Goal: Task Accomplishment & Management: Manage account settings

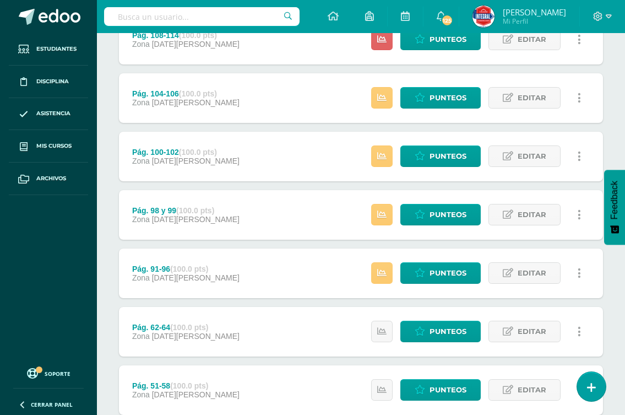
scroll to position [552, 0]
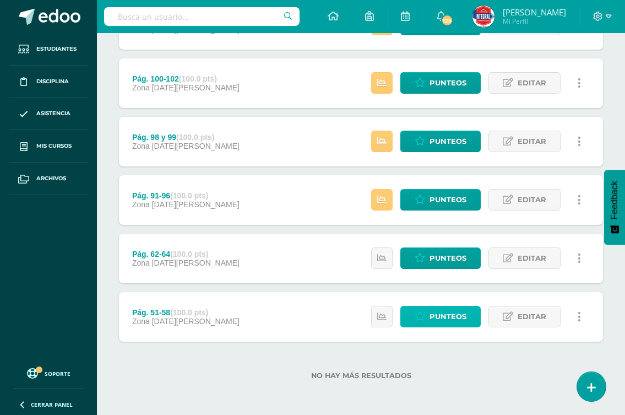
click at [449, 320] on span "Punteos" at bounding box center [447, 316] width 37 height 20
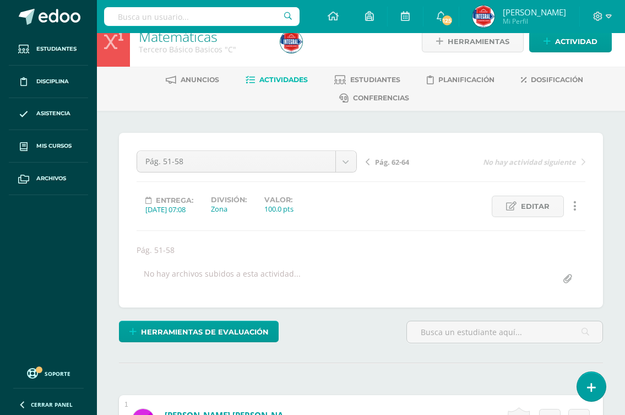
scroll to position [275, 0]
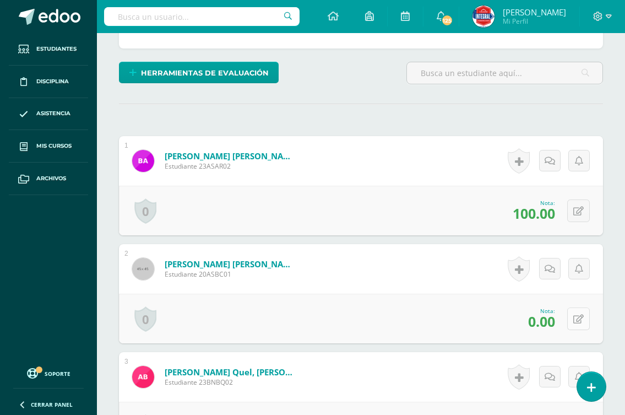
click at [579, 320] on icon at bounding box center [578, 318] width 10 height 9
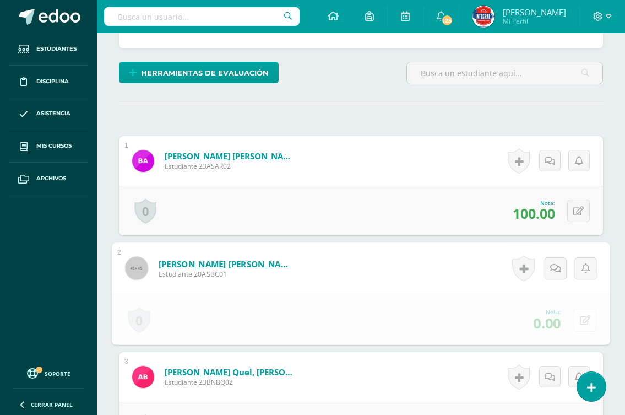
scroll to position [276, 0]
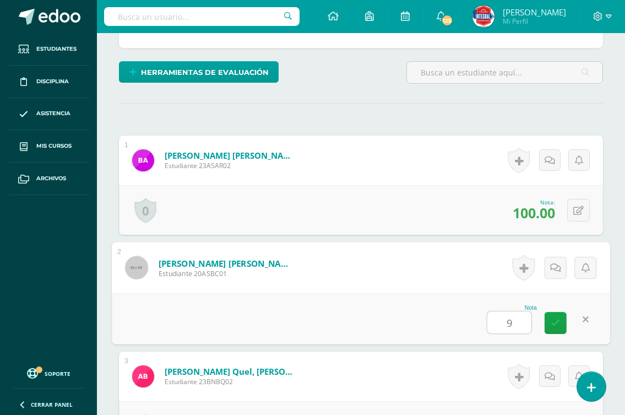
type input "95"
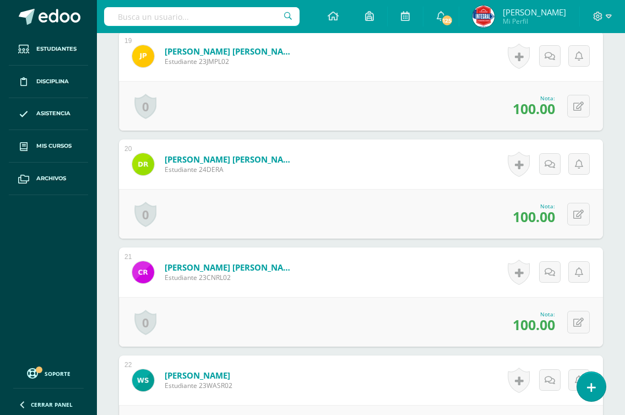
scroll to position [2368, 0]
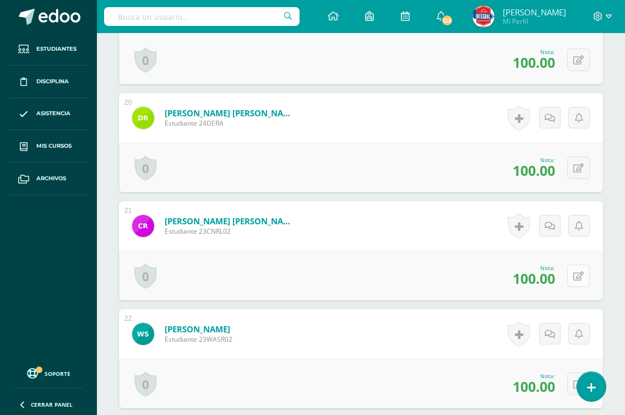
click at [575, 279] on button at bounding box center [578, 275] width 23 height 23
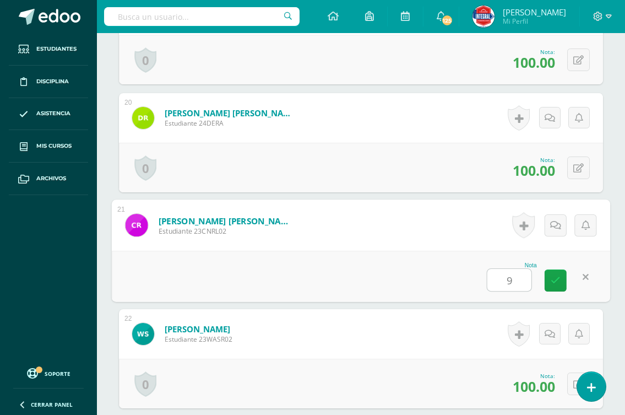
type input "90"
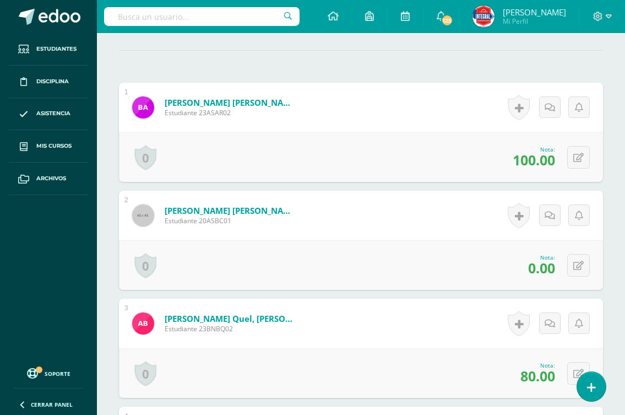
scroll to position [331, 0]
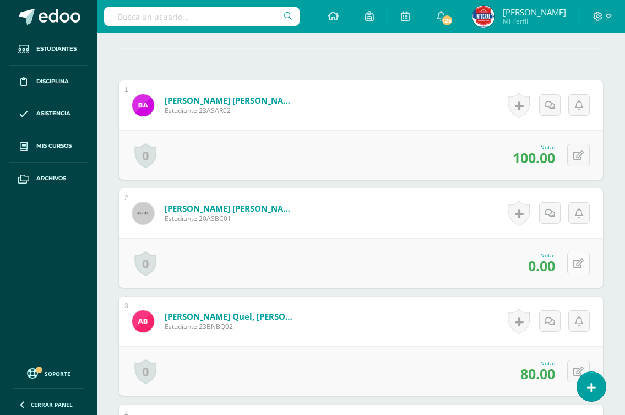
click at [580, 256] on button at bounding box center [578, 263] width 23 height 23
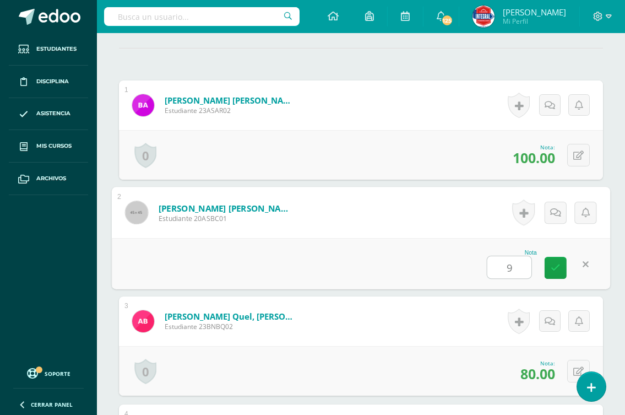
type input "95"
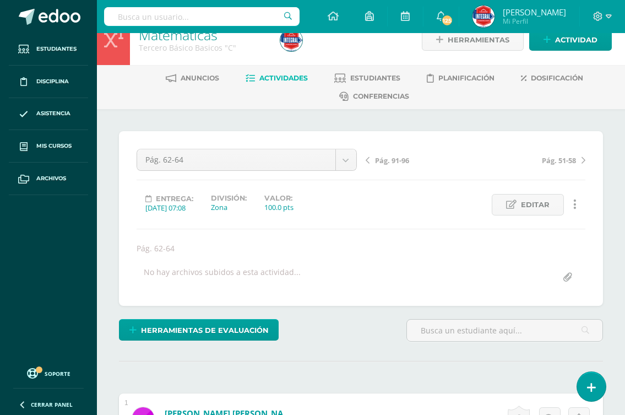
scroll to position [0, 0]
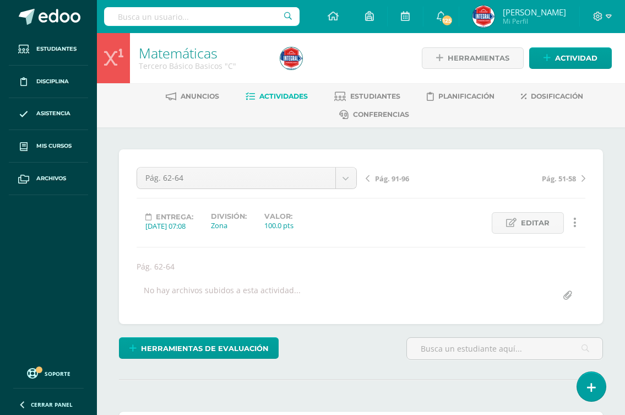
click at [396, 178] on span "Pág. 91-96" at bounding box center [392, 178] width 34 height 10
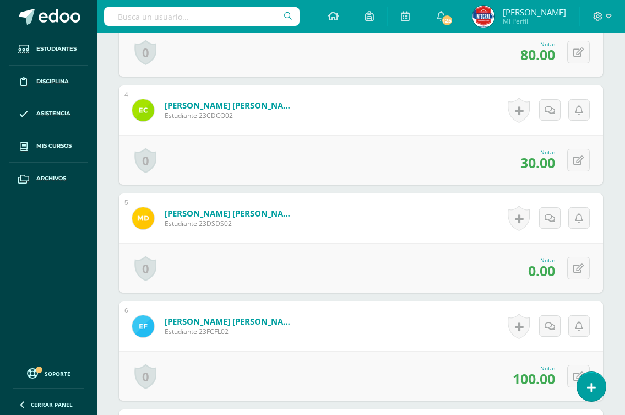
scroll to position [662, 0]
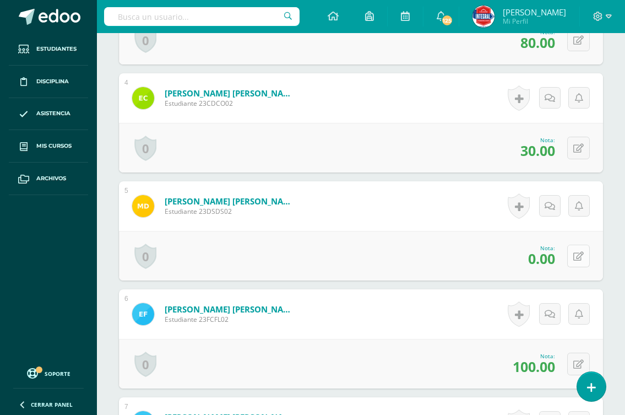
click at [578, 255] on icon at bounding box center [578, 256] width 10 height 9
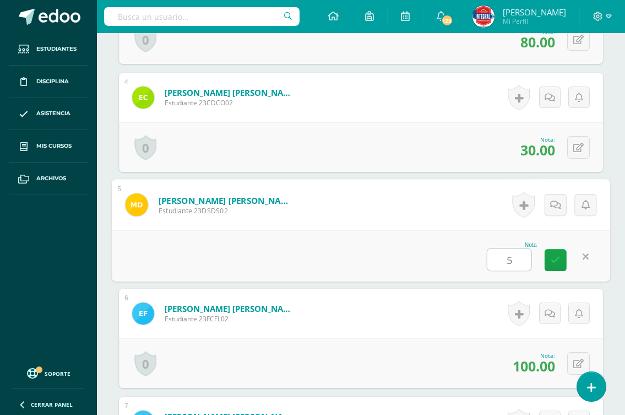
type input "50"
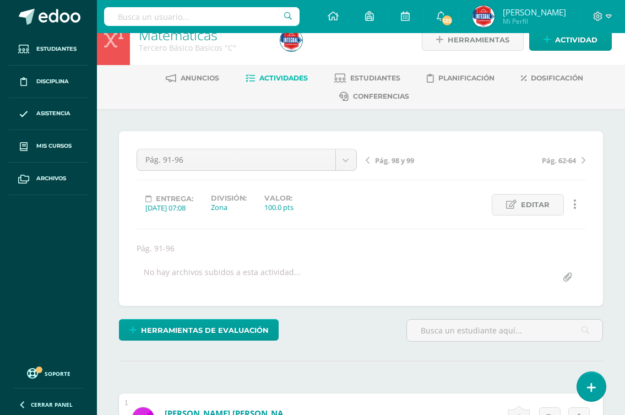
scroll to position [0, 0]
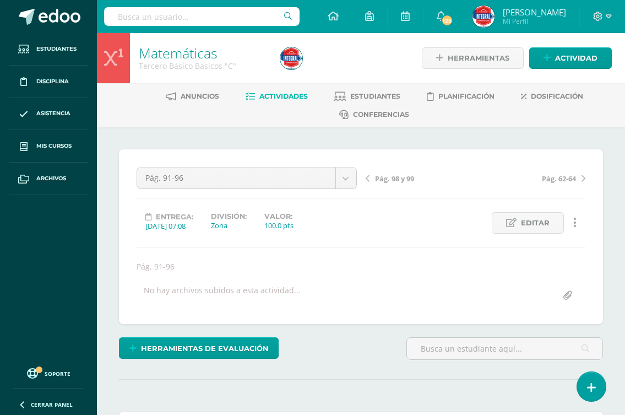
click at [399, 179] on span "Pág. 98 y 99" at bounding box center [394, 178] width 39 height 10
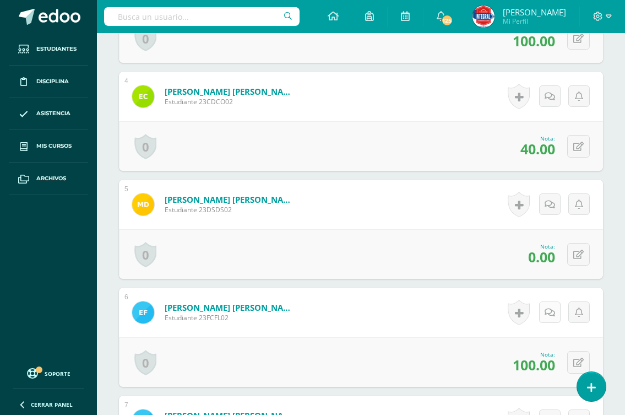
scroll to position [717, 0]
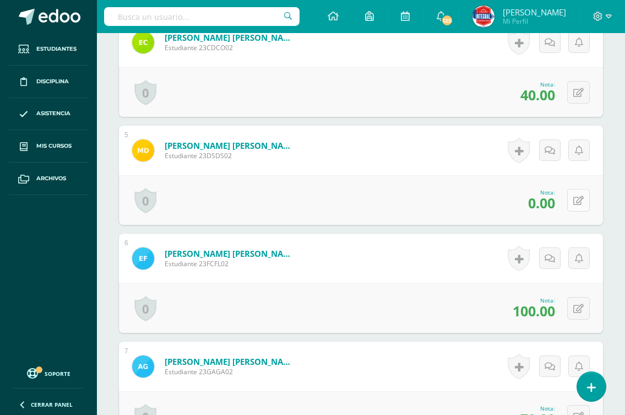
click at [579, 200] on icon at bounding box center [578, 200] width 10 height 9
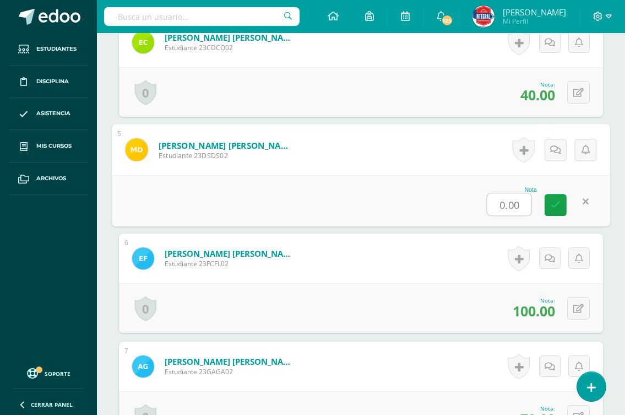
scroll to position [718, 0]
type input "50"
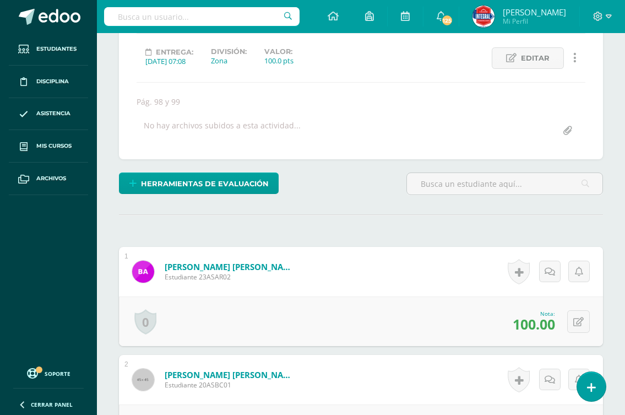
scroll to position [0, 0]
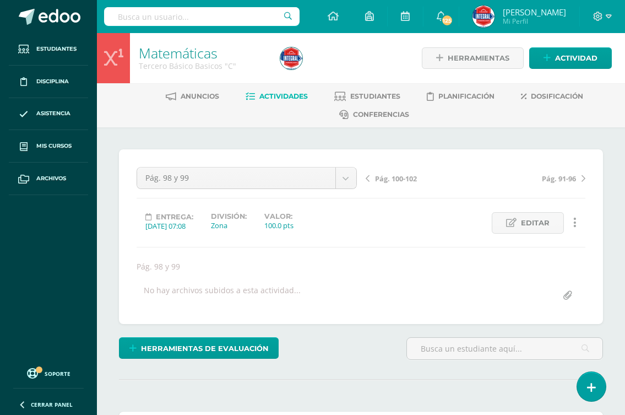
click at [390, 182] on span "Pág. 100-102" at bounding box center [396, 178] width 42 height 10
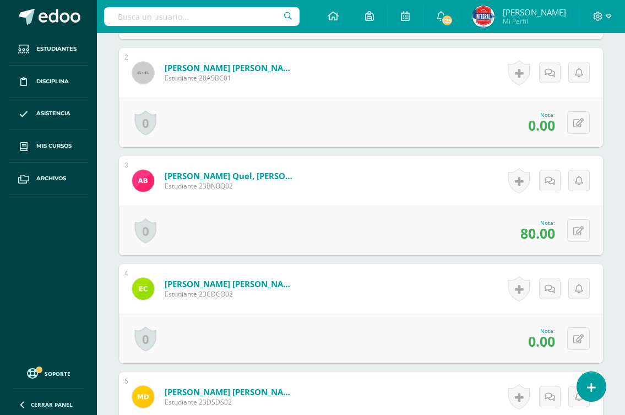
scroll to position [491, 0]
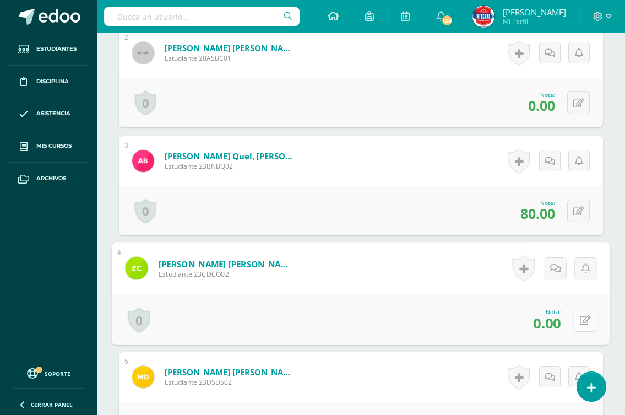
click at [574, 322] on button at bounding box center [584, 319] width 23 height 23
type input "60"
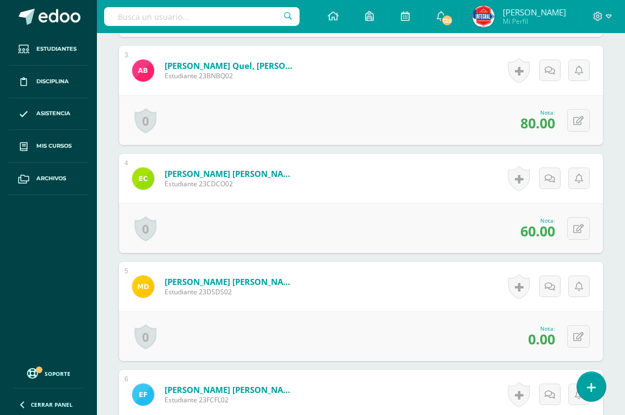
scroll to position [601, 0]
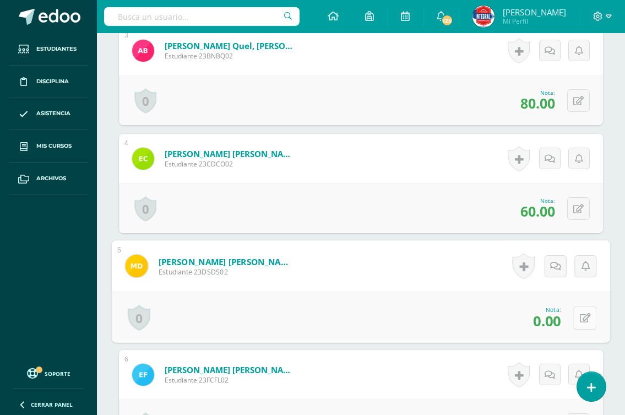
click at [576, 314] on button at bounding box center [584, 317] width 23 height 23
type input "50"
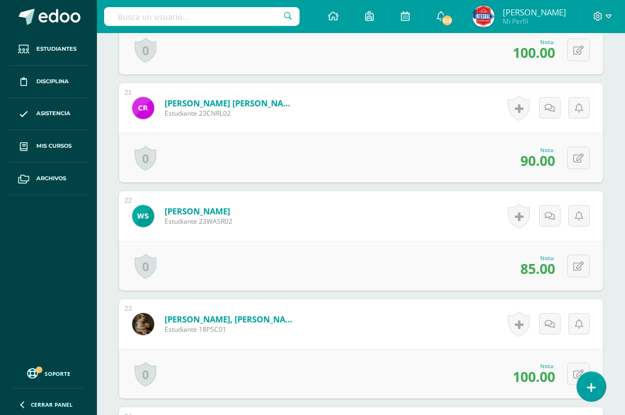
scroll to position [2528, 0]
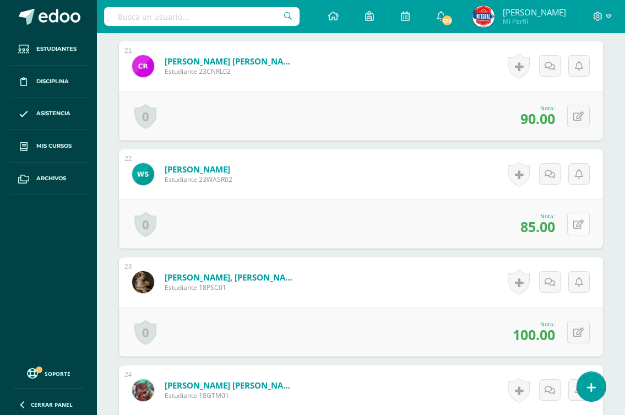
click at [578, 220] on icon at bounding box center [578, 224] width 10 height 9
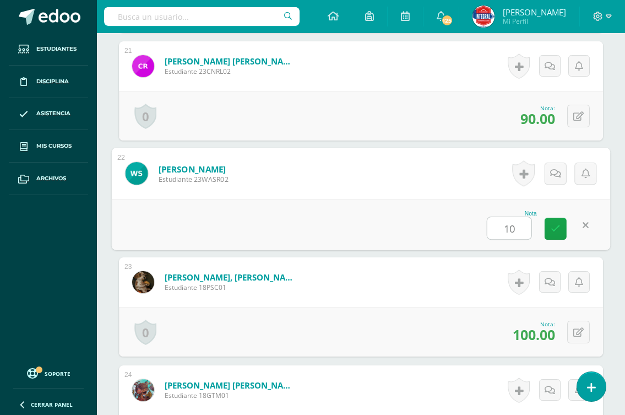
type input "100"
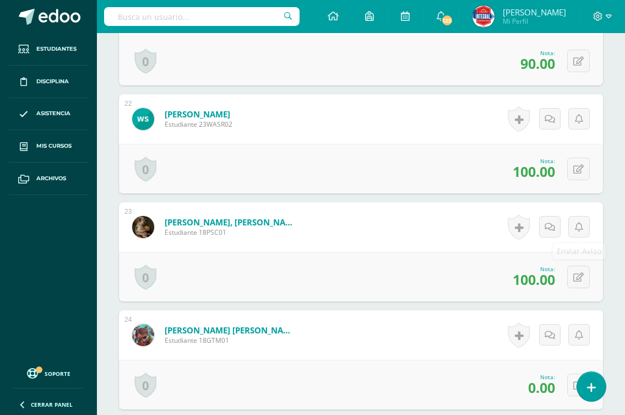
scroll to position [2638, 0]
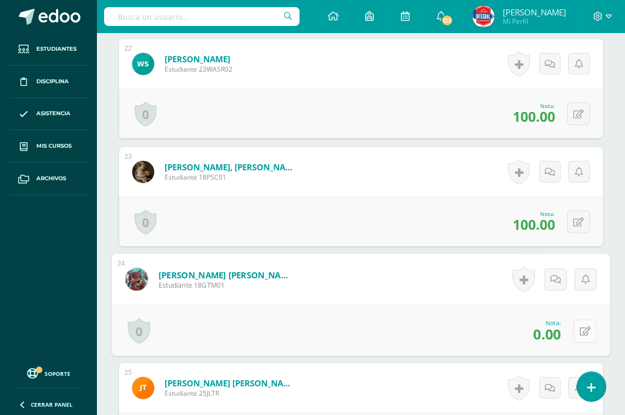
click at [571, 325] on div "0 Logros Logros obtenidos Aún no hay logros agregados Nota: 0.00" at bounding box center [361, 329] width 498 height 51
click at [587, 332] on icon at bounding box center [585, 330] width 11 height 9
type input "70"
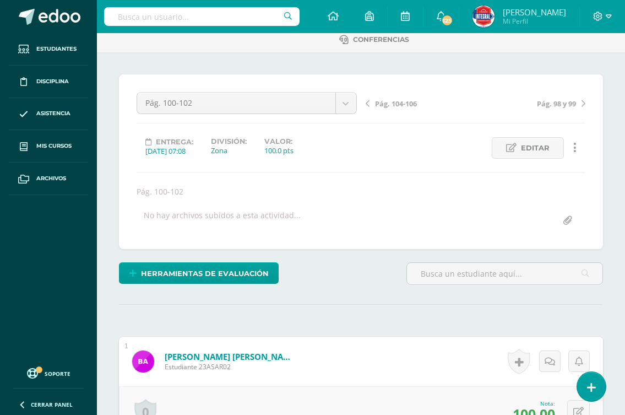
scroll to position [0, 0]
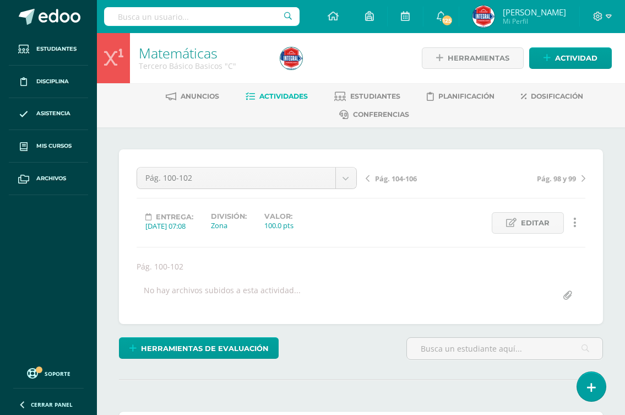
click at [398, 179] on span "Pág. 104-106" at bounding box center [396, 178] width 42 height 10
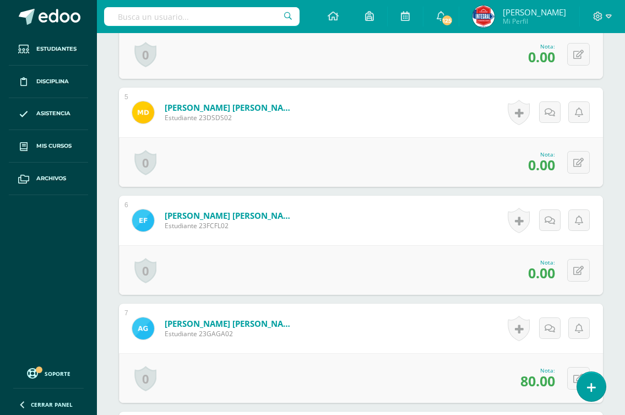
scroll to position [772, 0]
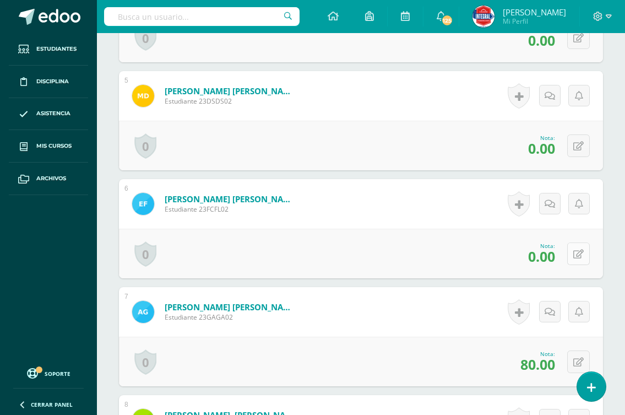
click at [579, 253] on icon at bounding box center [578, 253] width 10 height 9
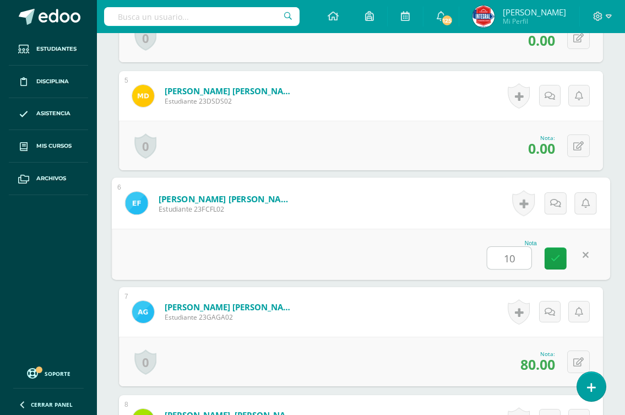
type input "100"
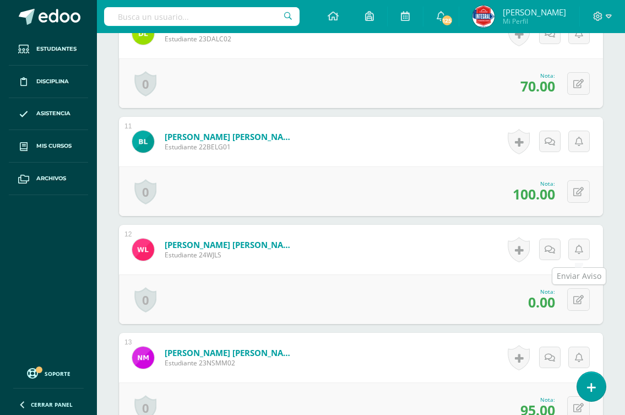
scroll to position [1377, 0]
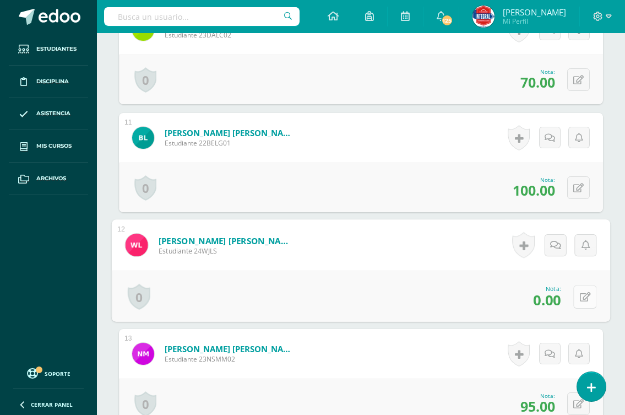
click at [580, 296] on icon at bounding box center [585, 296] width 11 height 9
type input "60"
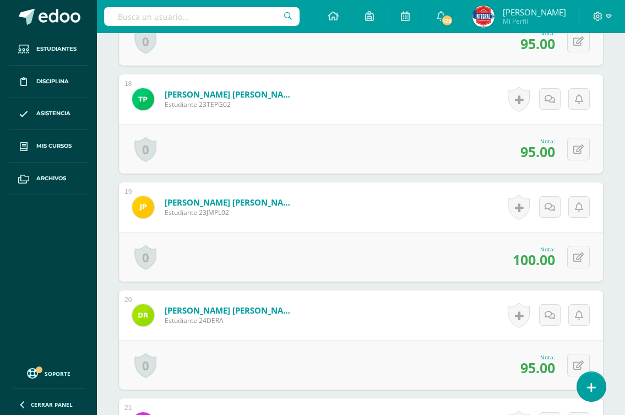
scroll to position [2203, 0]
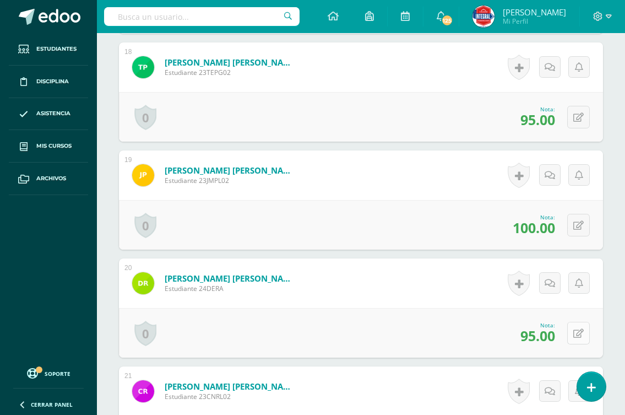
click at [575, 335] on button at bounding box center [578, 333] width 23 height 23
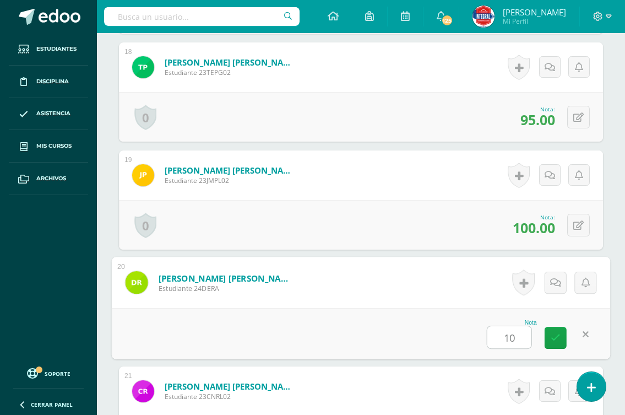
type input "100"
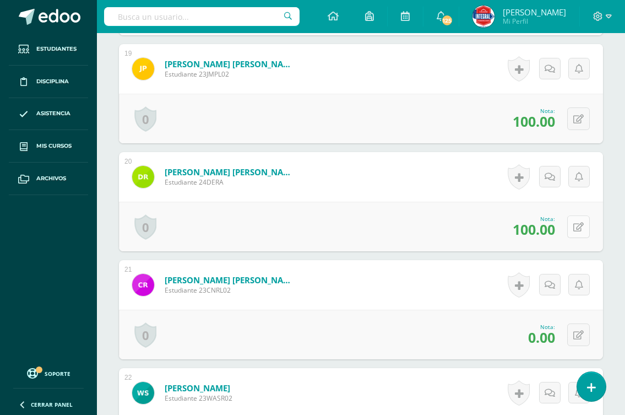
scroll to position [2313, 0]
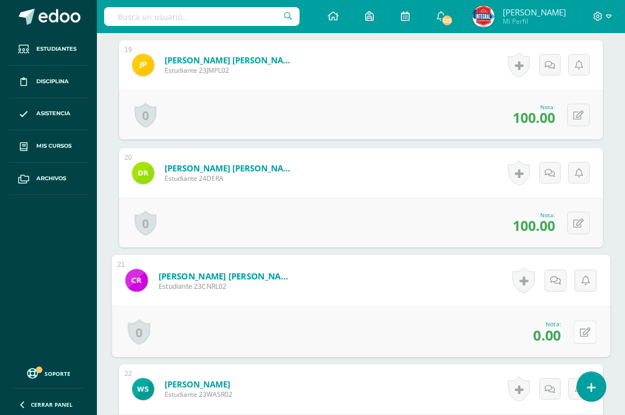
click at [580, 331] on icon at bounding box center [585, 331] width 11 height 9
type input "60"
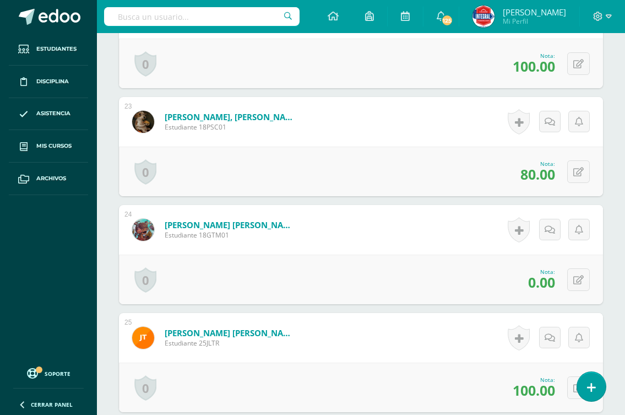
scroll to position [2699, 0]
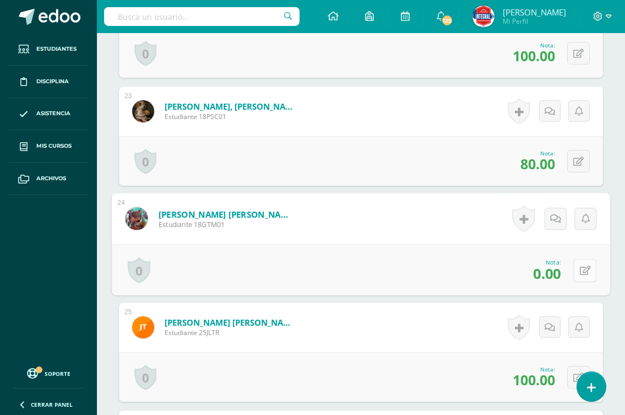
click at [578, 273] on button at bounding box center [584, 269] width 23 height 23
type input "70"
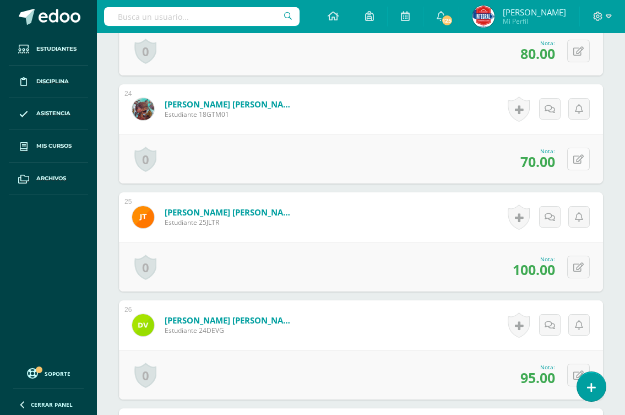
scroll to position [2864, 0]
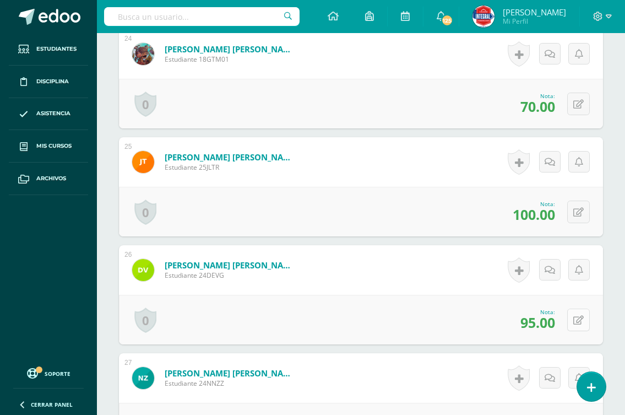
click at [582, 319] on icon at bounding box center [578, 319] width 10 height 9
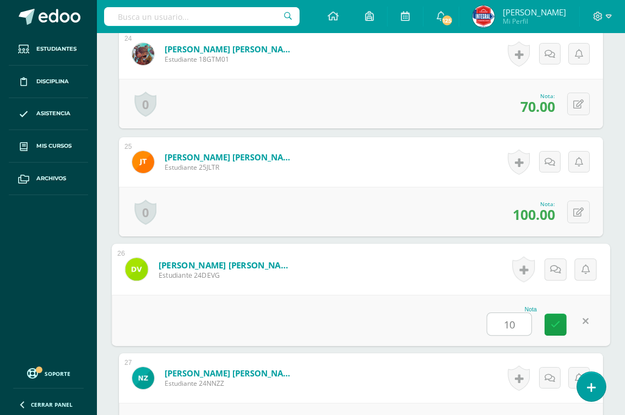
type input "100"
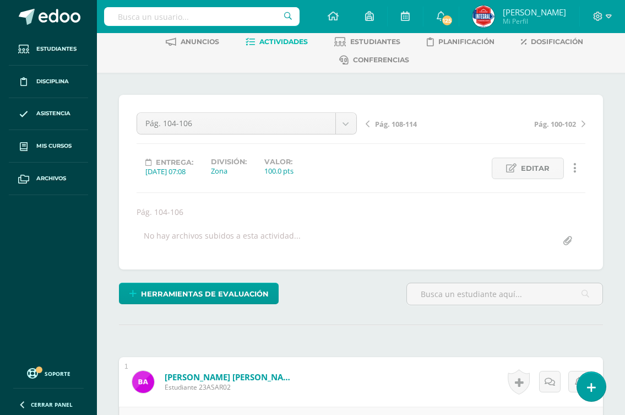
scroll to position [0, 0]
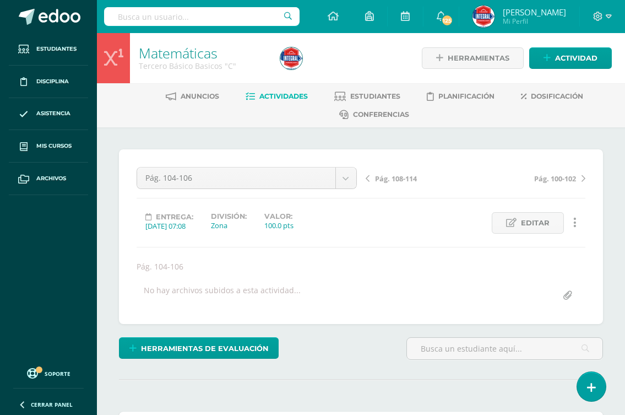
click at [404, 183] on div "Pág. 108-114 Pág. 100-102" at bounding box center [475, 182] width 229 height 31
click at [401, 181] on span "Pág. 108-114" at bounding box center [396, 178] width 42 height 10
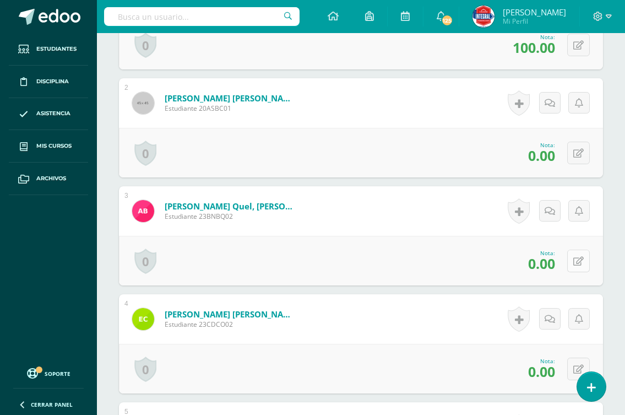
scroll to position [442, 0]
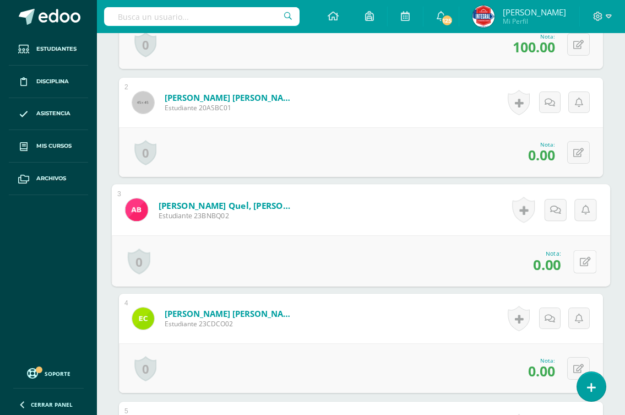
click at [580, 261] on icon at bounding box center [585, 261] width 11 height 9
type input "75"
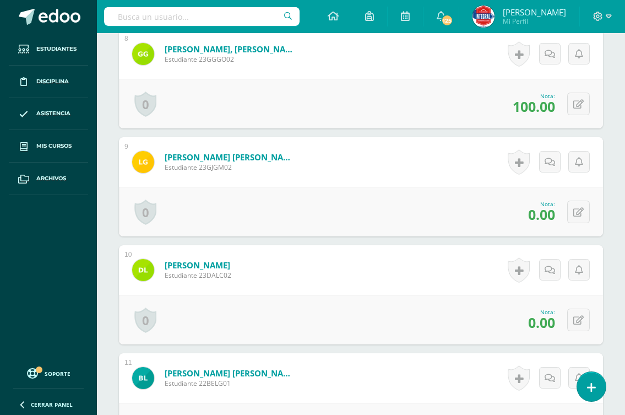
scroll to position [1157, 0]
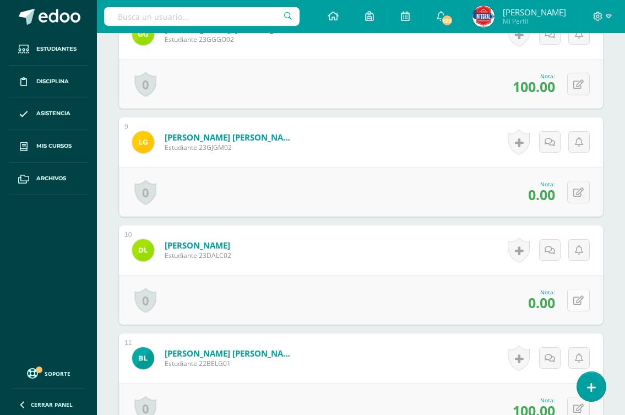
click at [576, 296] on icon at bounding box center [578, 300] width 10 height 9
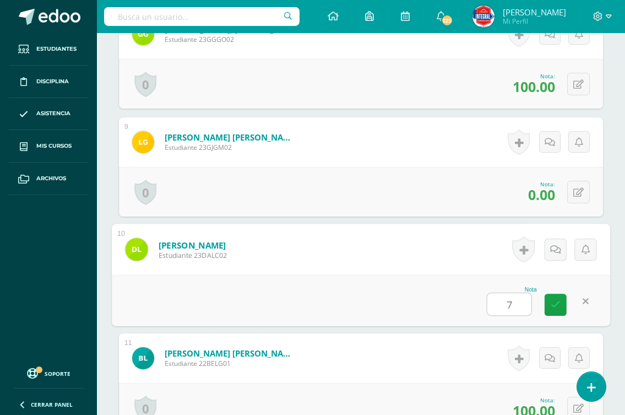
type input "70"
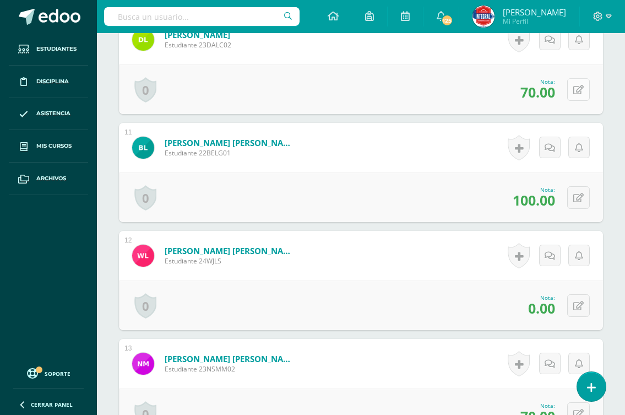
scroll to position [1377, 0]
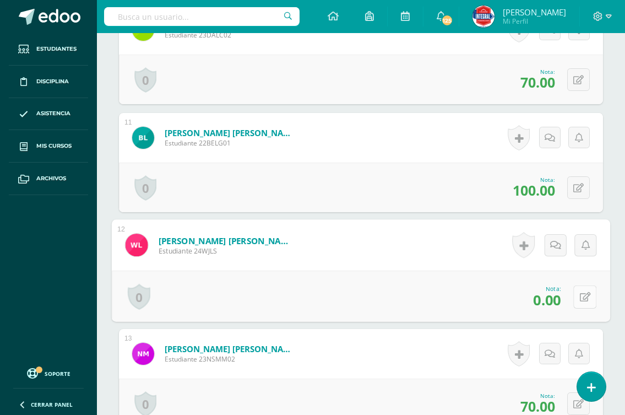
click at [580, 295] on icon at bounding box center [585, 296] width 11 height 9
type input "70"
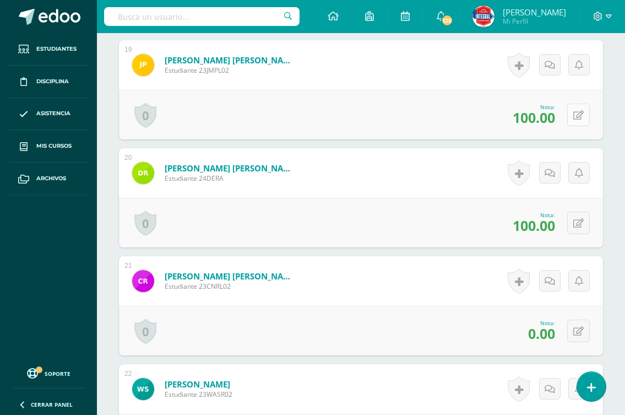
scroll to position [2368, 0]
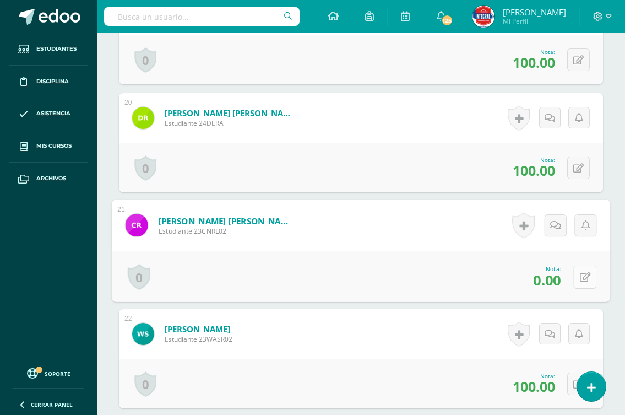
click at [580, 279] on icon at bounding box center [585, 276] width 11 height 9
type input "70"
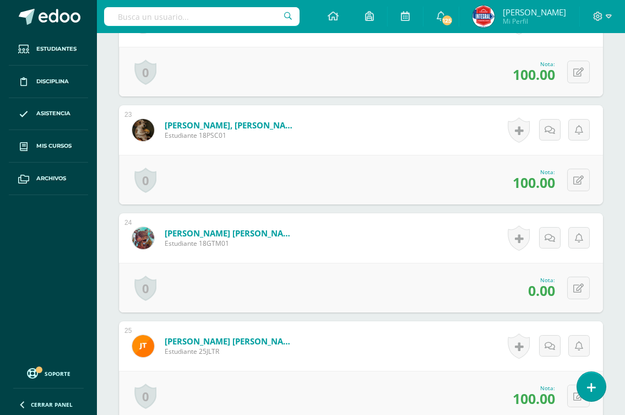
scroll to position [2699, 0]
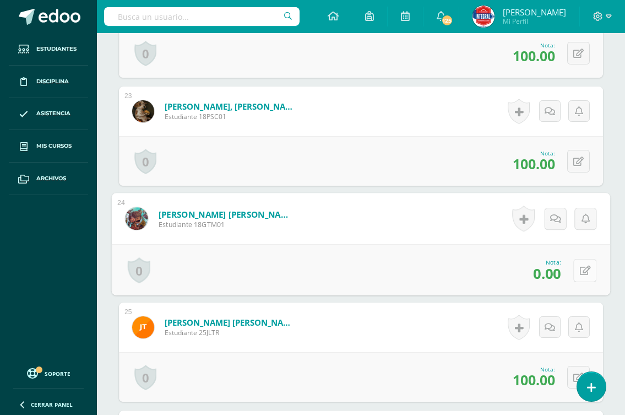
click at [578, 272] on button at bounding box center [584, 269] width 23 height 23
type input "70"
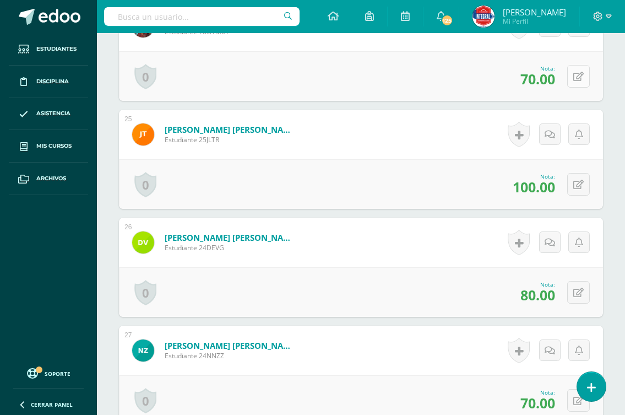
scroll to position [2919, 0]
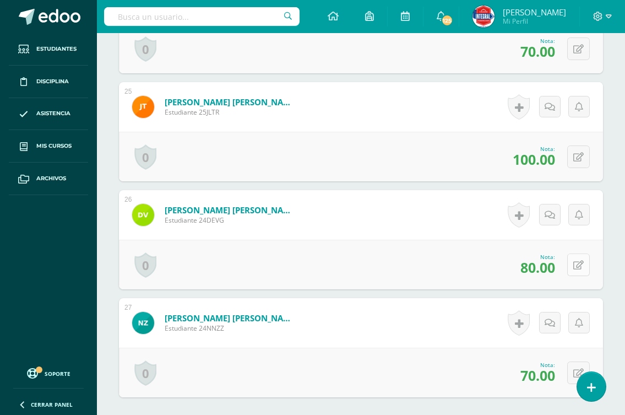
click at [578, 265] on icon at bounding box center [578, 264] width 10 height 9
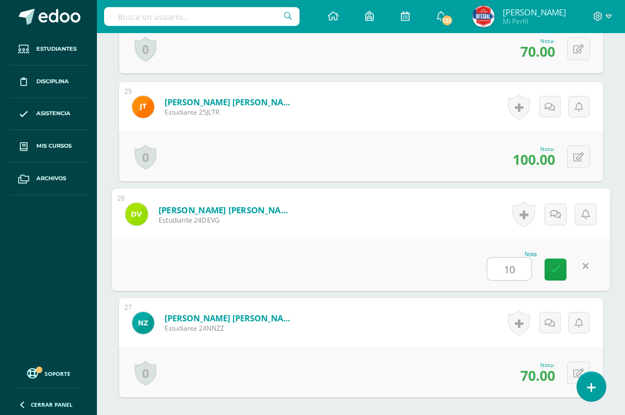
type input "100"
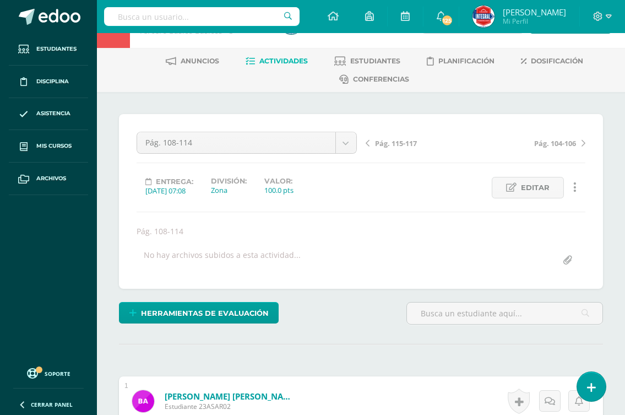
scroll to position [0, 0]
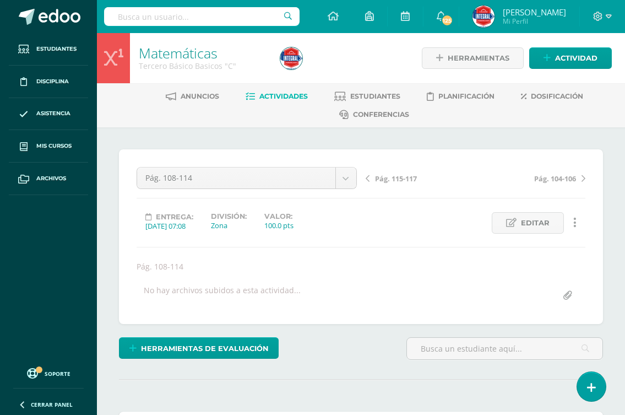
click at [399, 180] on span "Pág. 115-117" at bounding box center [396, 178] width 42 height 10
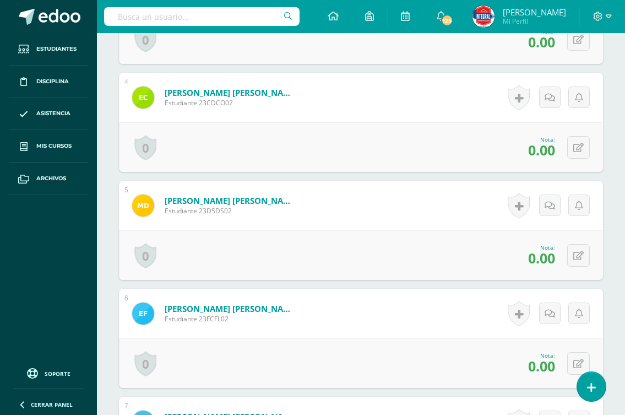
scroll to position [717, 0]
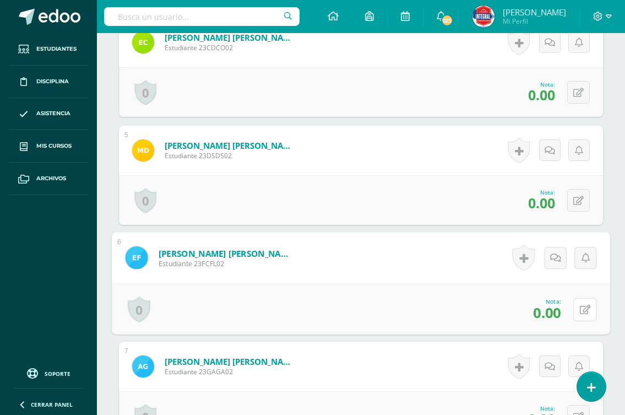
drag, startPoint x: 580, startPoint y: 307, endPoint x: 568, endPoint y: 309, distance: 12.2
click at [573, 310] on button at bounding box center [584, 308] width 23 height 23
type input "100"
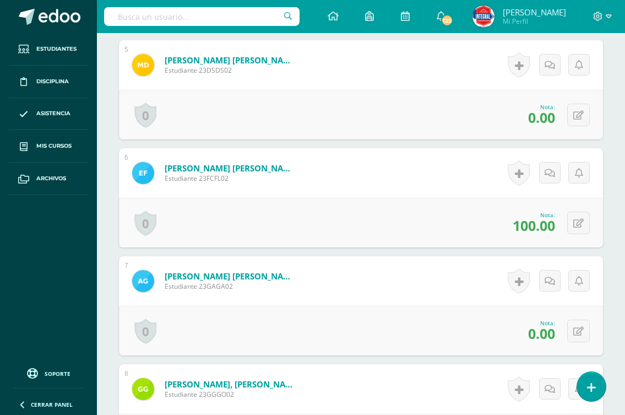
scroll to position [827, 0]
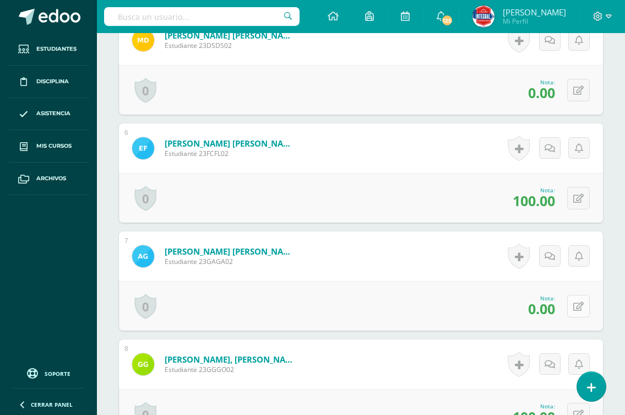
click at [582, 308] on icon at bounding box center [578, 306] width 10 height 9
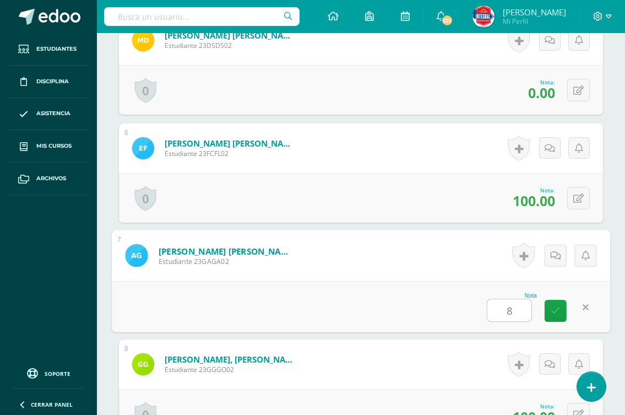
type input "80"
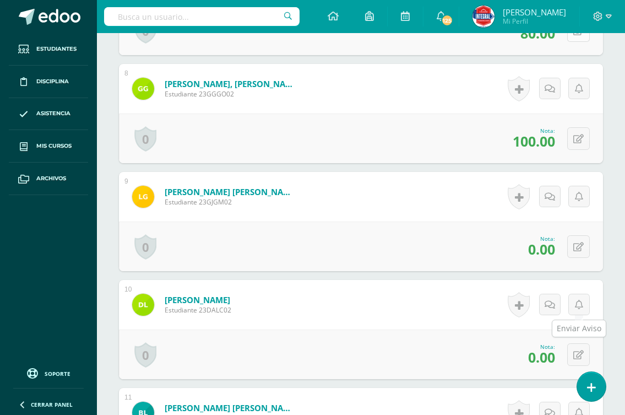
scroll to position [1158, 0]
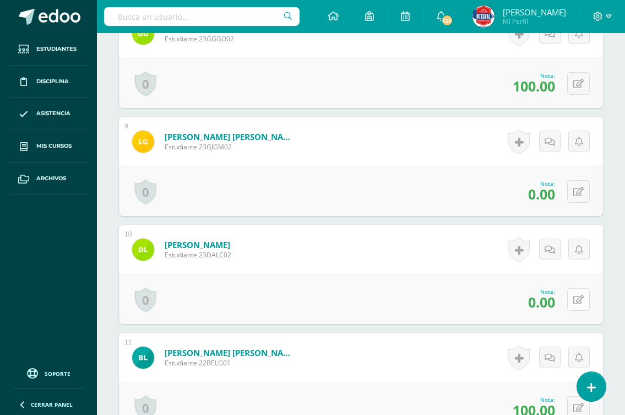
click at [581, 304] on icon at bounding box center [578, 299] width 10 height 9
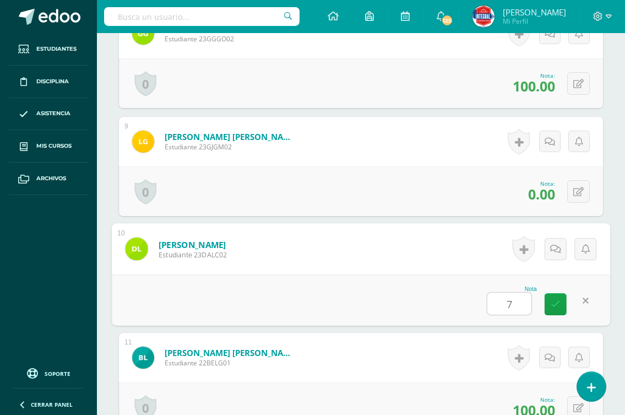
type input "70"
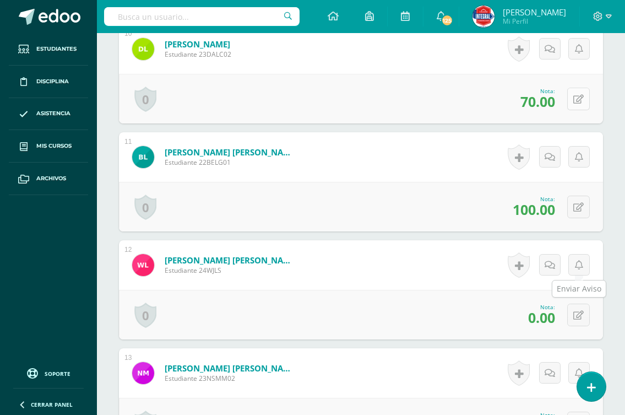
scroll to position [1378, 0]
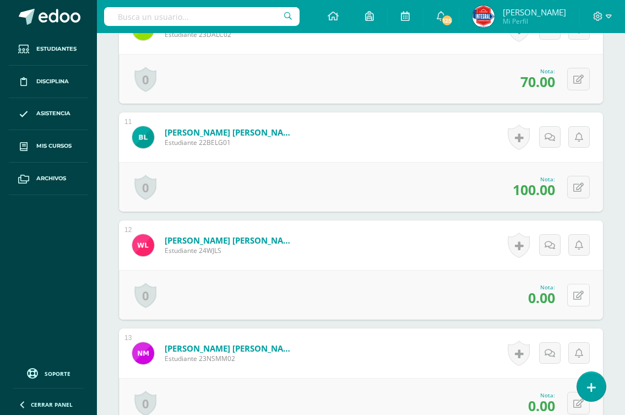
click at [576, 291] on button at bounding box center [578, 295] width 23 height 23
click at [576, 291] on icon at bounding box center [578, 295] width 10 height 9
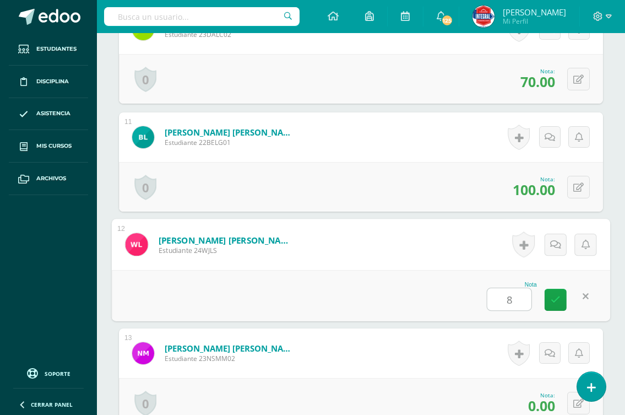
type input "80"
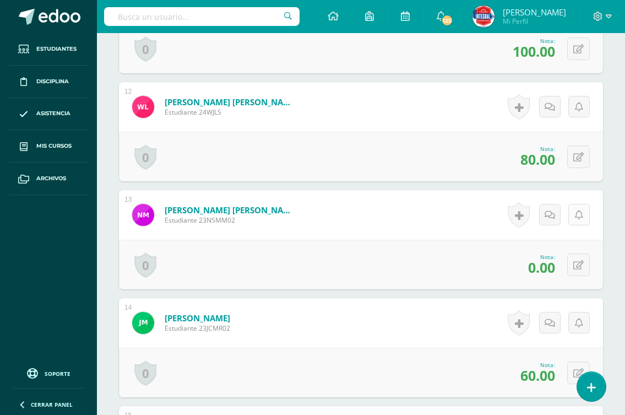
scroll to position [1543, 0]
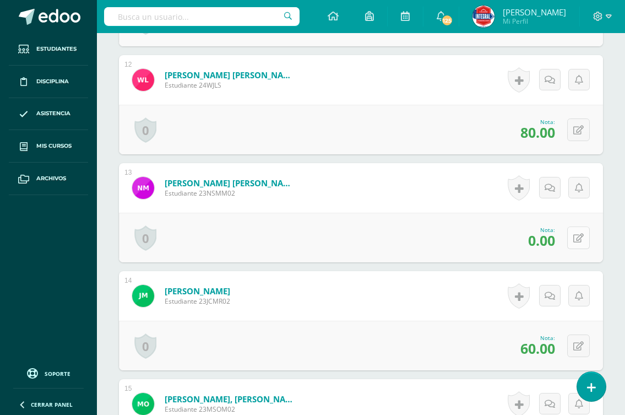
click at [579, 239] on icon at bounding box center [578, 237] width 10 height 9
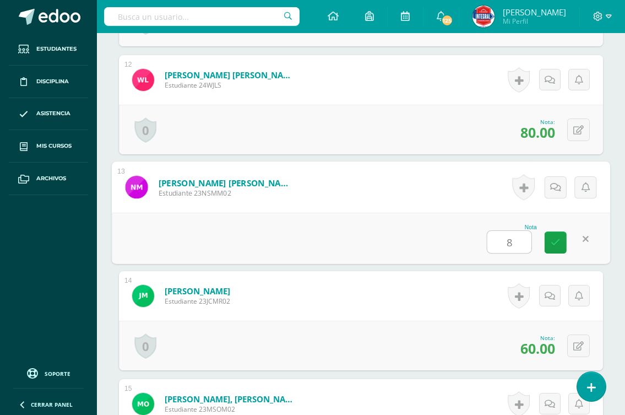
type input "80"
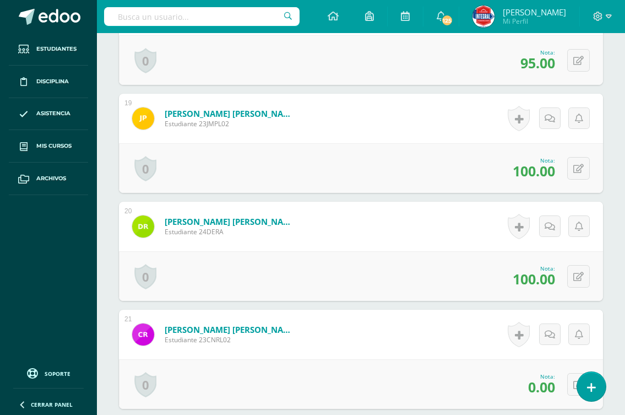
scroll to position [2314, 0]
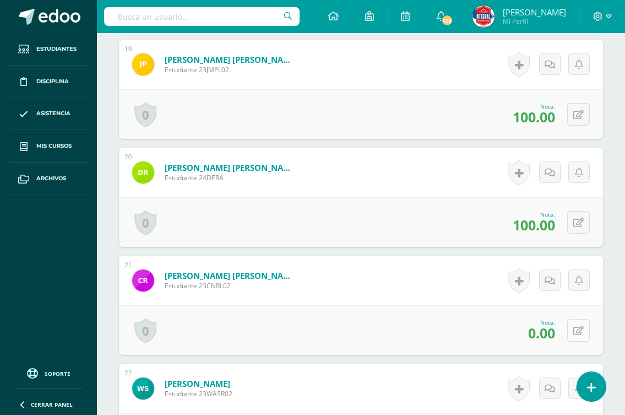
click at [582, 326] on icon at bounding box center [578, 330] width 10 height 9
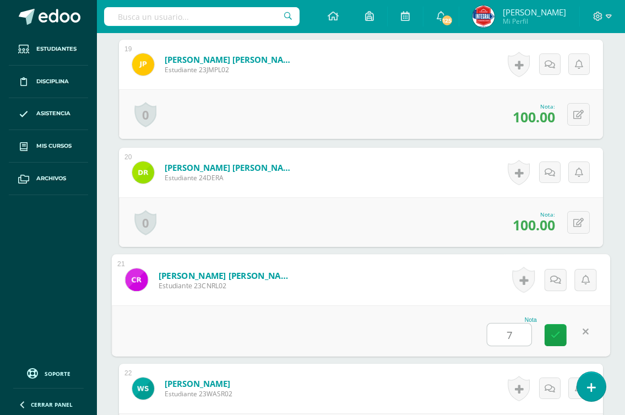
type input "70"
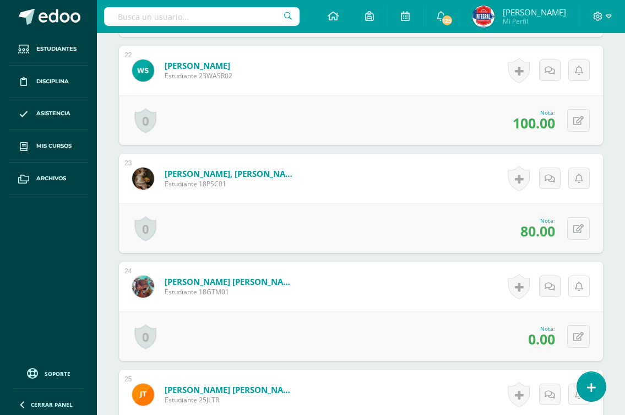
scroll to position [2644, 0]
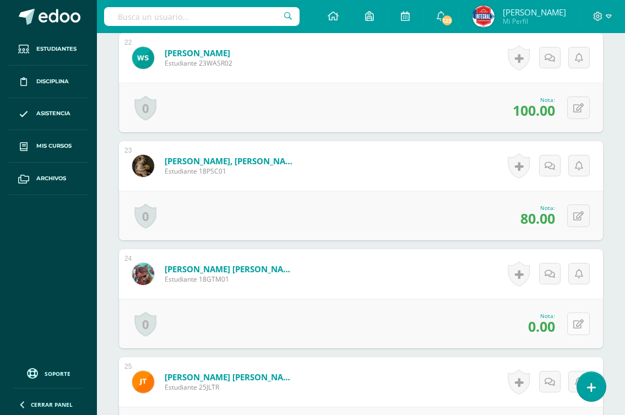
click at [579, 323] on icon at bounding box center [578, 323] width 10 height 9
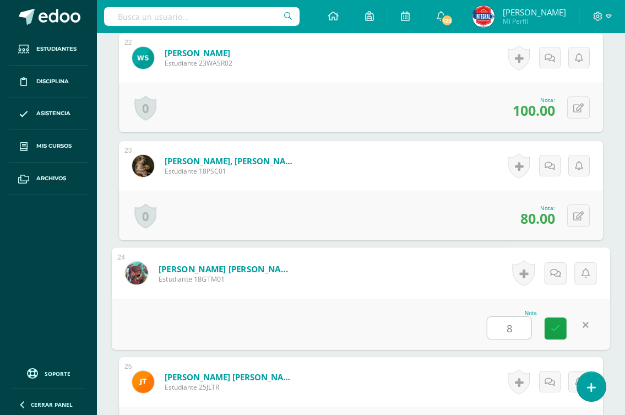
type input "80"
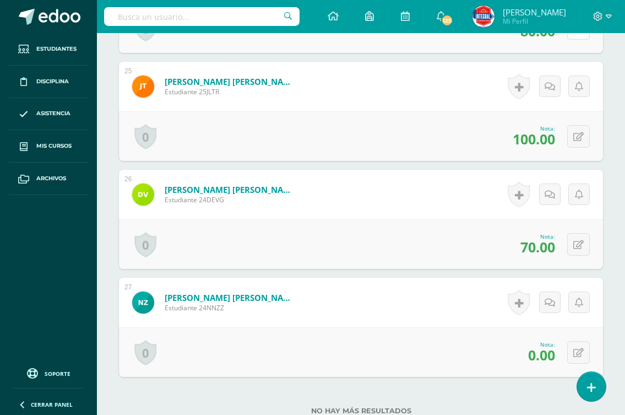
scroll to position [3027, 0]
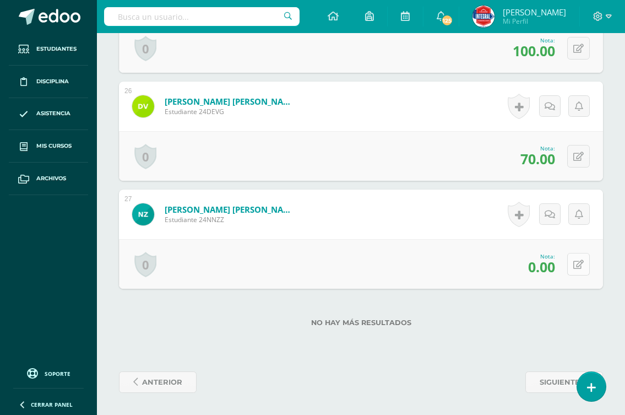
click at [577, 257] on button at bounding box center [578, 264] width 23 height 23
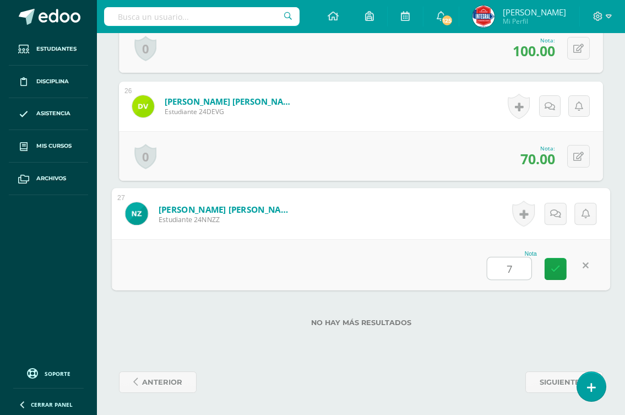
type input "70"
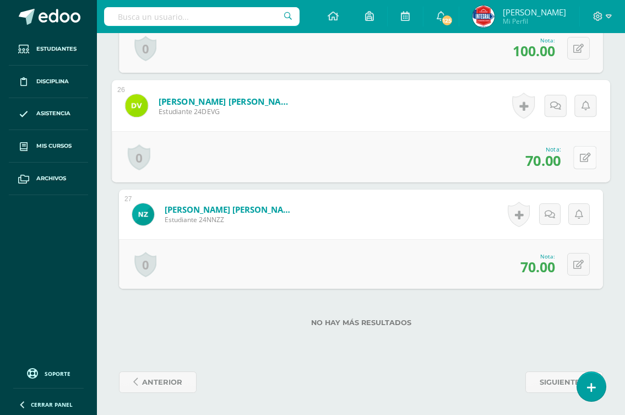
click at [574, 159] on button at bounding box center [584, 156] width 23 height 23
type input "7"
type input "100"
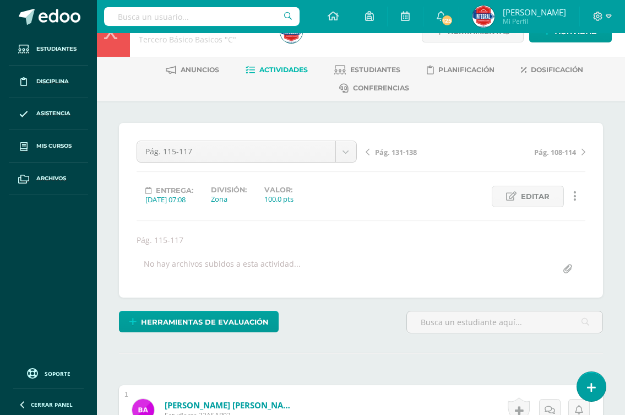
scroll to position [0, 0]
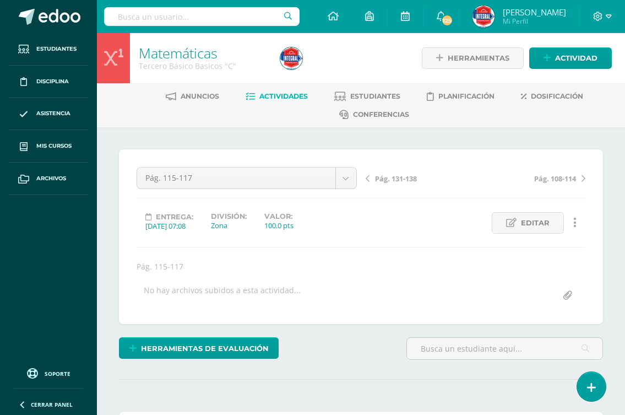
click at [390, 178] on span "Pág. 131-138" at bounding box center [396, 178] width 42 height 10
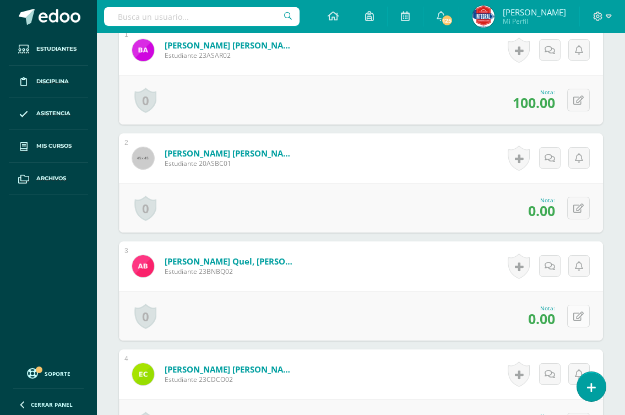
scroll to position [386, 0]
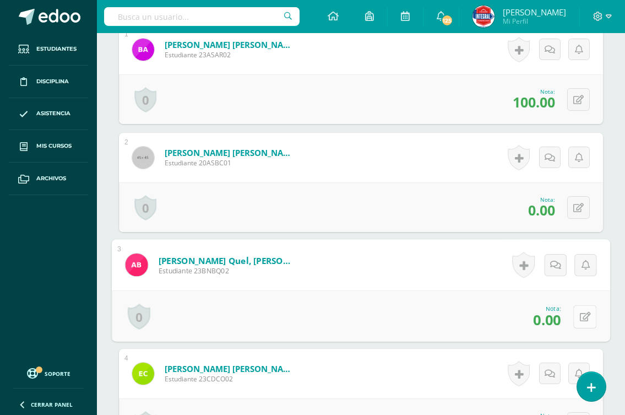
click at [580, 315] on icon at bounding box center [585, 316] width 11 height 9
type input "70"
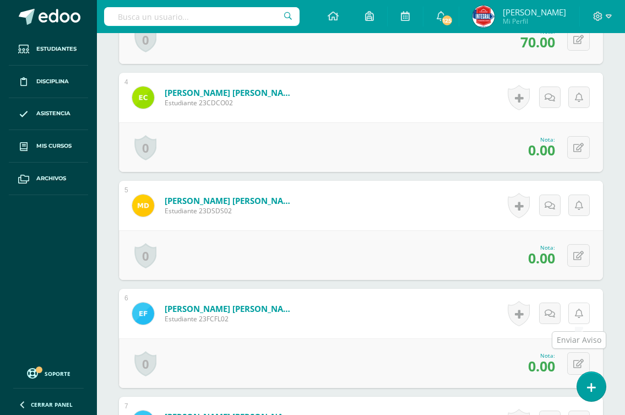
scroll to position [717, 0]
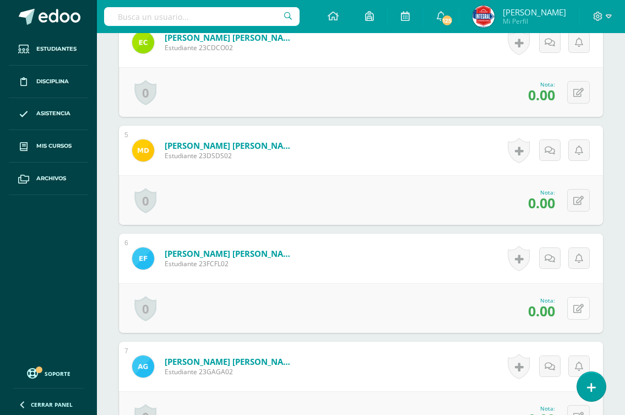
click at [581, 312] on icon at bounding box center [578, 308] width 10 height 9
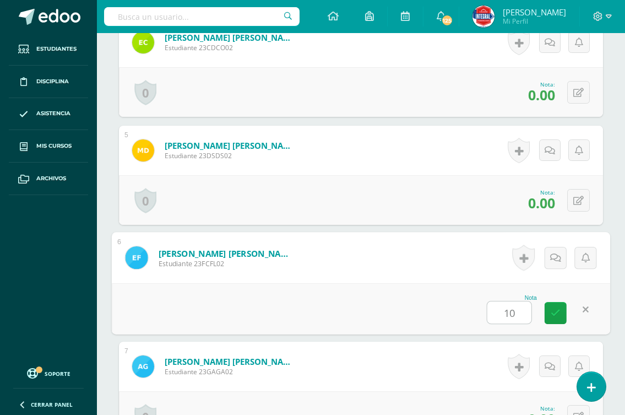
type input "100"
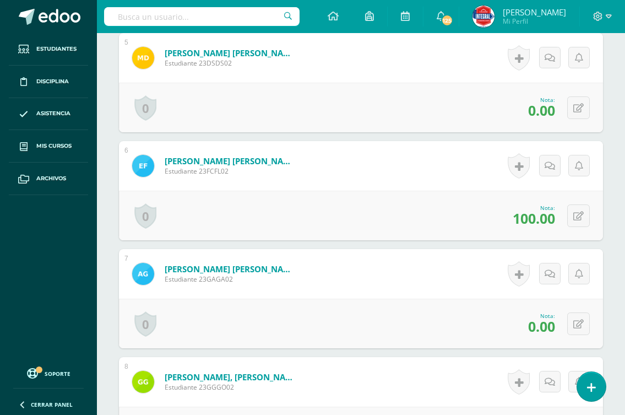
scroll to position [827, 0]
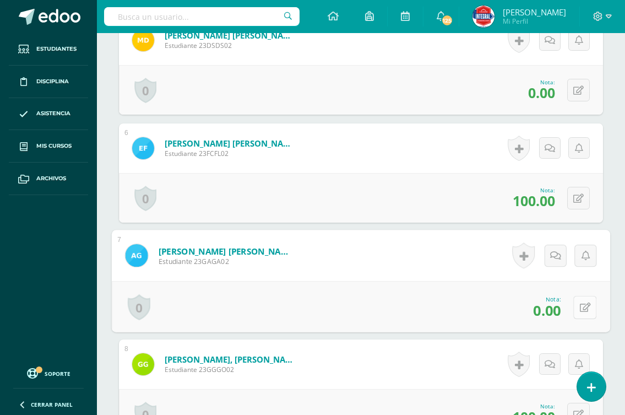
click at [580, 303] on icon at bounding box center [585, 306] width 11 height 9
type input "80"
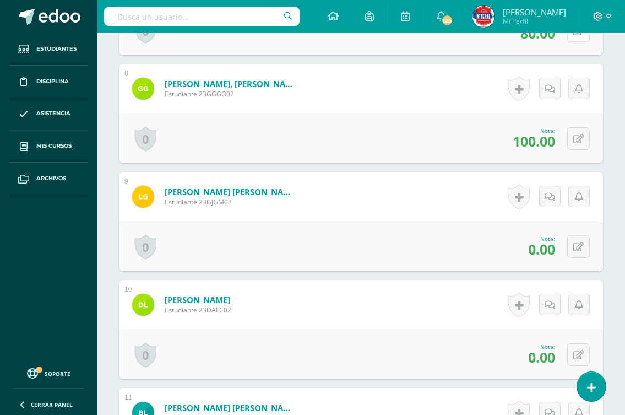
scroll to position [1158, 0]
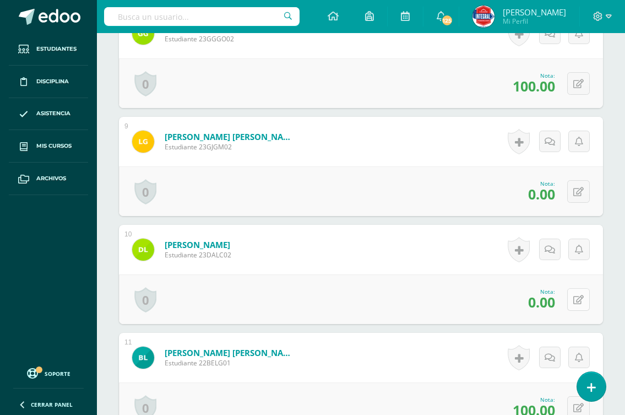
click at [578, 299] on button at bounding box center [578, 299] width 23 height 23
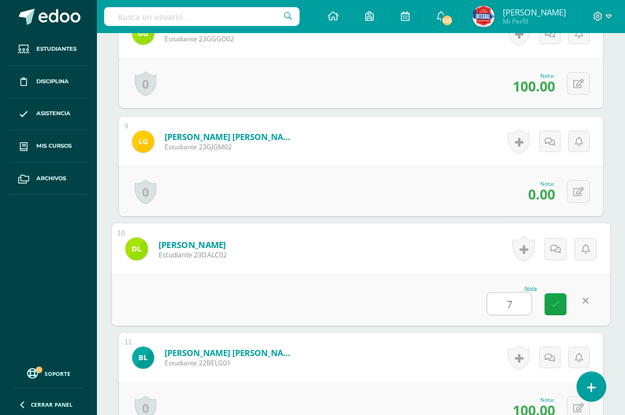
type input "70"
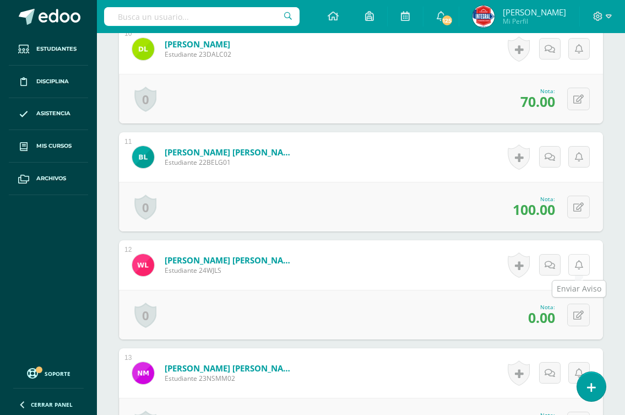
scroll to position [1378, 0]
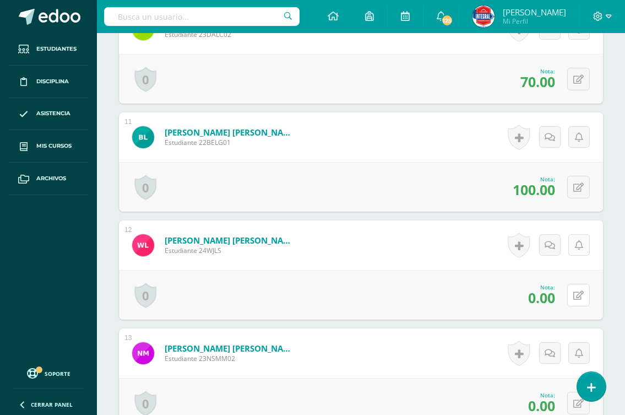
click at [575, 300] on button at bounding box center [578, 295] width 23 height 23
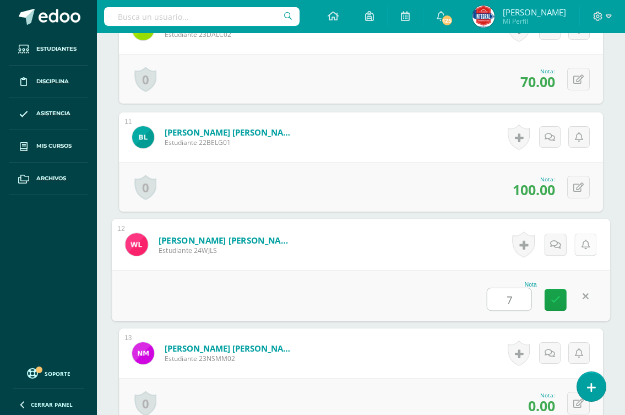
type input "70"
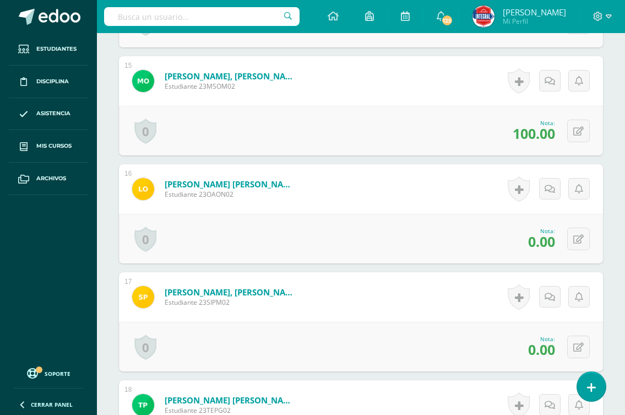
scroll to position [1873, 0]
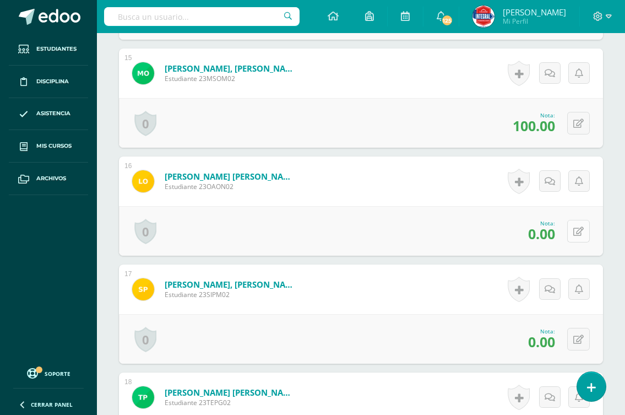
click at [575, 235] on button at bounding box center [578, 231] width 23 height 23
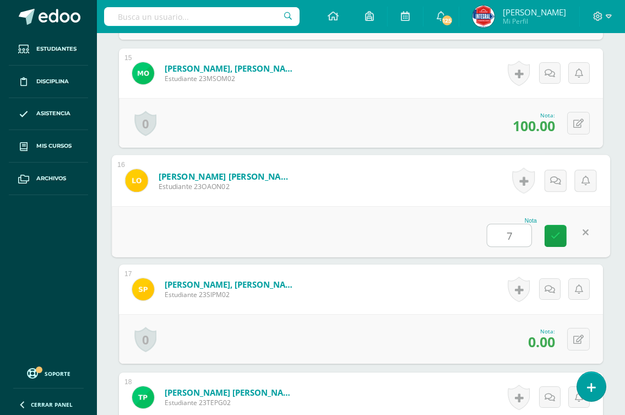
type input "70"
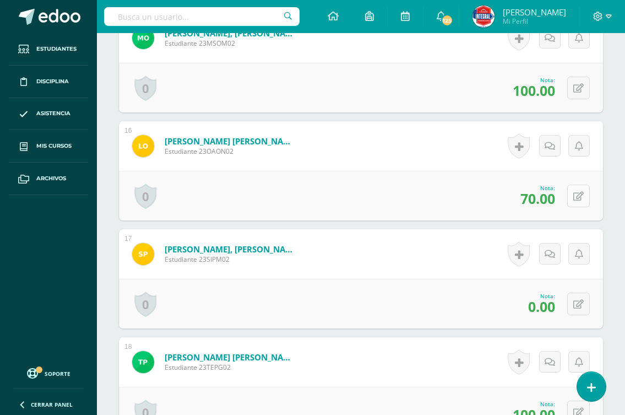
scroll to position [1929, 0]
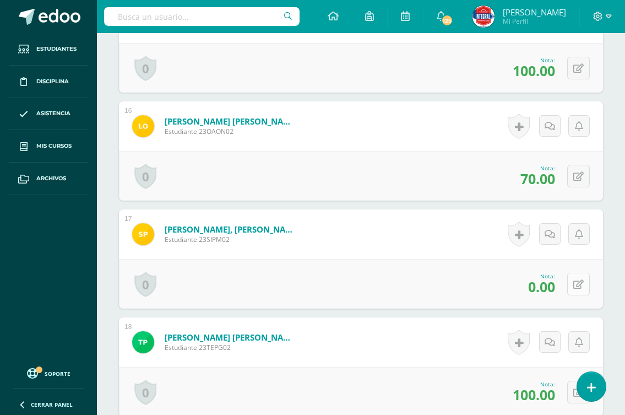
click at [579, 286] on icon at bounding box center [578, 284] width 10 height 9
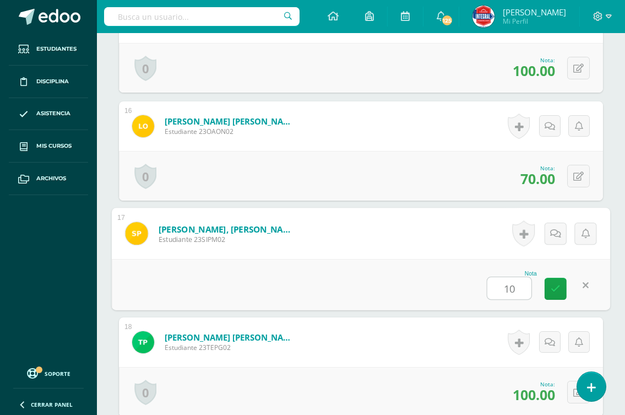
type input "100"
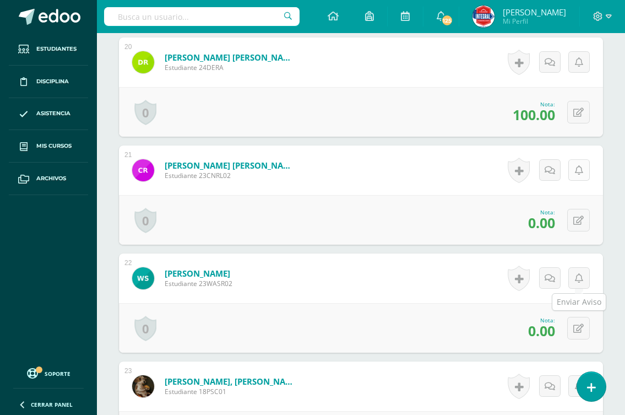
scroll to position [2479, 0]
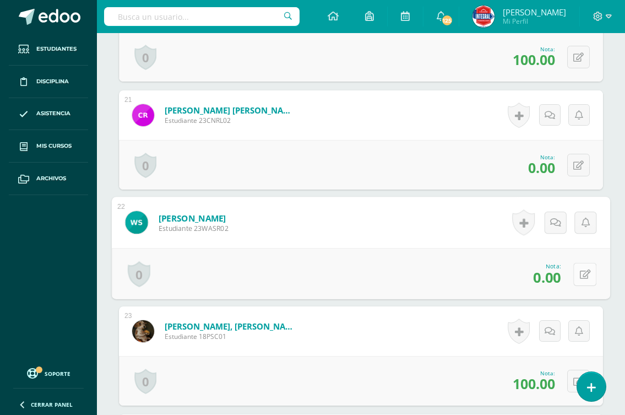
click at [578, 269] on button at bounding box center [584, 273] width 23 height 23
type input "100"
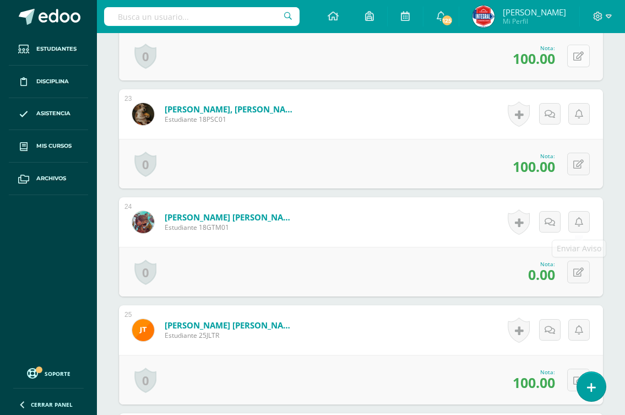
scroll to position [2699, 0]
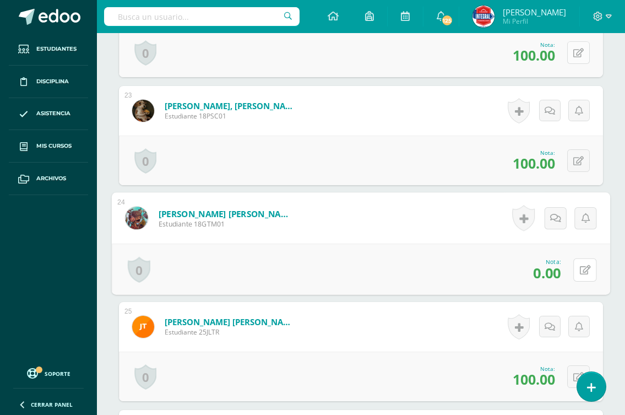
click at [580, 269] on icon at bounding box center [585, 269] width 11 height 9
type input "70"
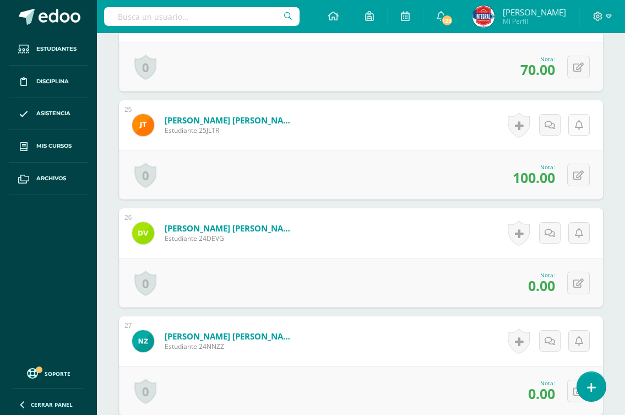
scroll to position [2920, 0]
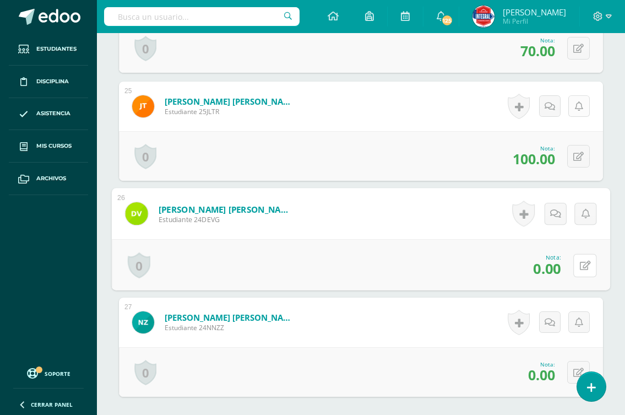
click at [580, 268] on icon at bounding box center [585, 264] width 11 height 9
type input "100"
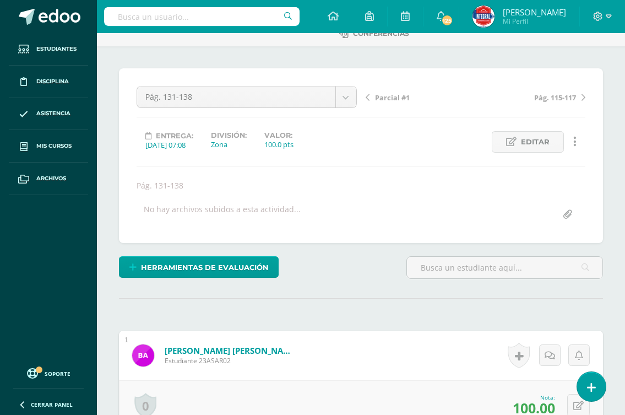
scroll to position [0, 0]
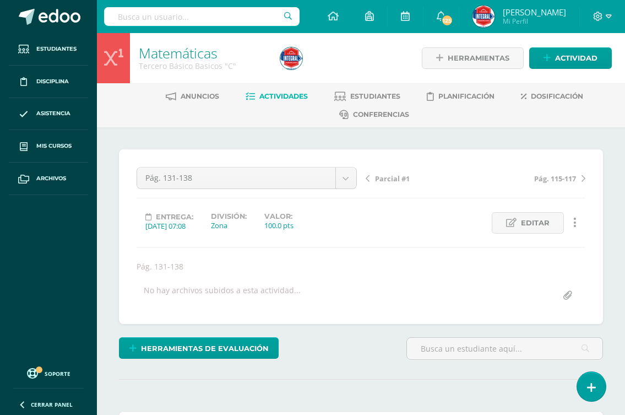
click at [375, 178] on span "Parcial #1" at bounding box center [392, 178] width 35 height 10
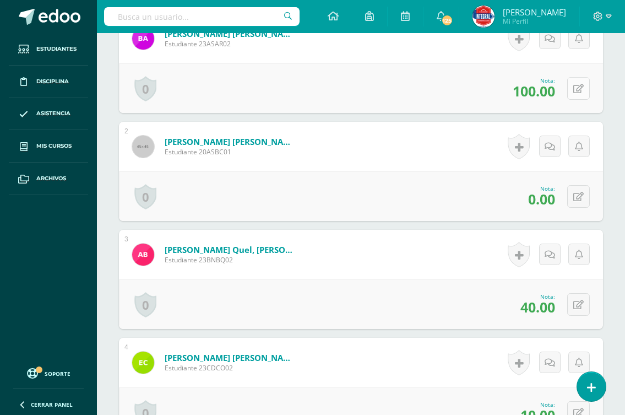
scroll to position [442, 0]
click at [583, 303] on icon at bounding box center [578, 303] width 10 height 9
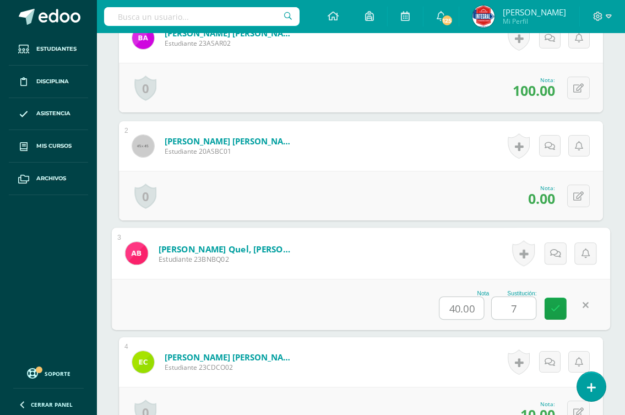
type input "70"
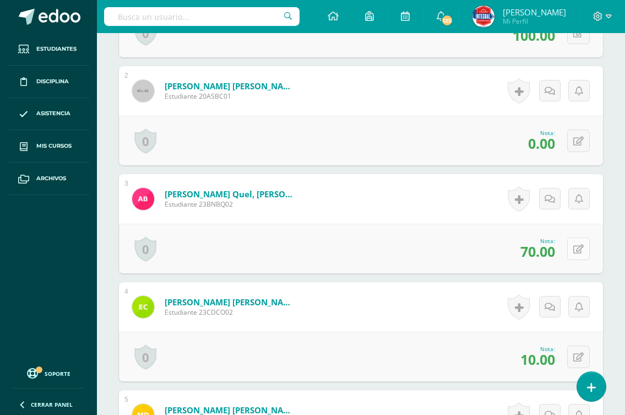
scroll to position [552, 0]
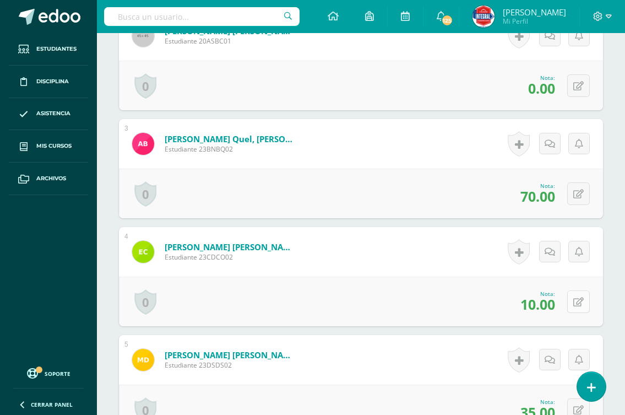
click at [576, 301] on icon at bounding box center [578, 301] width 10 height 9
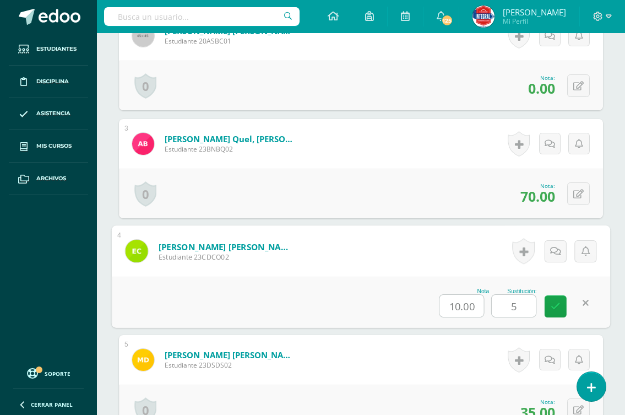
type input "50"
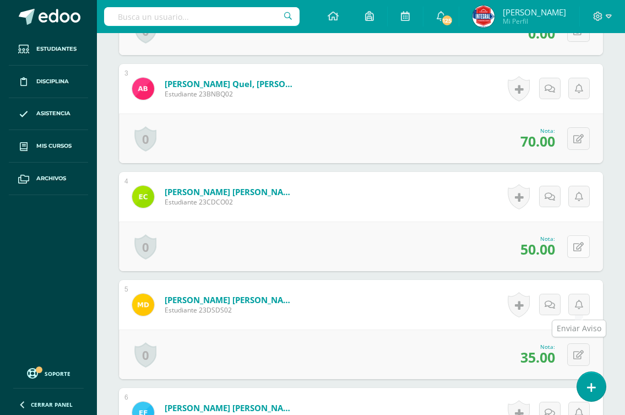
scroll to position [662, 0]
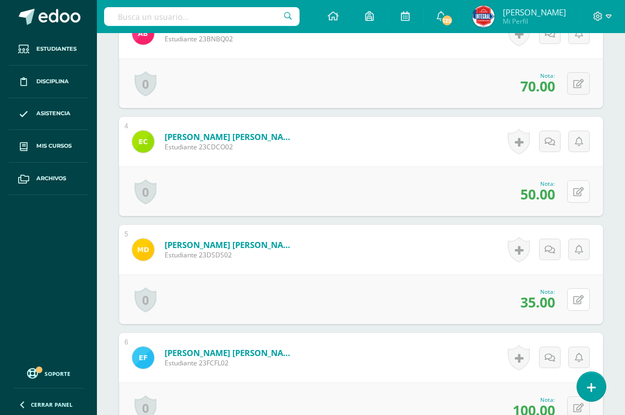
click at [578, 300] on icon at bounding box center [578, 299] width 10 height 9
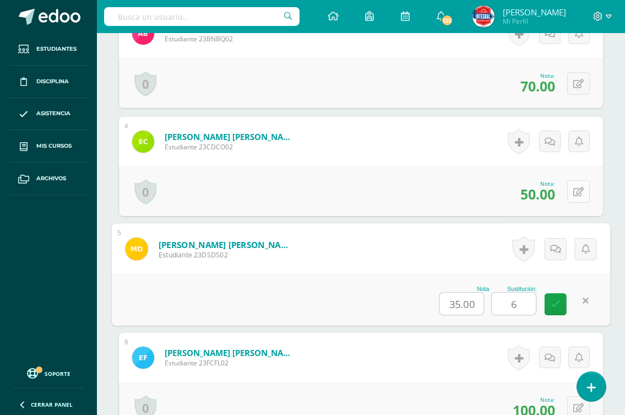
type input "60"
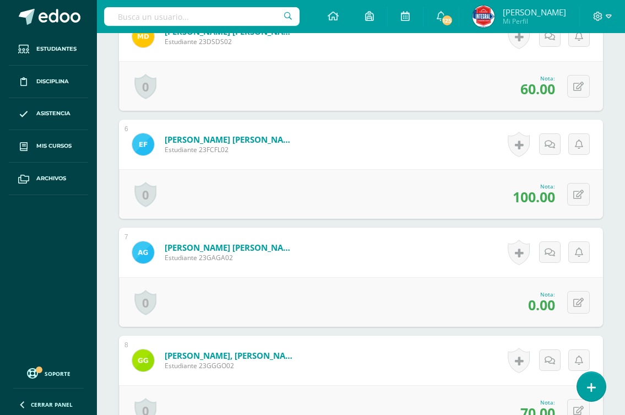
scroll to position [883, 0]
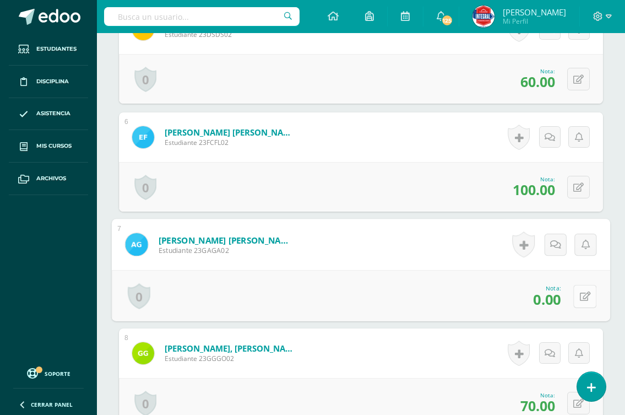
click at [578, 291] on button at bounding box center [584, 295] width 23 height 23
type input "50"
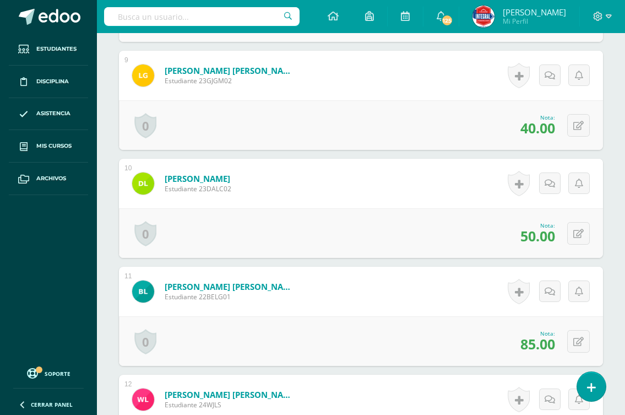
scroll to position [1323, 0]
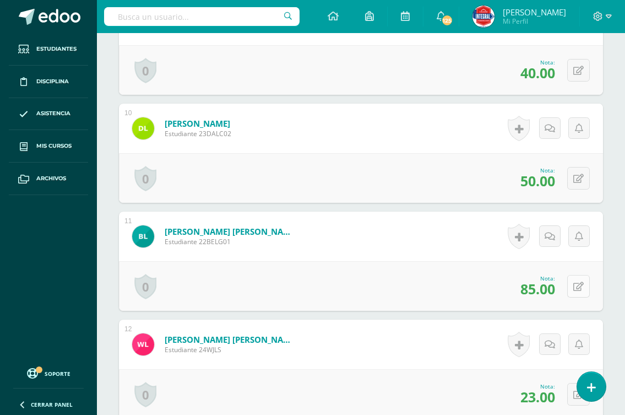
click at [577, 291] on button at bounding box center [578, 286] width 23 height 23
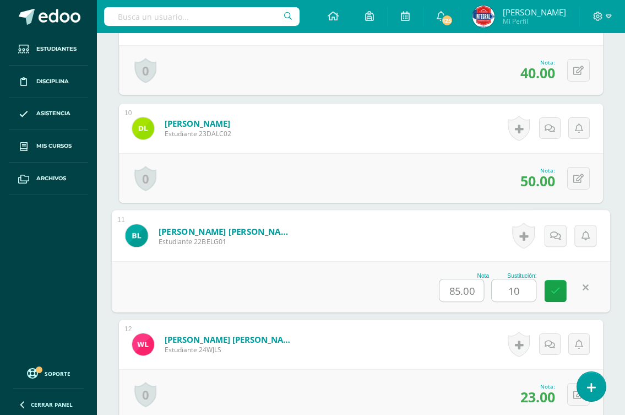
type input "100"
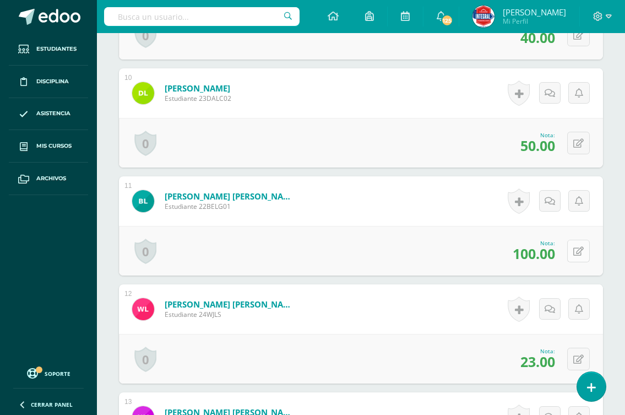
scroll to position [1378, 0]
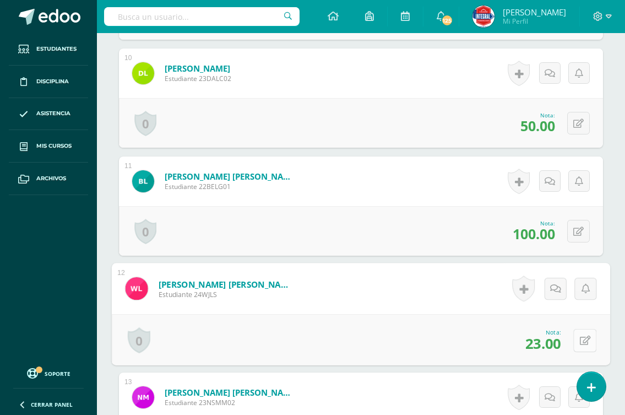
click at [575, 338] on button at bounding box center [584, 339] width 23 height 23
type input "50"
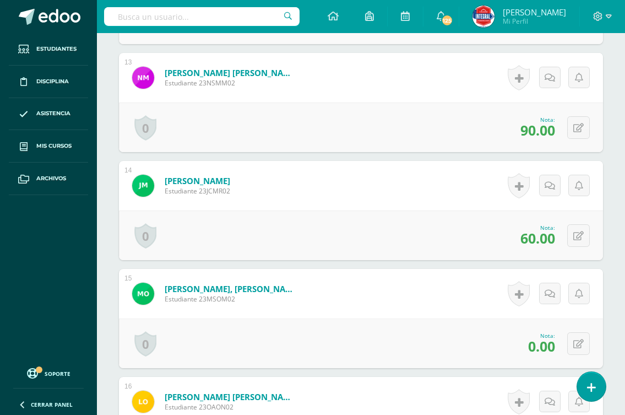
scroll to position [1708, 0]
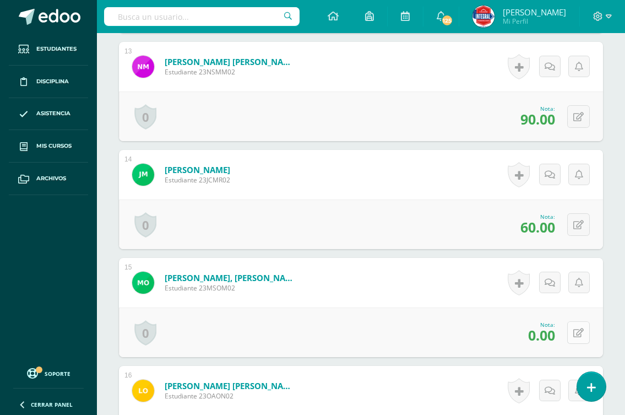
click at [580, 326] on button at bounding box center [578, 332] width 23 height 23
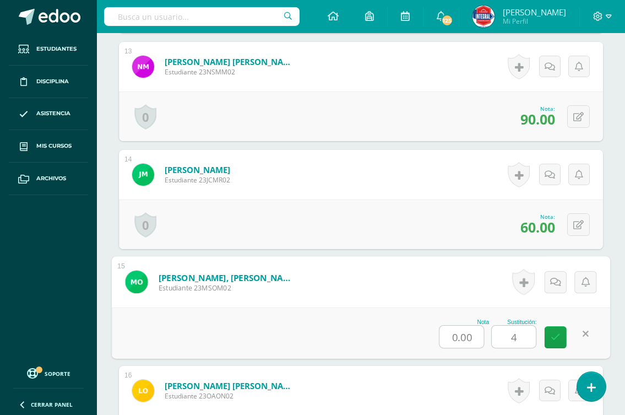
type input "40"
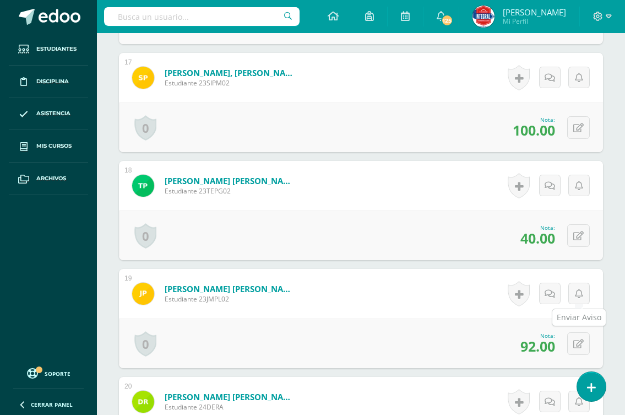
scroll to position [2149, 0]
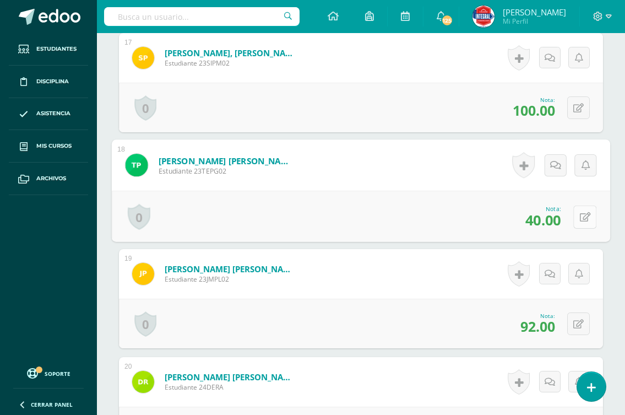
click at [582, 215] on icon at bounding box center [585, 216] width 11 height 9
type input "100"
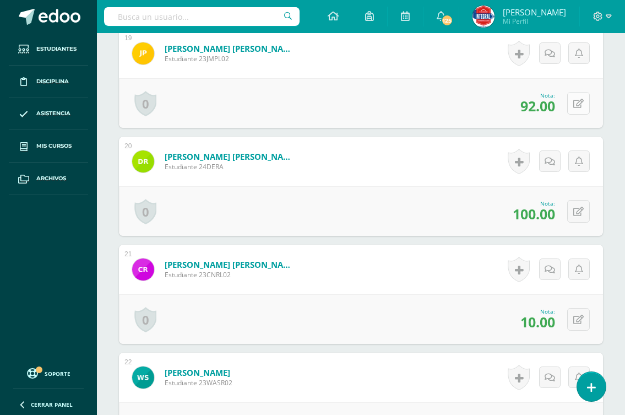
scroll to position [2424, 0]
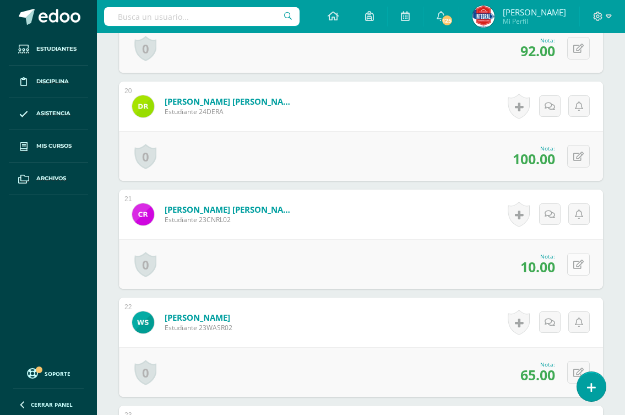
drag, startPoint x: 576, startPoint y: 263, endPoint x: 591, endPoint y: 256, distance: 16.5
click at [585, 258] on button at bounding box center [578, 264] width 23 height 23
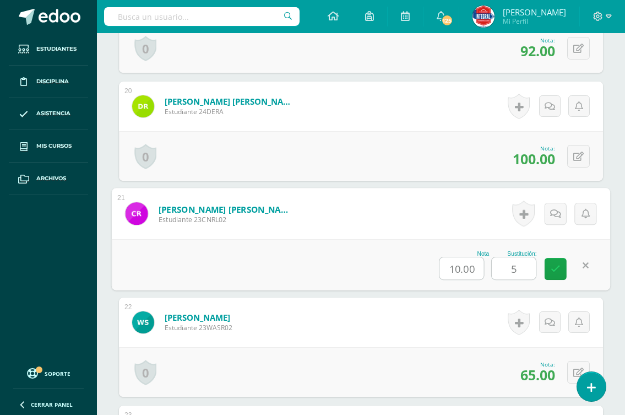
type input "50"
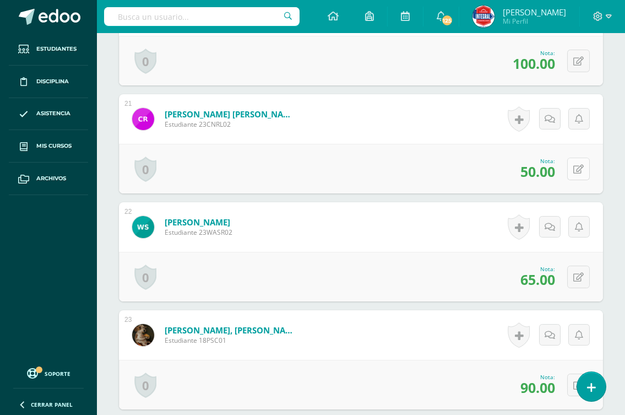
scroll to position [2534, 0]
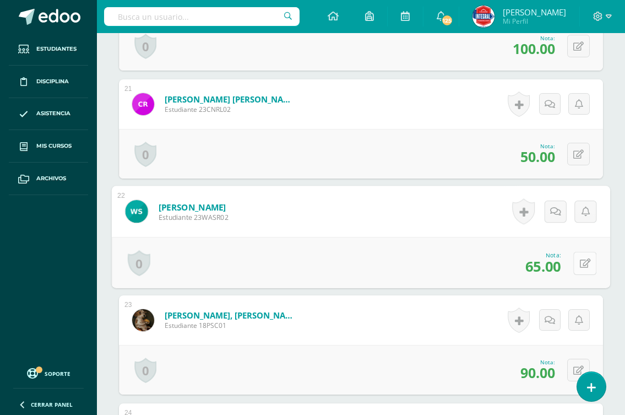
click at [581, 264] on icon at bounding box center [585, 262] width 11 height 9
type input "100"
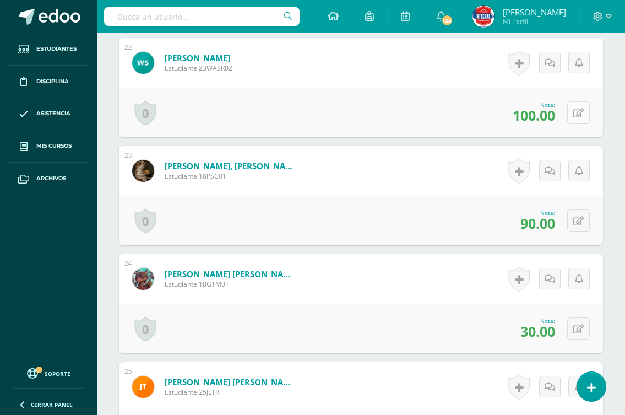
scroll to position [2699, 0]
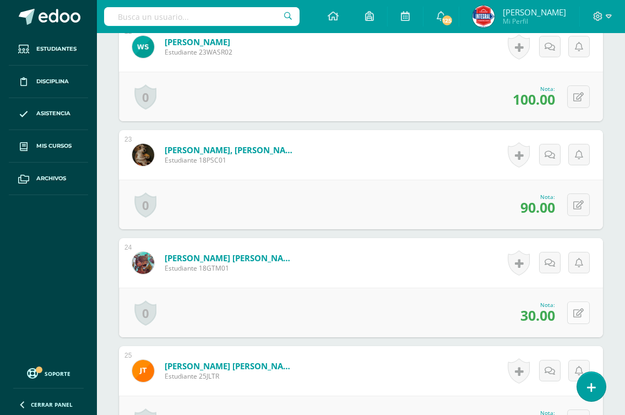
click at [579, 309] on icon at bounding box center [578, 312] width 10 height 9
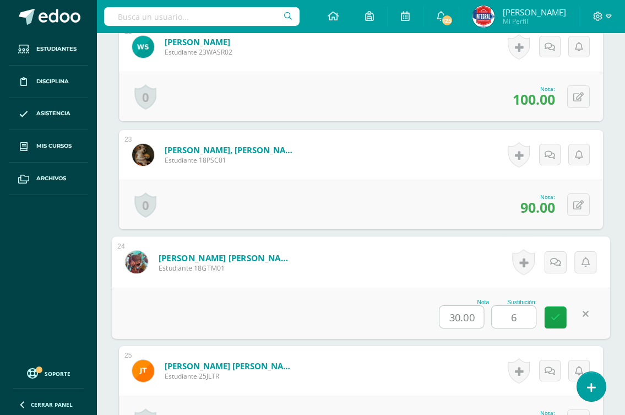
type input "60"
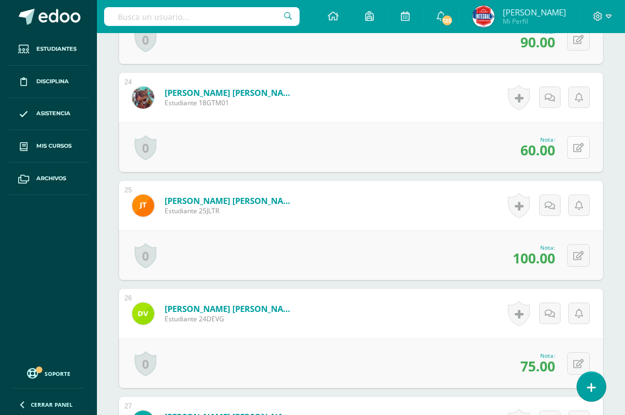
scroll to position [2920, 0]
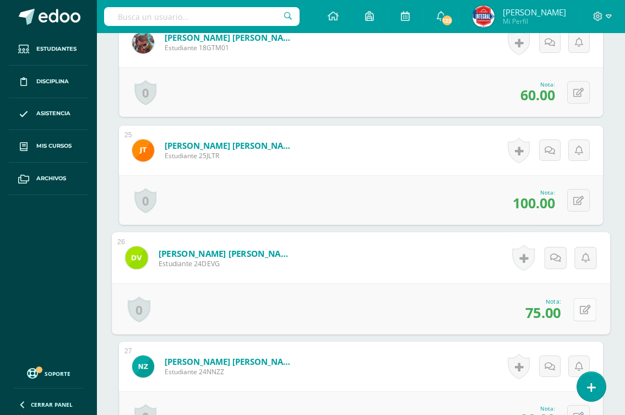
click at [580, 306] on icon at bounding box center [585, 308] width 11 height 9
type input "100"
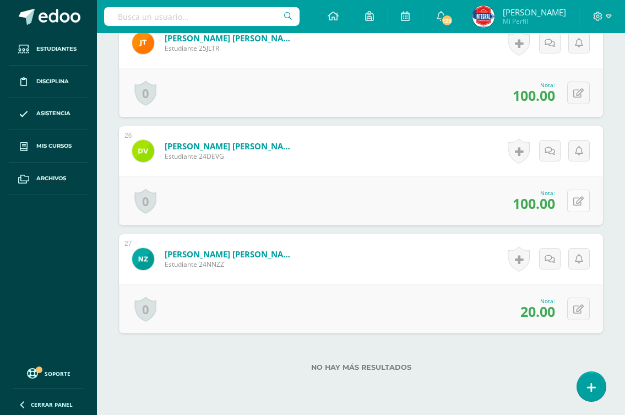
scroll to position [3030, 0]
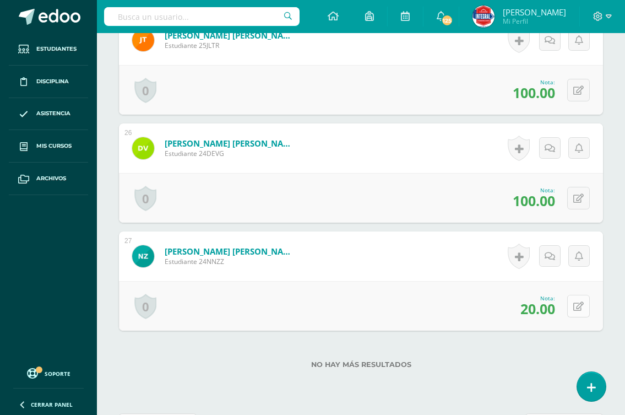
click at [575, 307] on button at bounding box center [578, 306] width 23 height 23
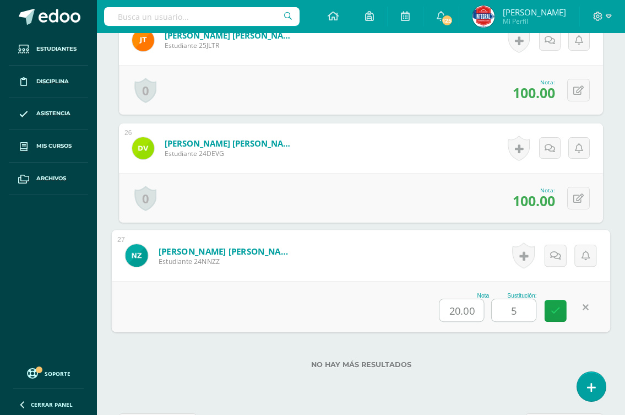
type input "50"
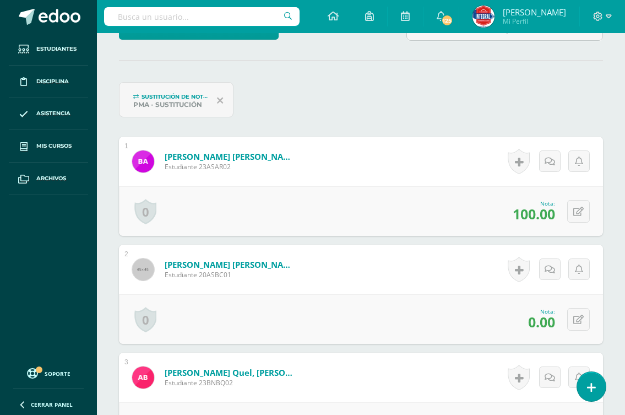
scroll to position [0, 0]
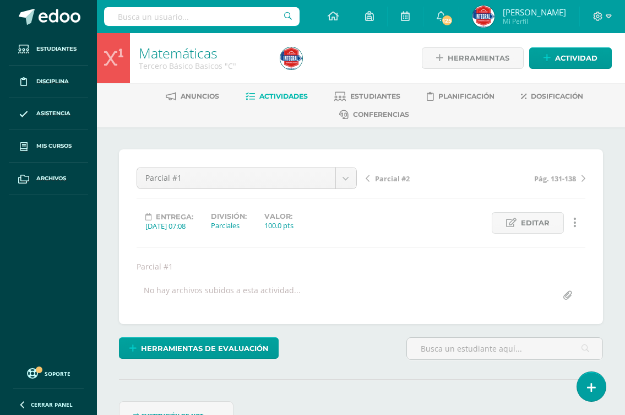
click at [401, 179] on span "Parcial #2" at bounding box center [392, 178] width 35 height 10
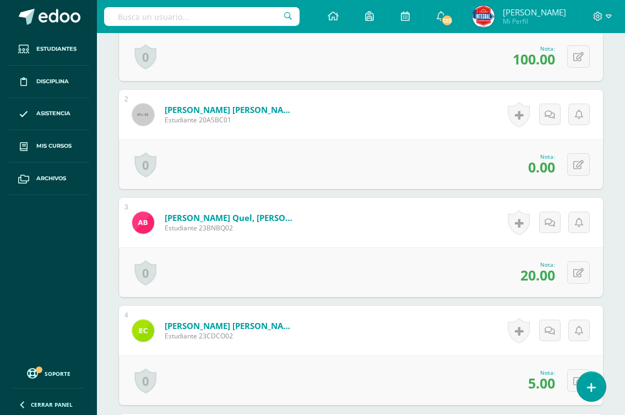
scroll to position [440, 0]
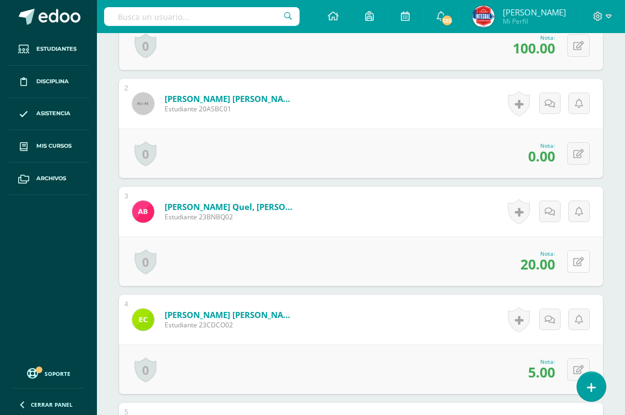
click at [580, 264] on icon at bounding box center [578, 261] width 10 height 9
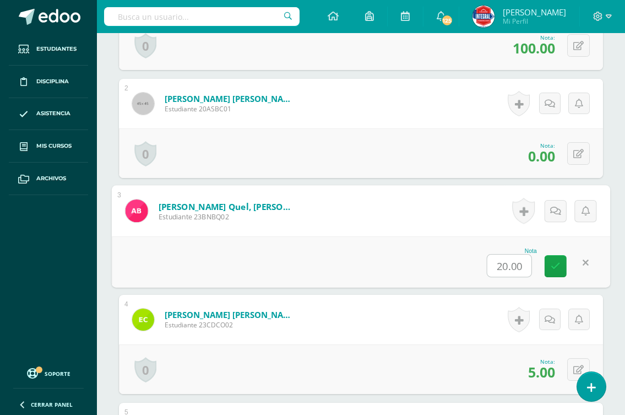
scroll to position [441, 0]
type input "70"
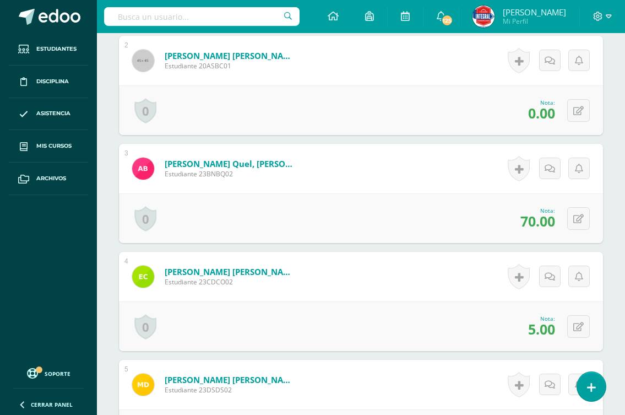
scroll to position [496, 0]
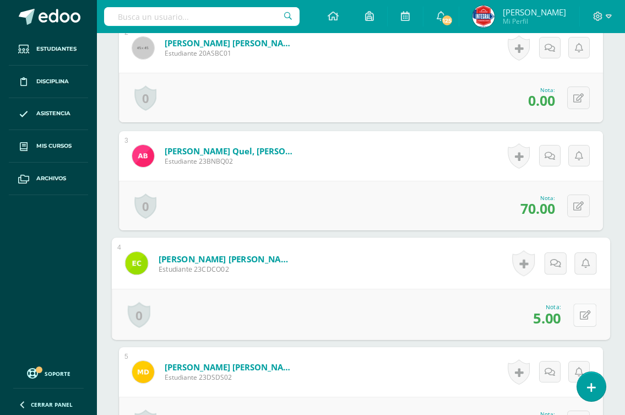
click at [582, 310] on icon at bounding box center [585, 314] width 11 height 9
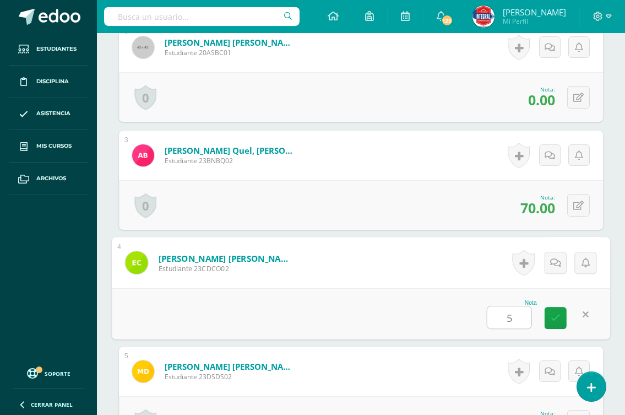
type input "50"
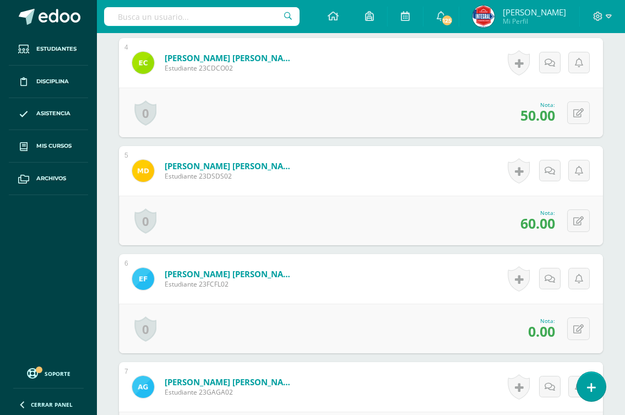
scroll to position [717, 0]
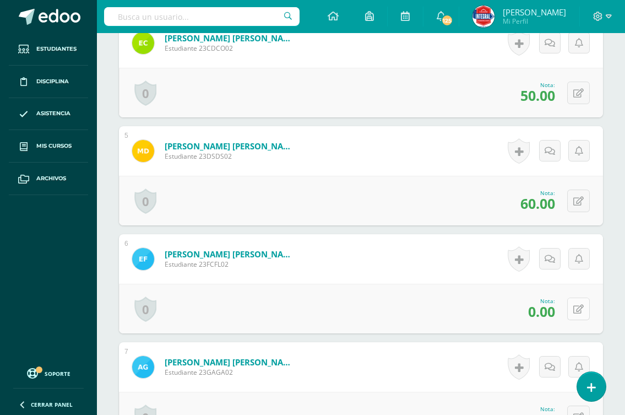
click at [581, 304] on icon at bounding box center [578, 308] width 10 height 9
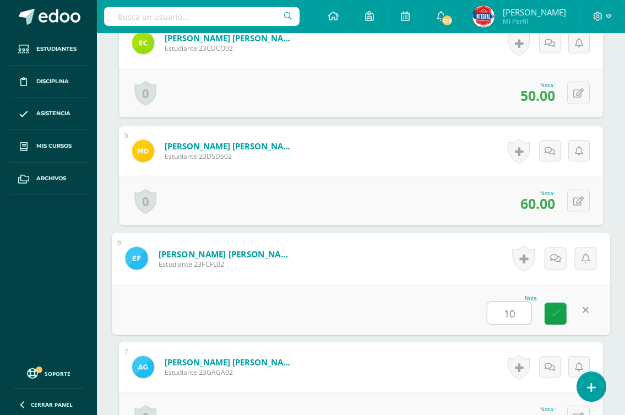
type input "100"
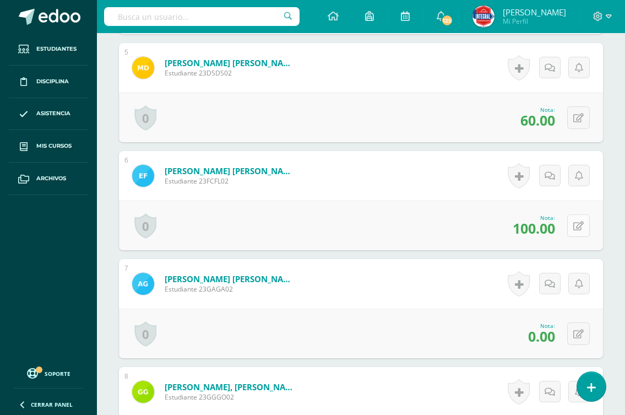
scroll to position [827, 0]
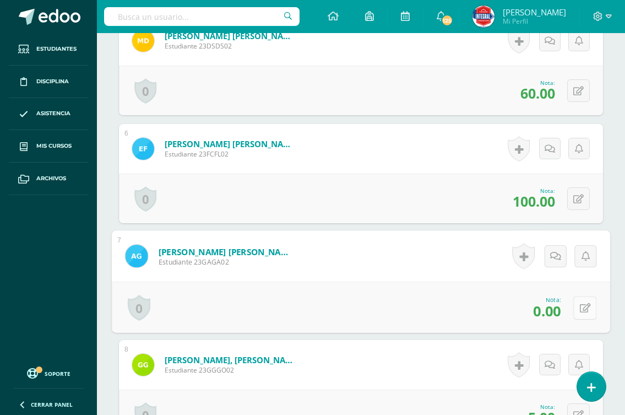
click at [582, 303] on icon at bounding box center [585, 307] width 11 height 9
type input "50"
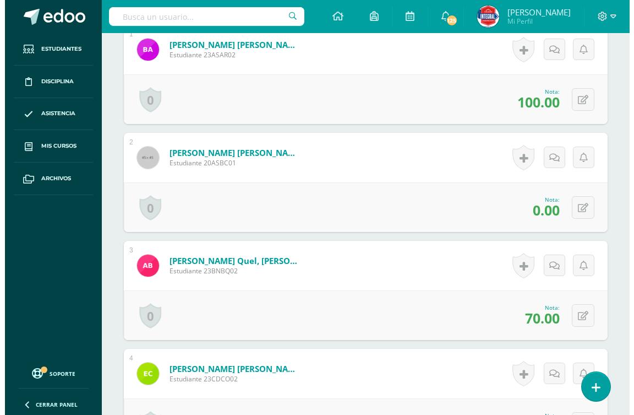
scroll to position [0, 0]
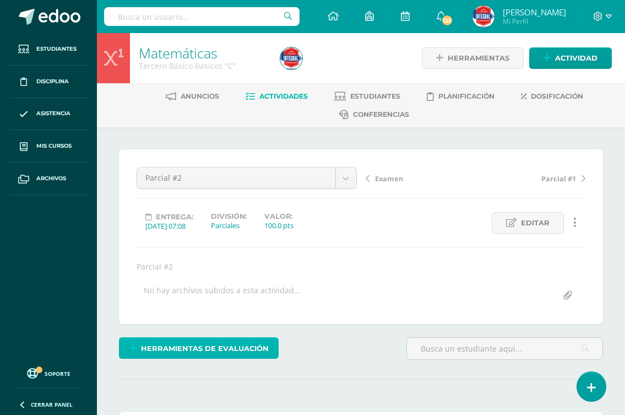
click at [184, 348] on span "Herramientas de evaluación" at bounding box center [205, 348] width 128 height 20
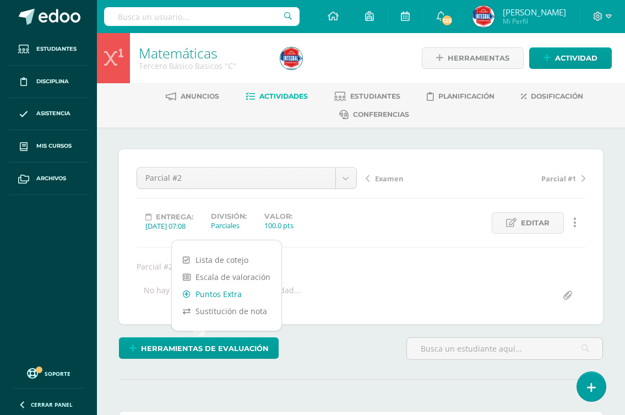
click at [222, 291] on link "Puntos Extra" at bounding box center [227, 293] width 110 height 17
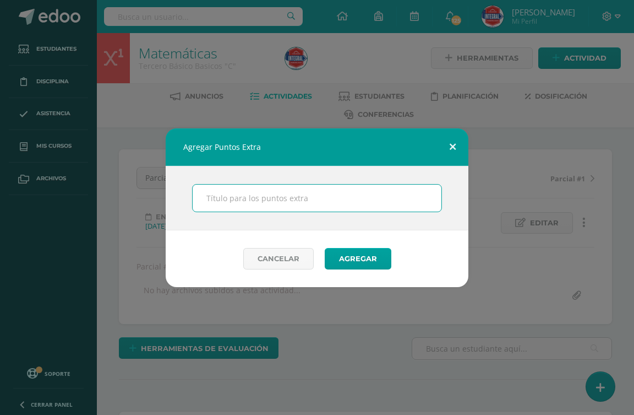
click at [453, 151] on button at bounding box center [452, 146] width 31 height 37
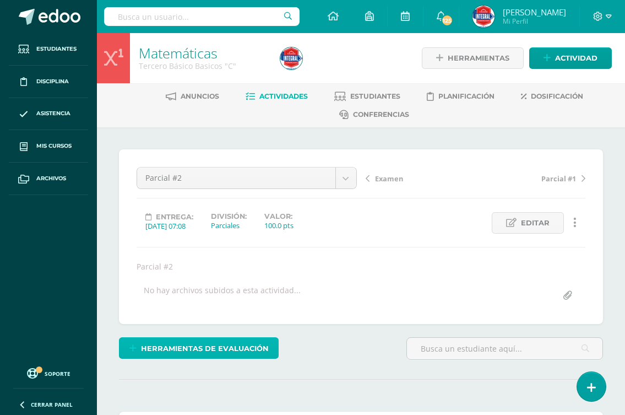
click at [205, 347] on span "Herramientas de evaluación" at bounding box center [205, 348] width 128 height 20
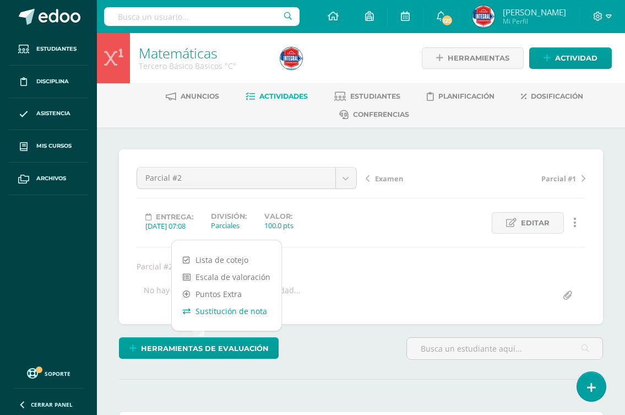
click at [230, 309] on link "Sustitución de nota" at bounding box center [227, 310] width 110 height 17
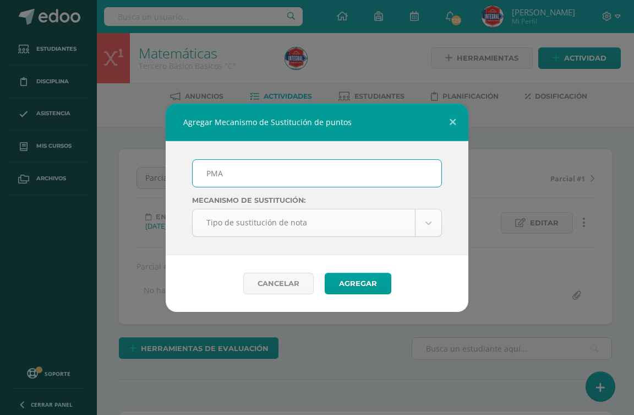
type input "PMA"
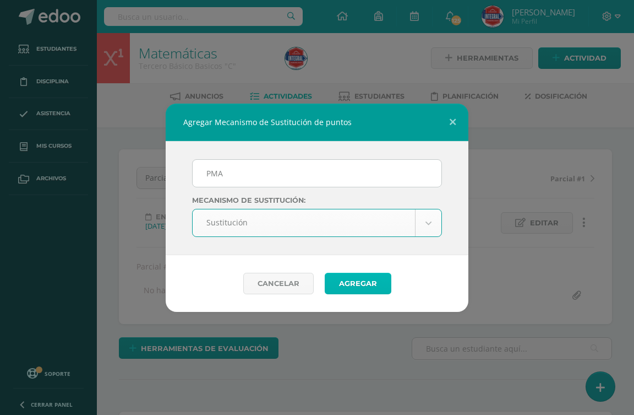
click at [341, 277] on button "Agregar" at bounding box center [358, 283] width 67 height 21
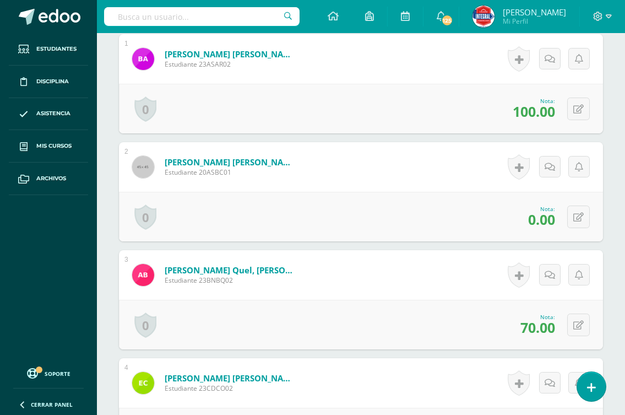
scroll to position [484, 0]
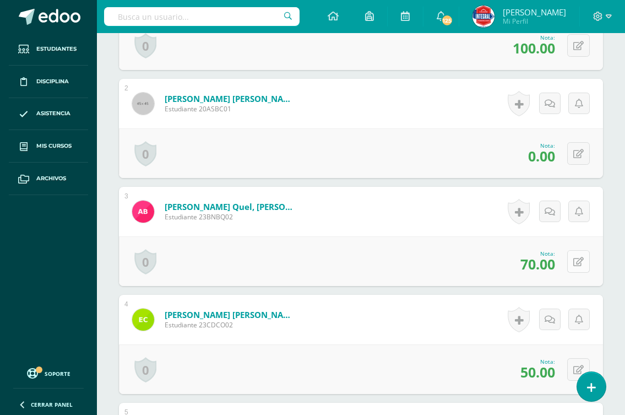
click at [579, 260] on icon at bounding box center [578, 261] width 10 height 9
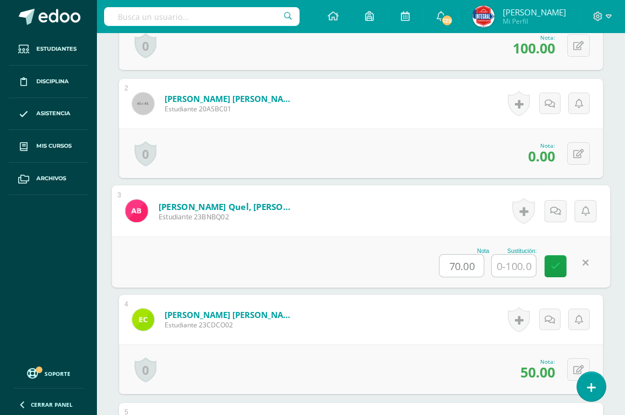
click at [458, 266] on input "70.00" at bounding box center [462, 265] width 44 height 22
type input "20.00"
click at [524, 268] on input "text" at bounding box center [514, 265] width 44 height 22
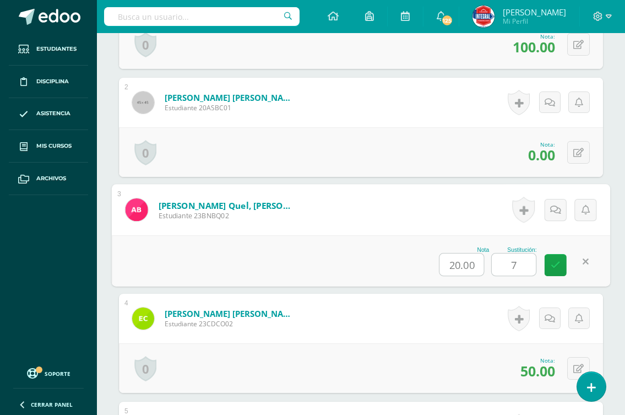
type input "70"
click at [551, 266] on icon at bounding box center [556, 264] width 10 height 9
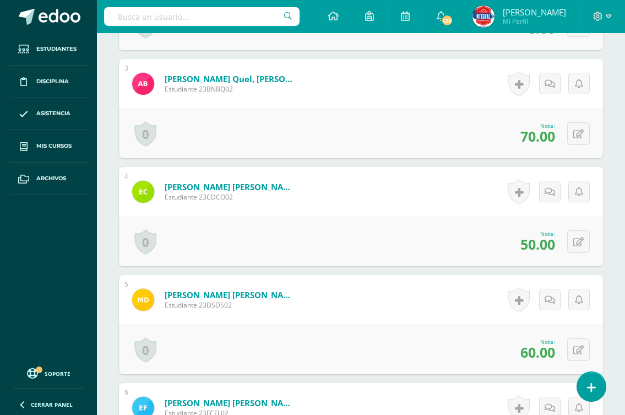
scroll to position [651, 0]
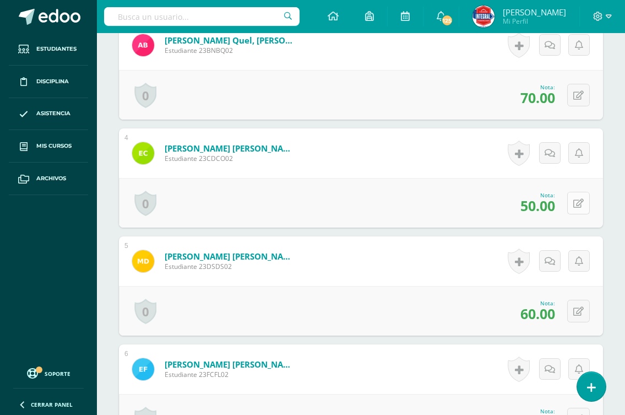
click at [571, 205] on button at bounding box center [578, 203] width 23 height 23
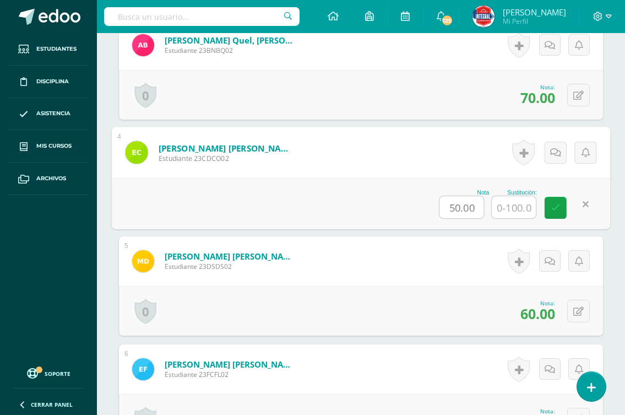
click at [460, 210] on input "50.00" at bounding box center [462, 207] width 44 height 22
type input "5.00"
click at [505, 207] on input "text" at bounding box center [514, 207] width 44 height 22
type input "50"
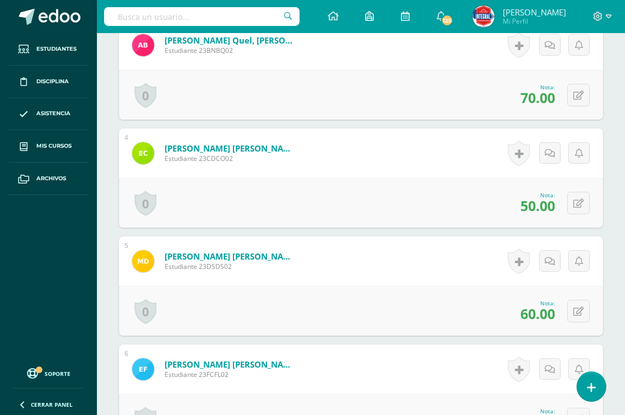
scroll to position [706, 0]
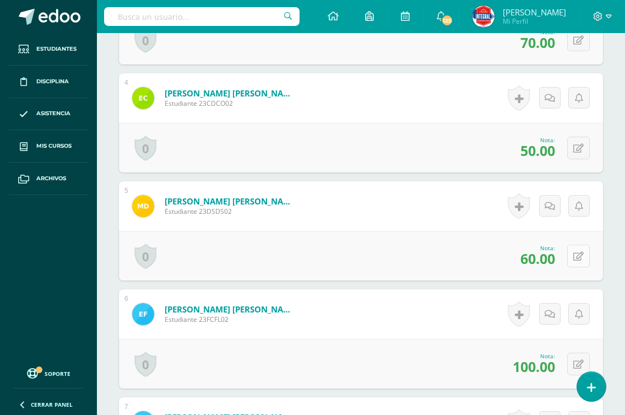
click at [580, 258] on icon at bounding box center [578, 256] width 10 height 9
click at [585, 258] on link at bounding box center [578, 255] width 21 height 21
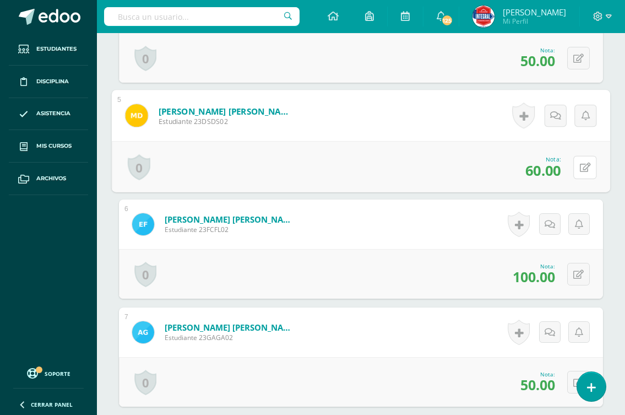
scroll to position [816, 0]
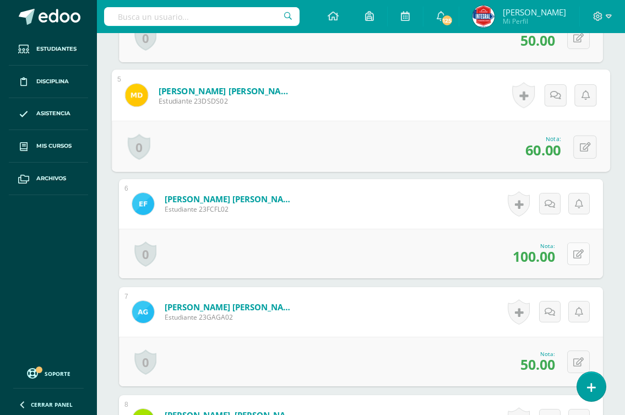
click at [579, 256] on icon at bounding box center [578, 253] width 10 height 9
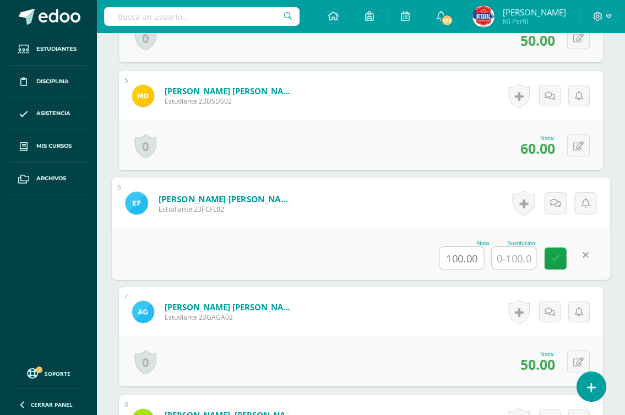
click at [464, 257] on input "100.00" at bounding box center [462, 258] width 44 height 22
type input "70.00"
click at [516, 258] on input "text" at bounding box center [514, 258] width 44 height 22
type input "100"
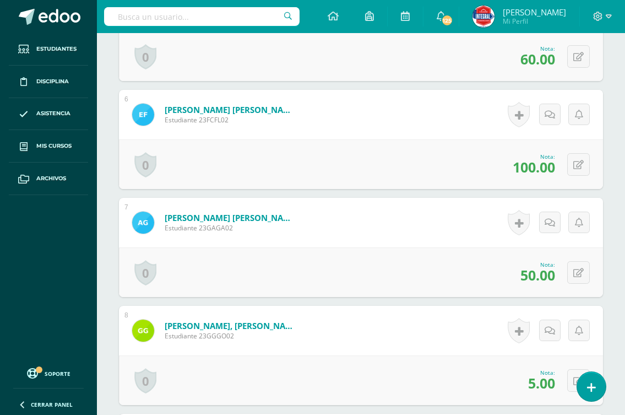
scroll to position [926, 0]
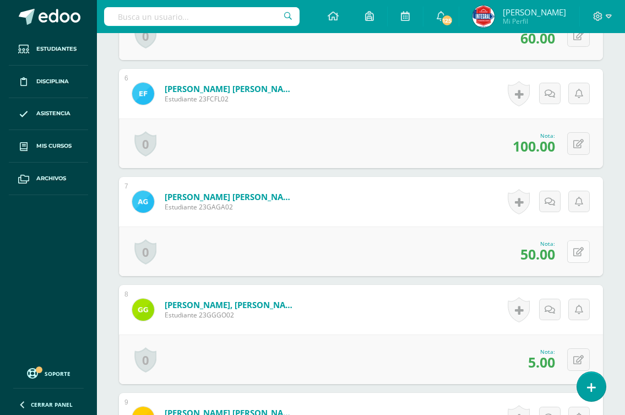
click at [580, 250] on icon at bounding box center [578, 251] width 10 height 9
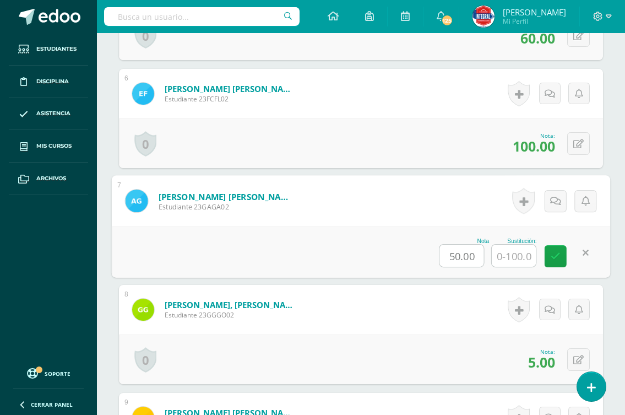
click at [456, 256] on input "50.00" at bounding box center [462, 255] width 44 height 22
type input "0.00"
click at [514, 252] on input "text" at bounding box center [514, 255] width 44 height 22
type input "50"
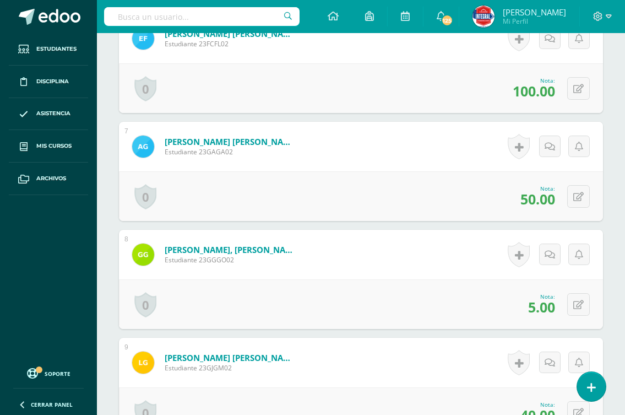
scroll to position [1036, 0]
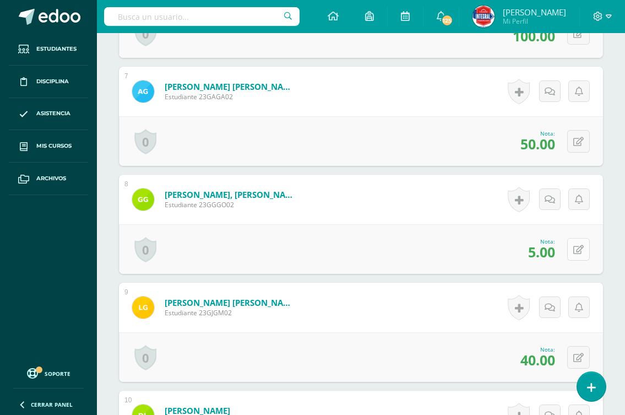
click at [577, 253] on button at bounding box center [578, 249] width 23 height 23
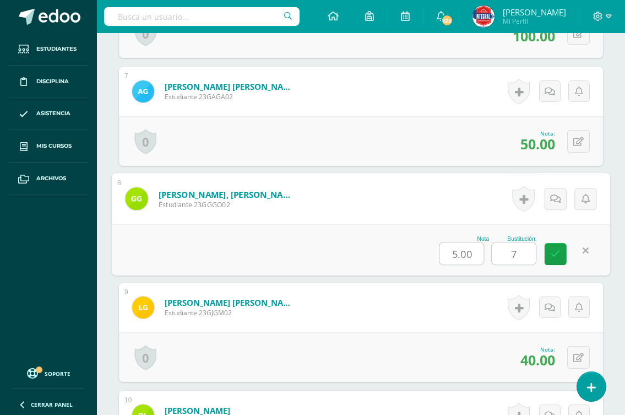
type input "70"
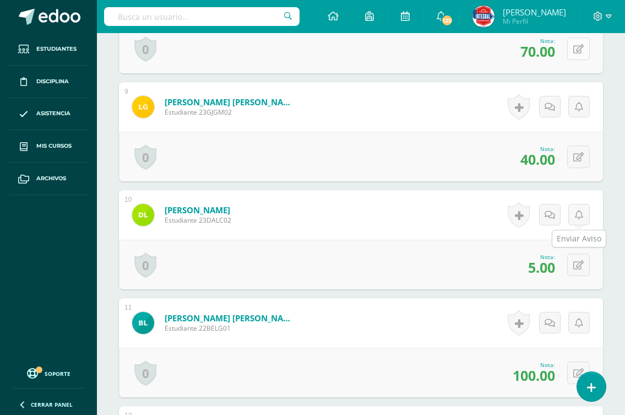
scroll to position [1256, 0]
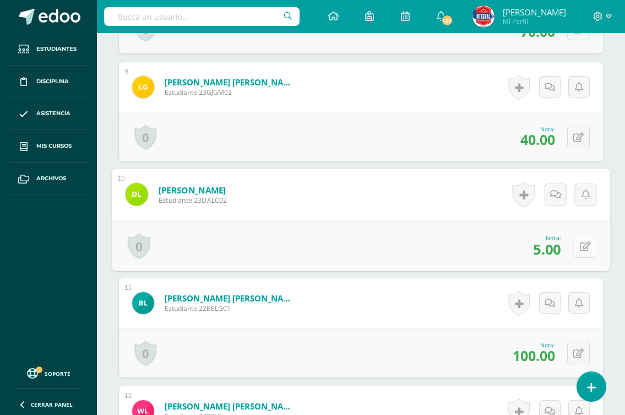
click at [578, 240] on button at bounding box center [584, 245] width 23 height 23
type input "70"
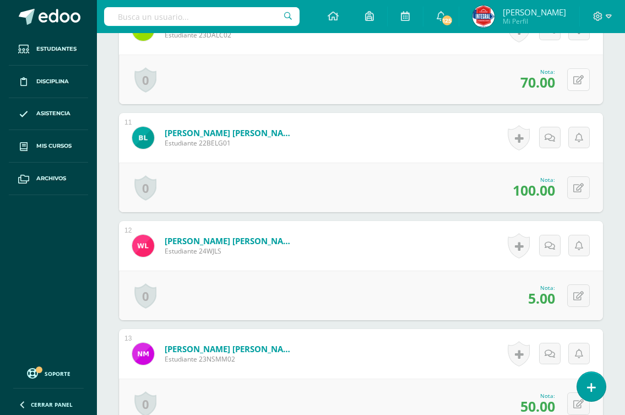
scroll to position [1477, 0]
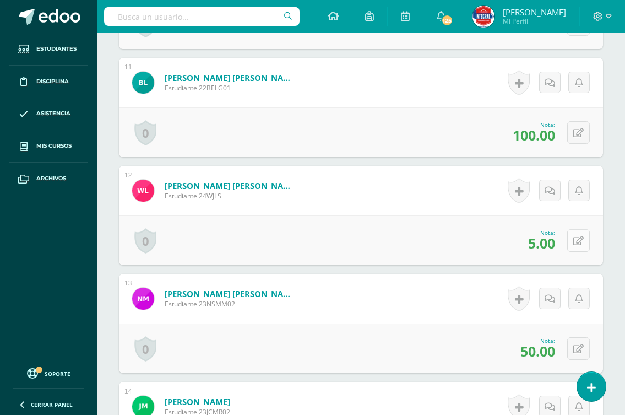
click at [578, 235] on button at bounding box center [578, 240] width 23 height 23
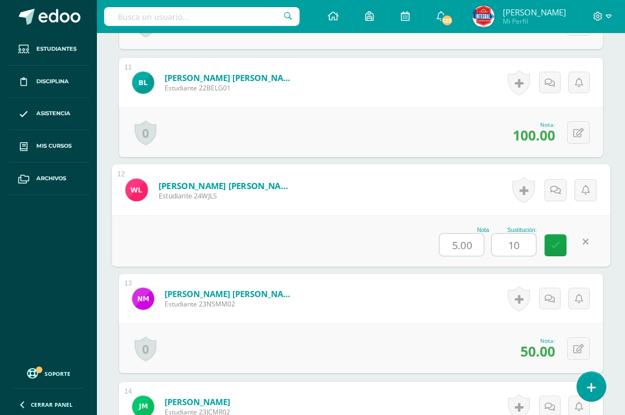
type input "100"
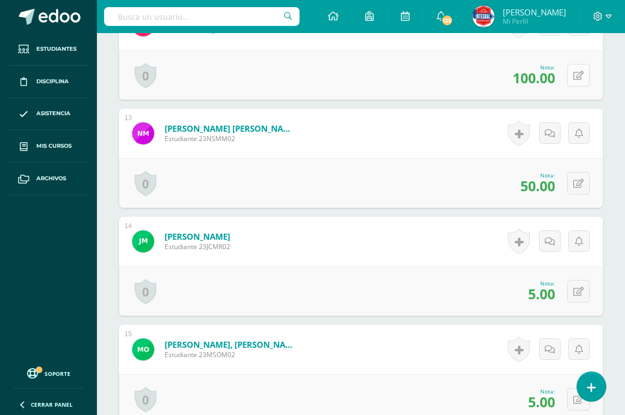
scroll to position [1697, 0]
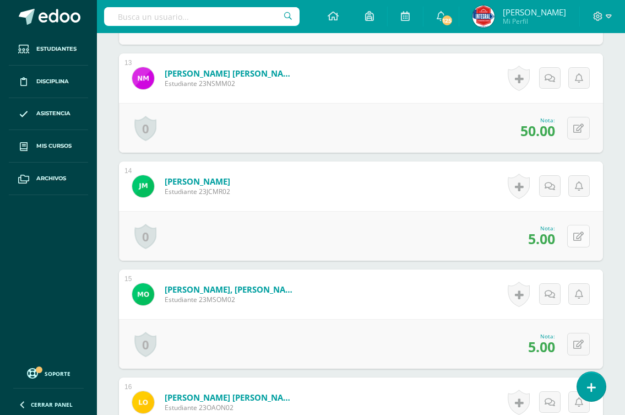
click at [581, 236] on icon at bounding box center [578, 236] width 10 height 9
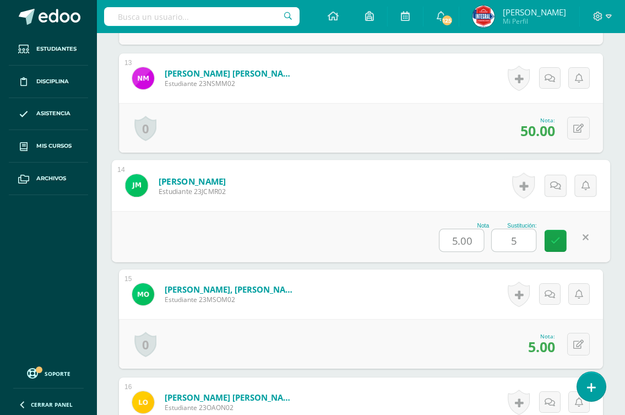
type input "50"
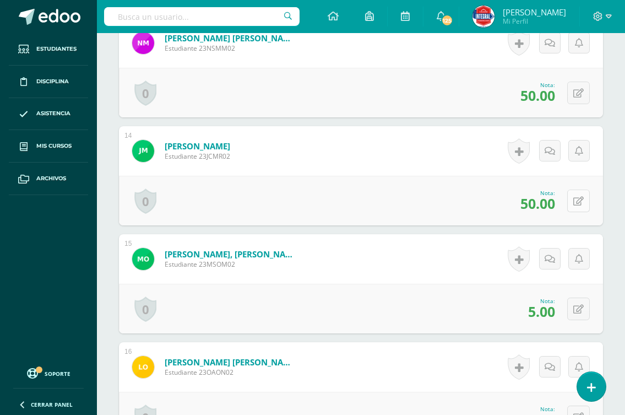
scroll to position [1752, 0]
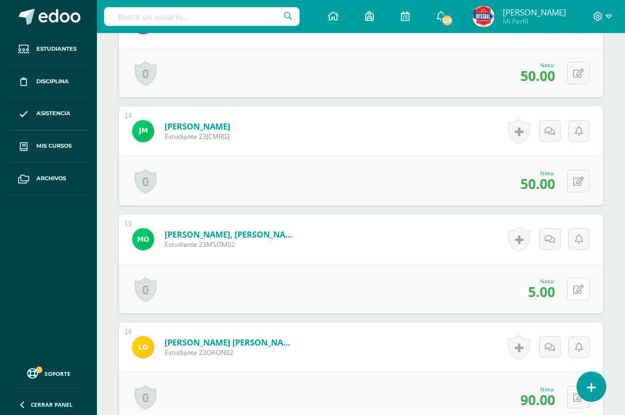
click at [578, 287] on icon at bounding box center [578, 289] width 10 height 9
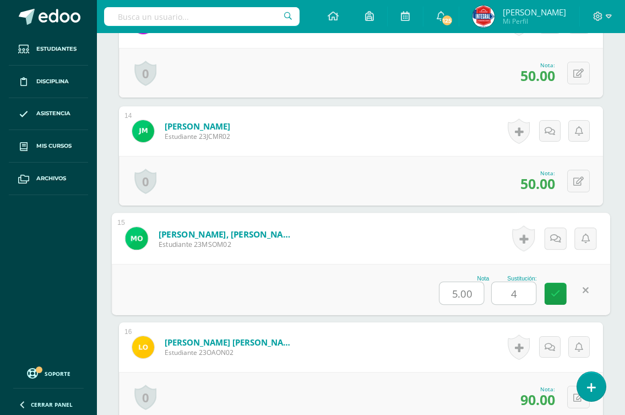
type input "40"
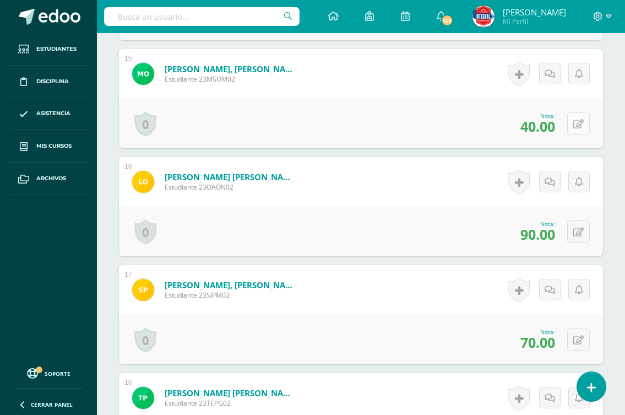
scroll to position [1972, 0]
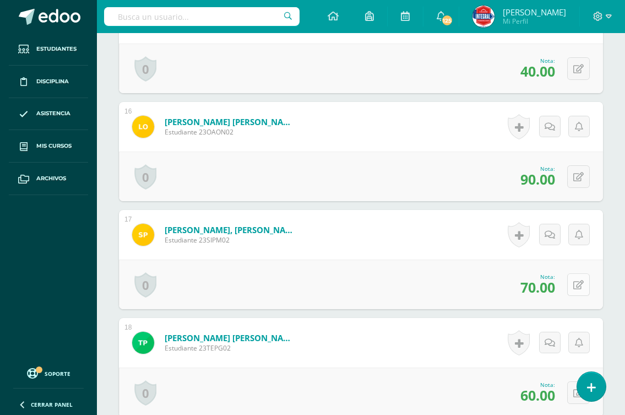
click at [578, 284] on button at bounding box center [578, 284] width 23 height 23
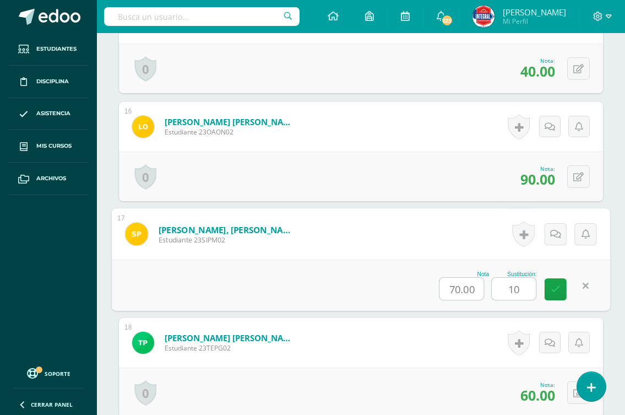
type input "100"
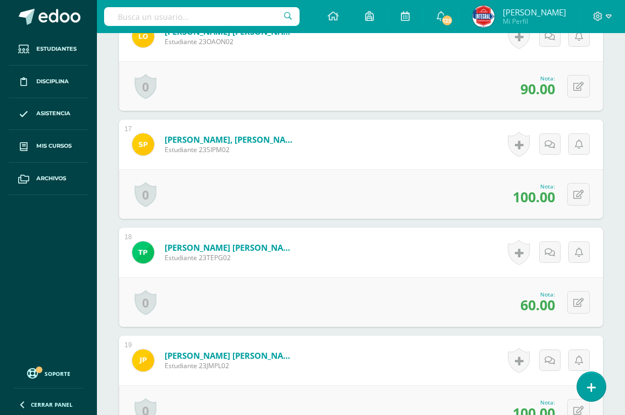
scroll to position [2082, 0]
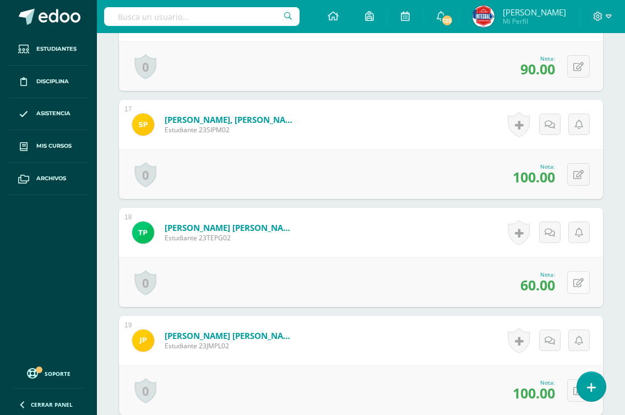
click at [579, 287] on icon at bounding box center [578, 282] width 10 height 9
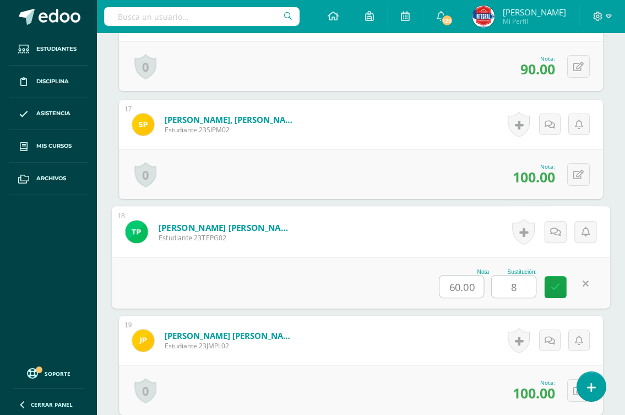
type input "80"
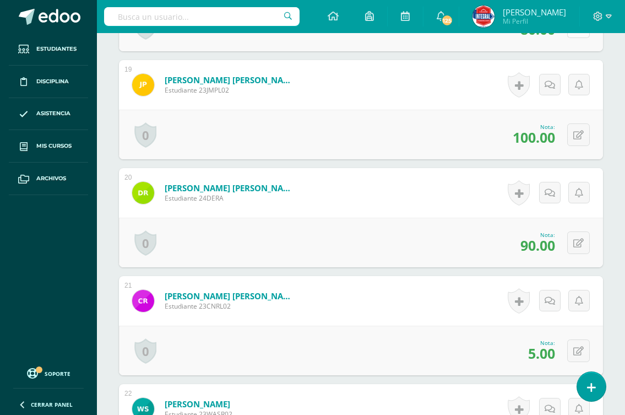
scroll to position [2357, 0]
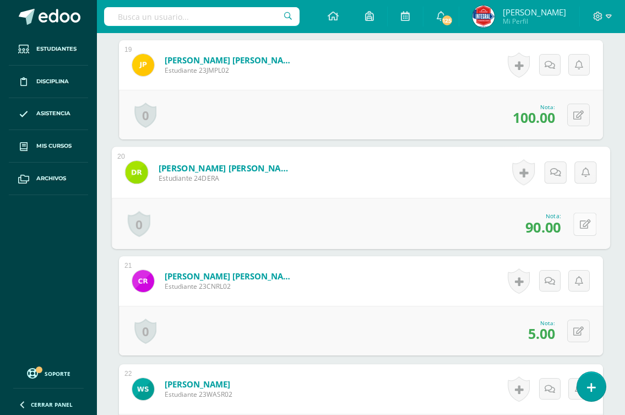
click at [576, 227] on button at bounding box center [584, 223] width 23 height 23
type input "100"
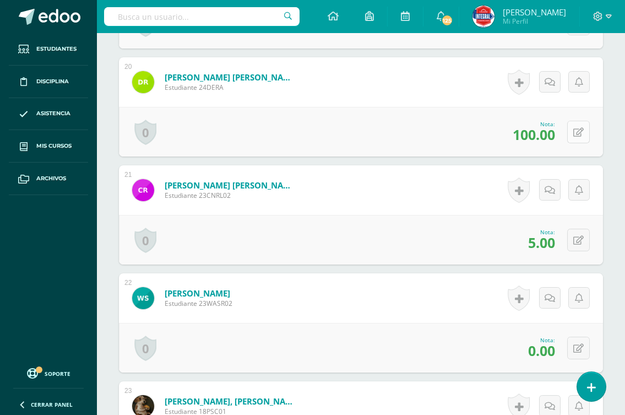
scroll to position [2468, 0]
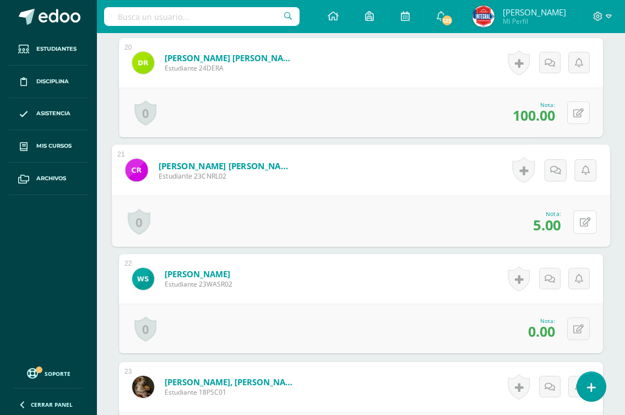
click at [576, 227] on button at bounding box center [584, 221] width 23 height 23
type input "50"
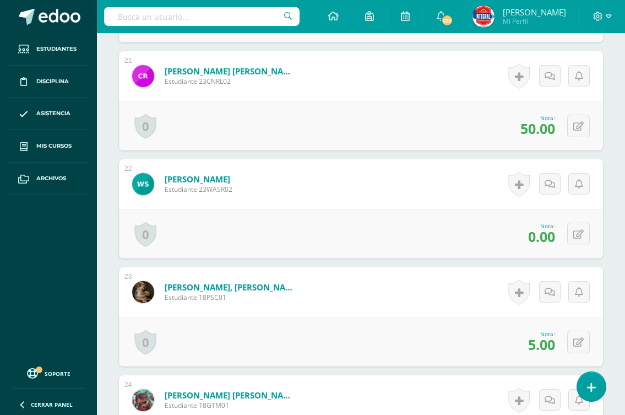
scroll to position [2578, 0]
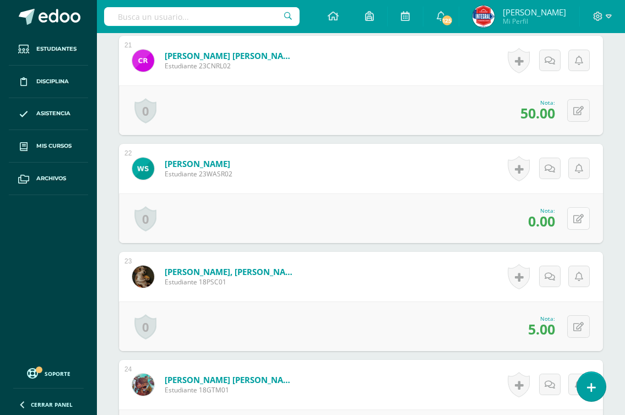
click at [585, 219] on button at bounding box center [578, 218] width 23 height 23
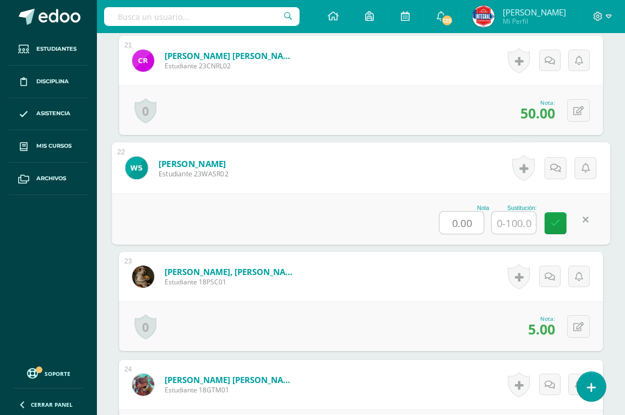
click at [459, 226] on input "0.00" at bounding box center [462, 222] width 44 height 22
type input "70.00"
click at [503, 222] on input "text" at bounding box center [514, 222] width 44 height 22
type input "100"
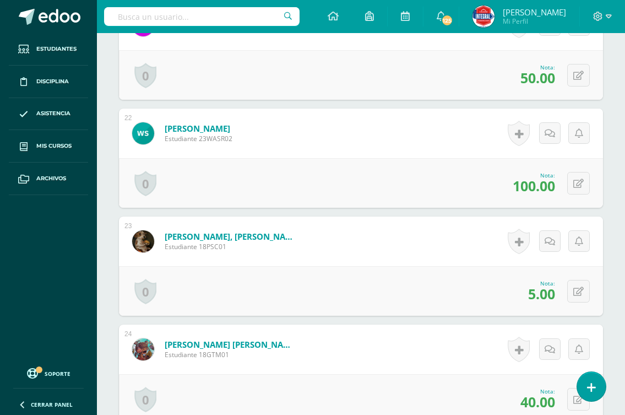
scroll to position [2633, 0]
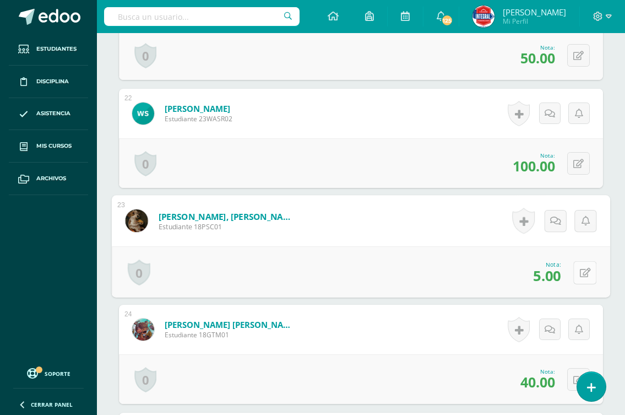
click at [576, 270] on button at bounding box center [584, 271] width 23 height 23
type input "60"
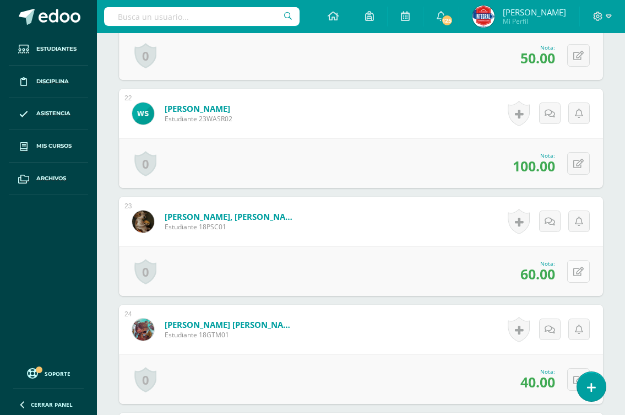
scroll to position [2688, 0]
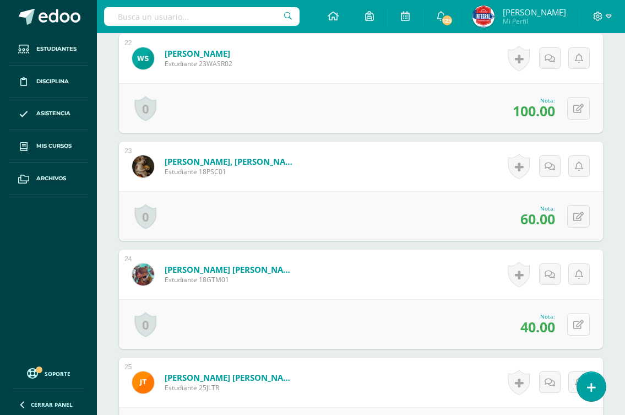
click at [580, 327] on icon at bounding box center [578, 324] width 10 height 9
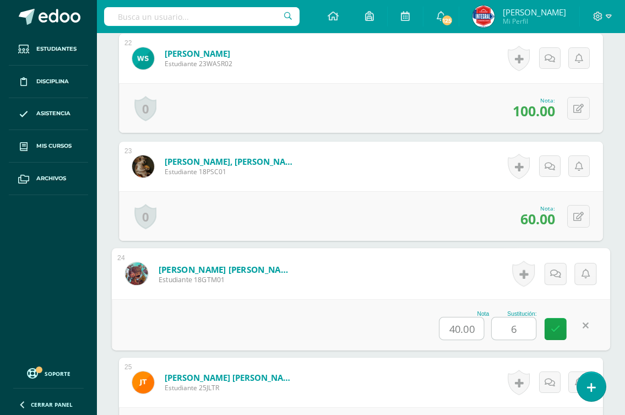
type input "60"
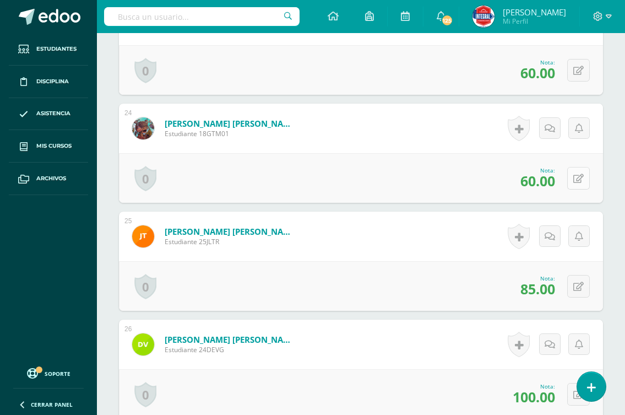
scroll to position [2853, 0]
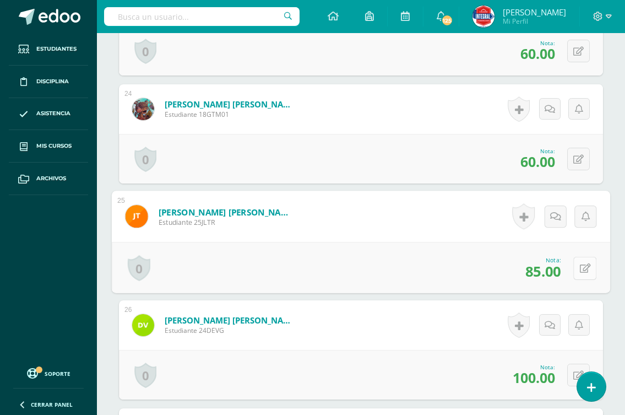
click at [581, 269] on icon at bounding box center [585, 267] width 11 height 9
type input "100"
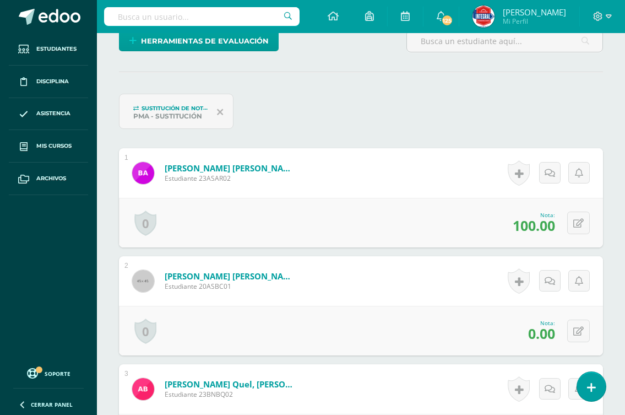
scroll to position [0, 0]
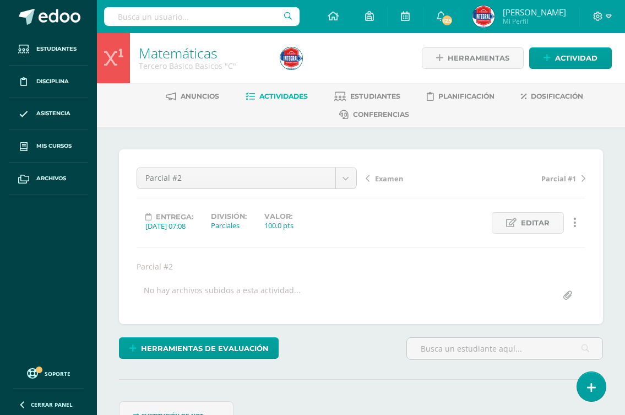
click at [379, 181] on span "Examen" at bounding box center [389, 178] width 28 height 10
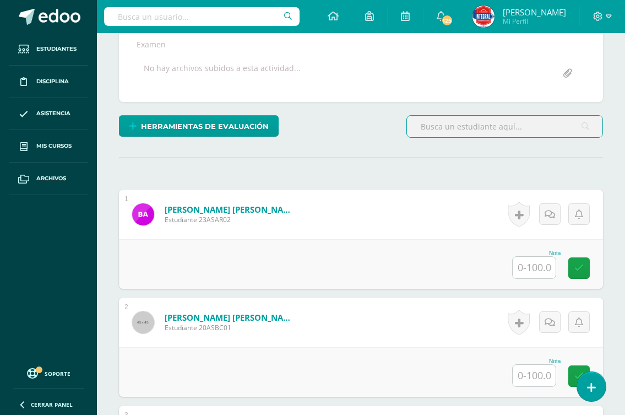
scroll to position [277, 0]
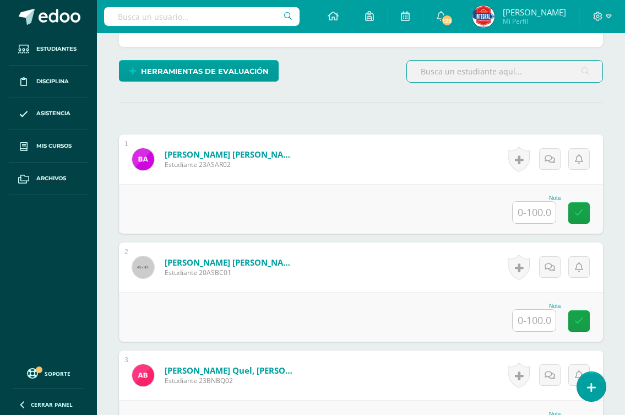
click at [549, 211] on input "text" at bounding box center [534, 211] width 43 height 21
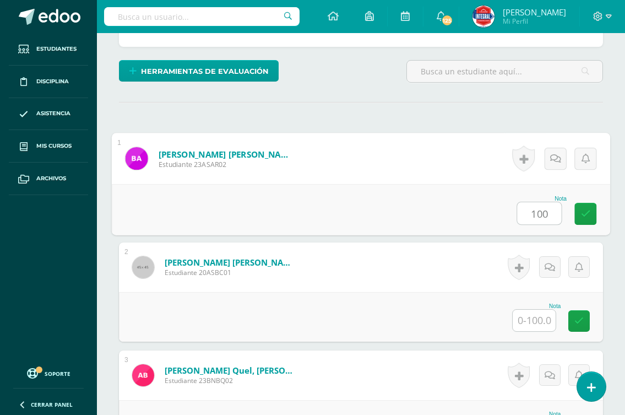
type input "100"
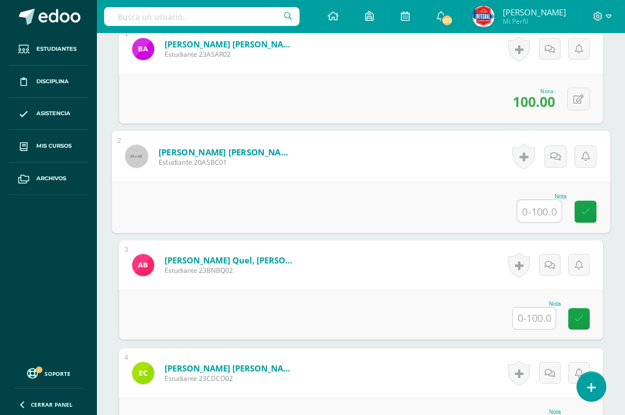
scroll to position [442, 0]
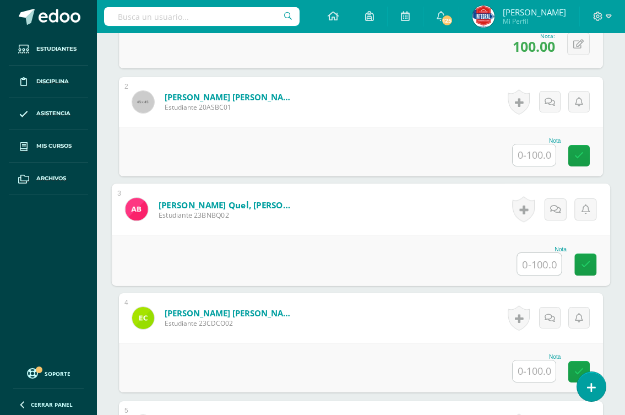
click at [540, 259] on input "text" at bounding box center [539, 264] width 44 height 22
type input "94"
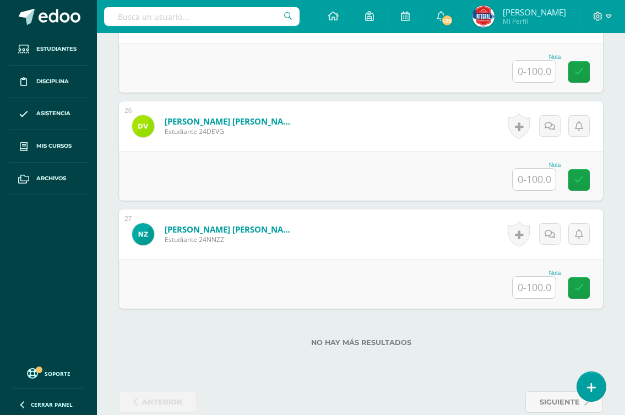
scroll to position [3027, 0]
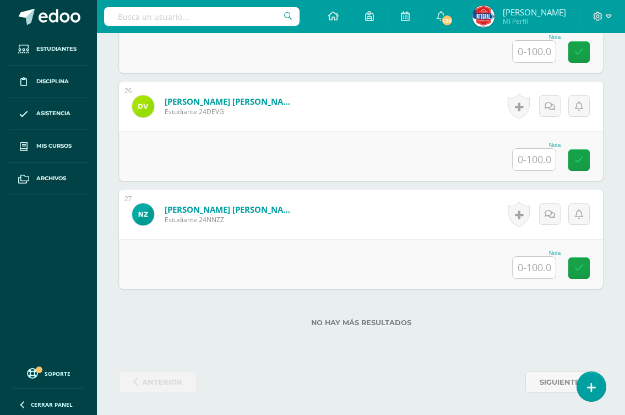
click at [541, 266] on input "text" at bounding box center [534, 267] width 43 height 21
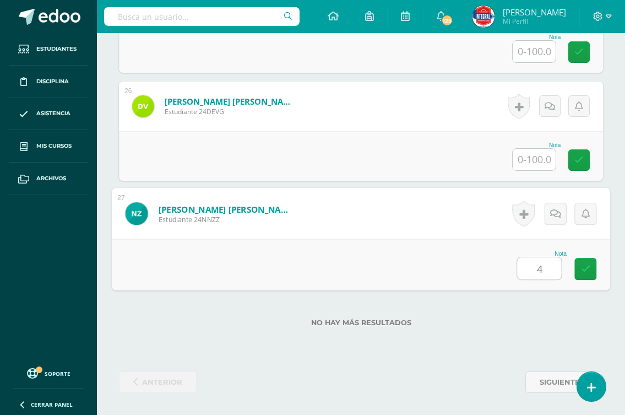
type input "41"
click at [587, 267] on icon at bounding box center [586, 268] width 10 height 9
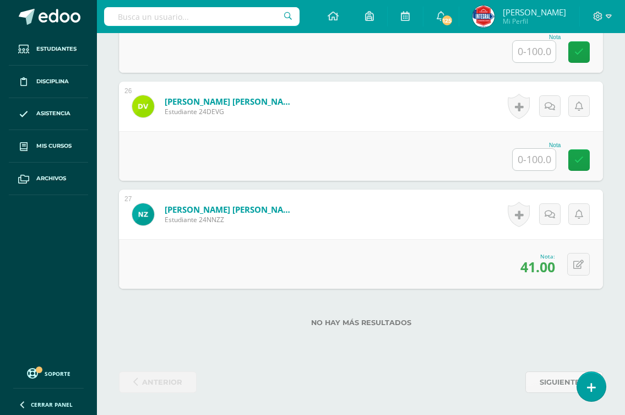
click at [537, 159] on input "text" at bounding box center [534, 159] width 43 height 21
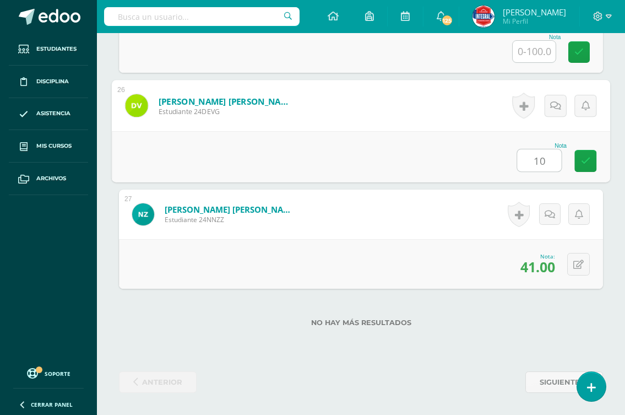
type input "100"
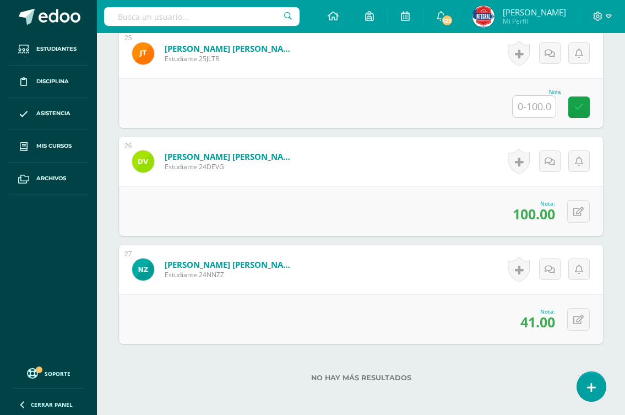
scroll to position [2917, 0]
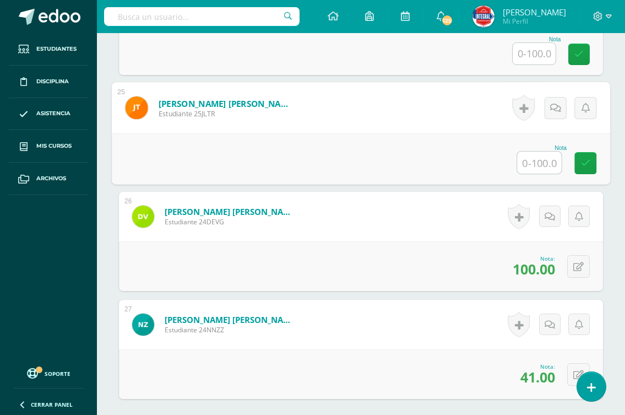
click at [538, 166] on input "text" at bounding box center [539, 162] width 44 height 22
type input "100"
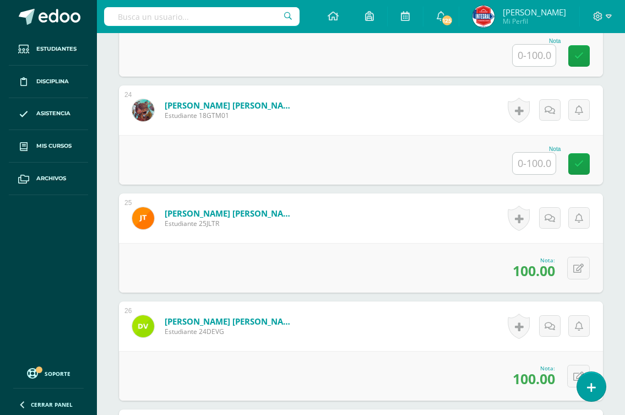
scroll to position [2807, 0]
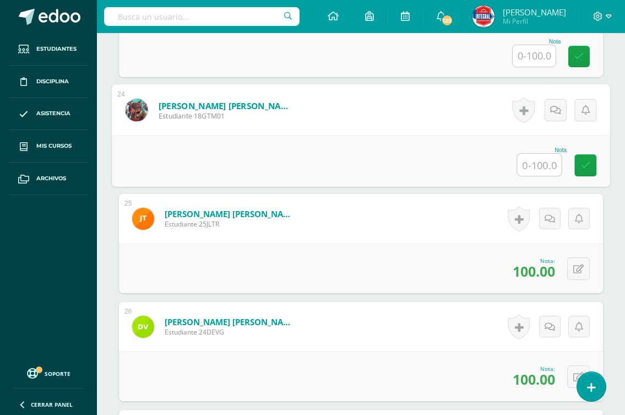
click at [540, 161] on input "text" at bounding box center [539, 165] width 44 height 22
type input "45"
click at [585, 170] on link at bounding box center [585, 165] width 22 height 22
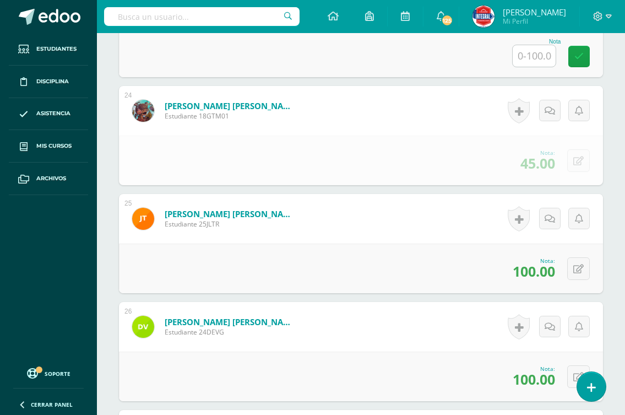
scroll to position [2752, 0]
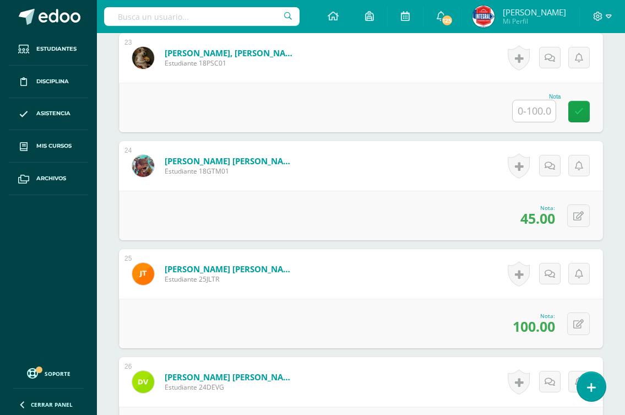
click at [548, 106] on input "text" at bounding box center [534, 110] width 43 height 21
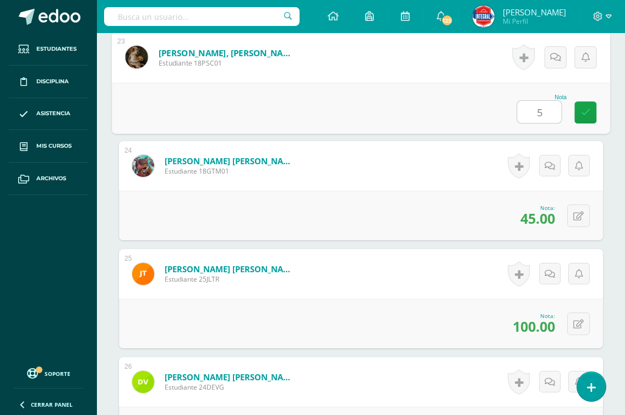
type input "57"
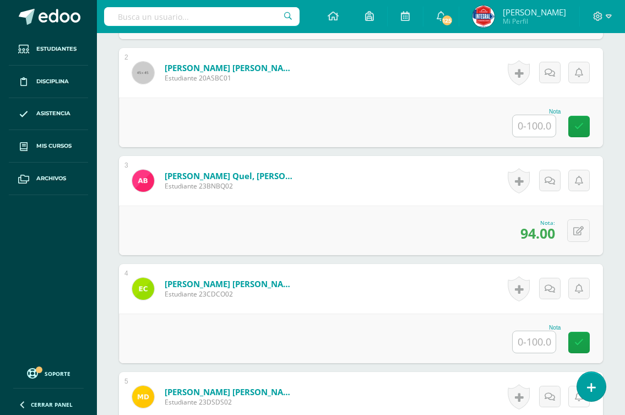
scroll to position [605, 0]
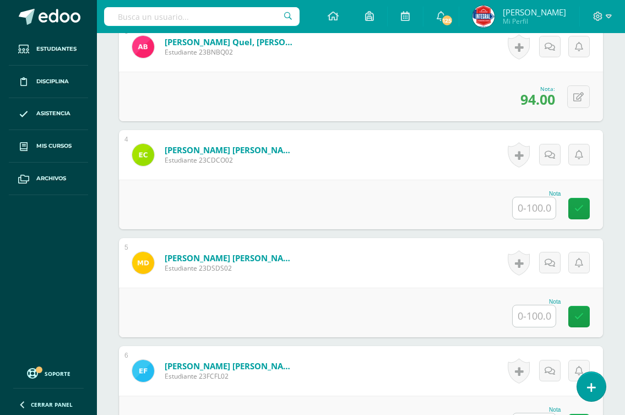
click at [541, 206] on input "text" at bounding box center [534, 207] width 43 height 21
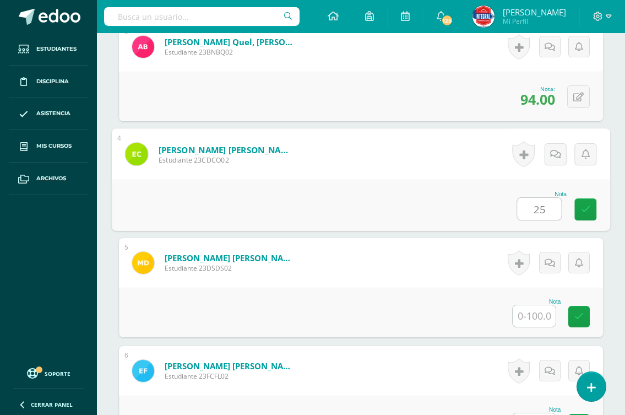
type input "25"
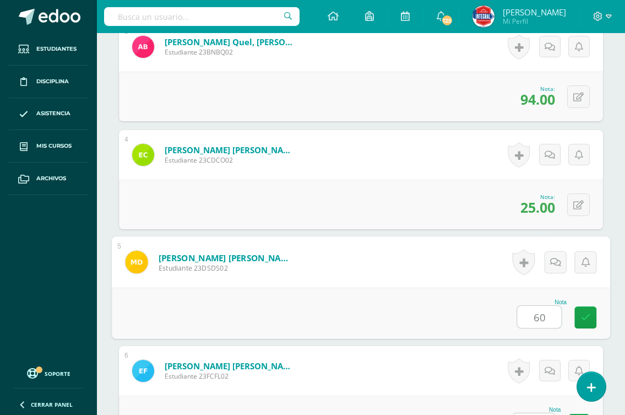
type input "60"
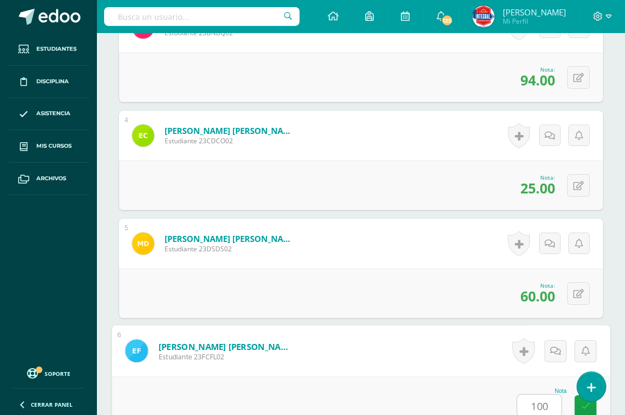
type input "100"
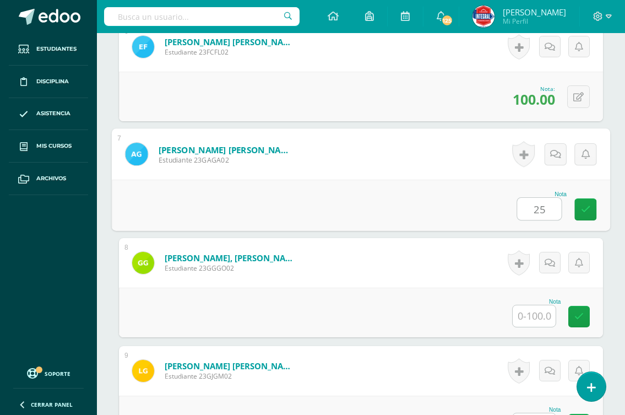
type input "25"
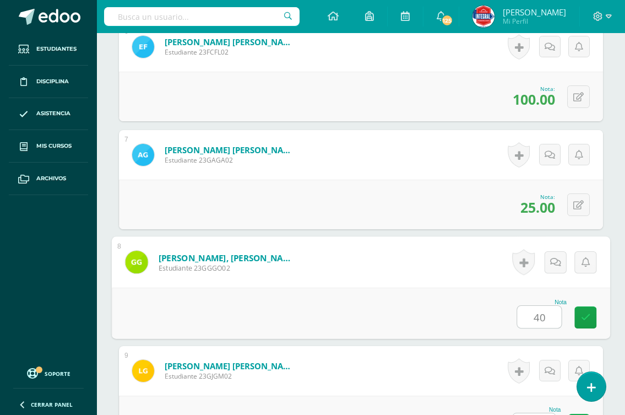
type input "40"
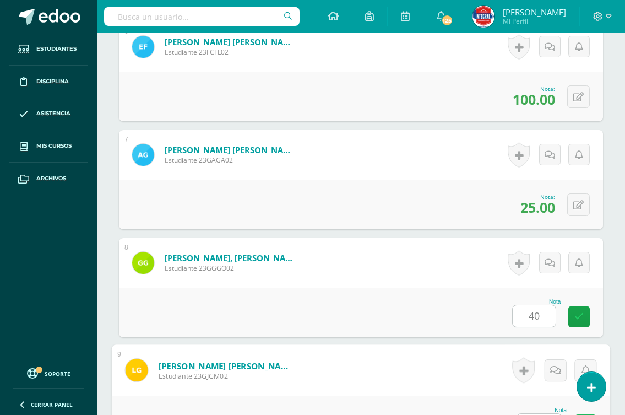
scroll to position [948, 0]
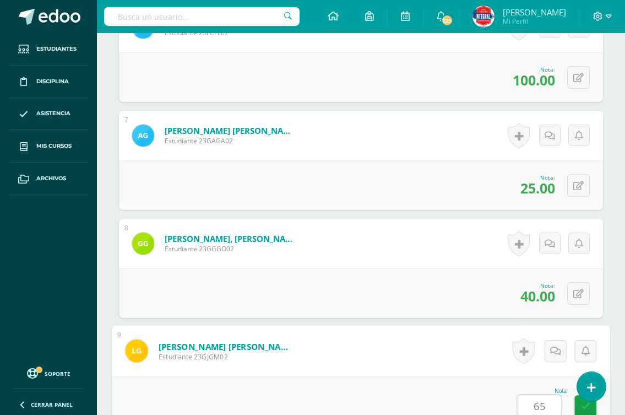
type input "65"
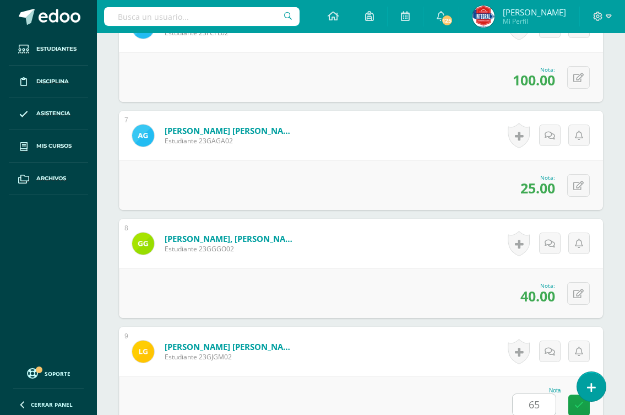
scroll to position [1252, 0]
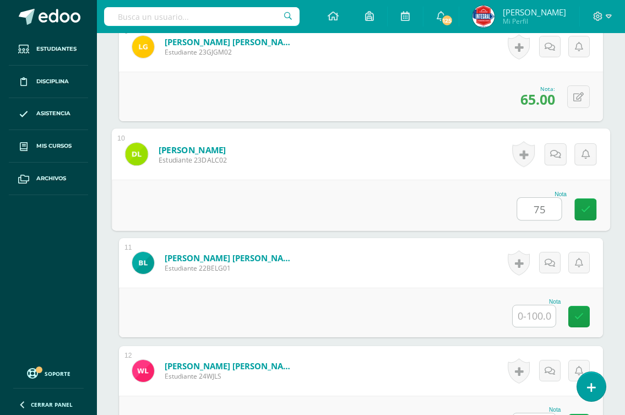
type input "75"
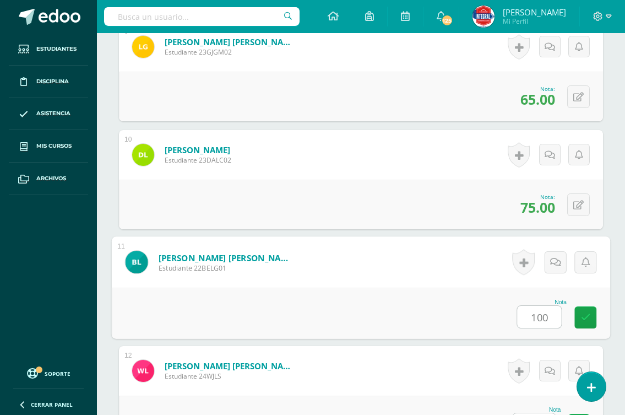
type input "100"
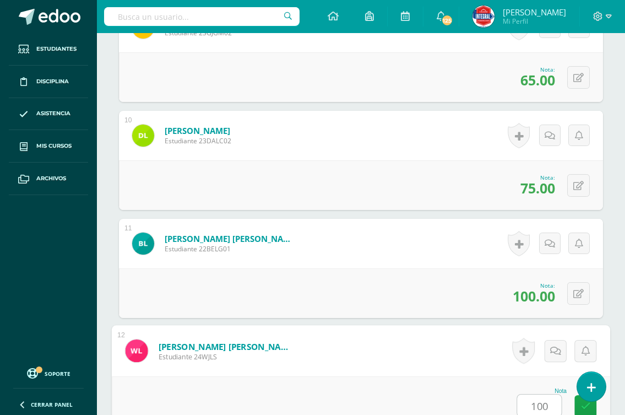
type input "100"
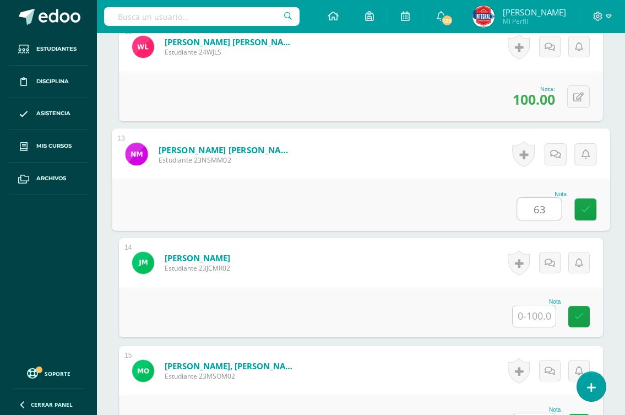
type input "63"
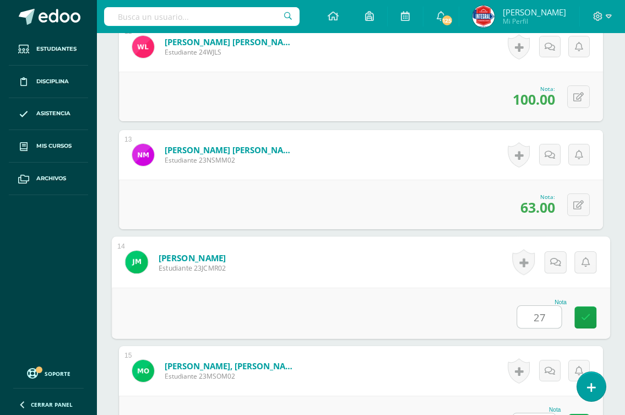
type input "27"
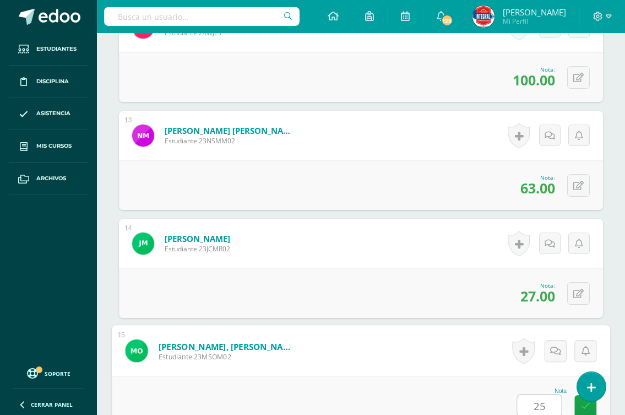
type input "25"
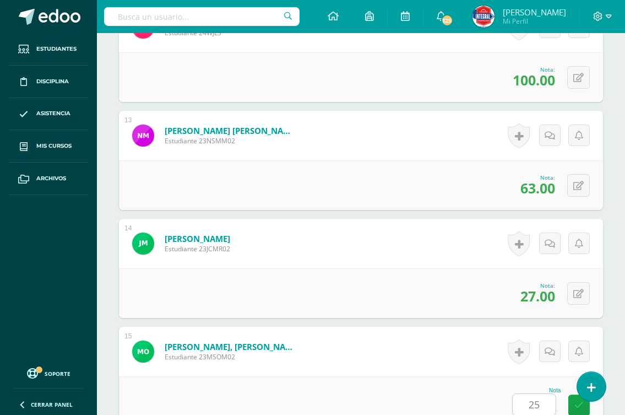
scroll to position [1900, 0]
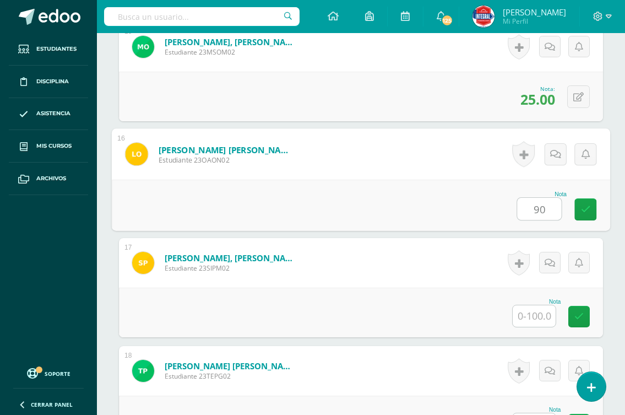
type input "90"
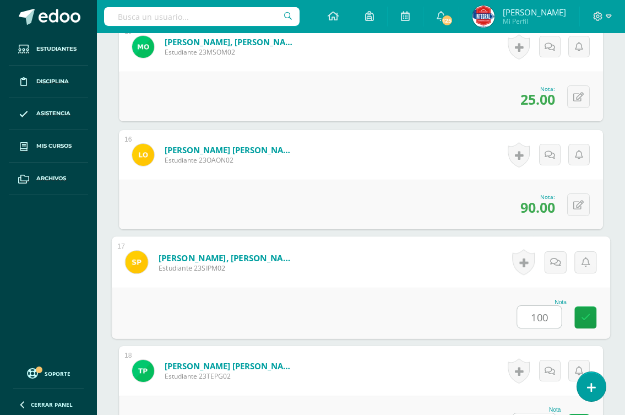
type input "100"
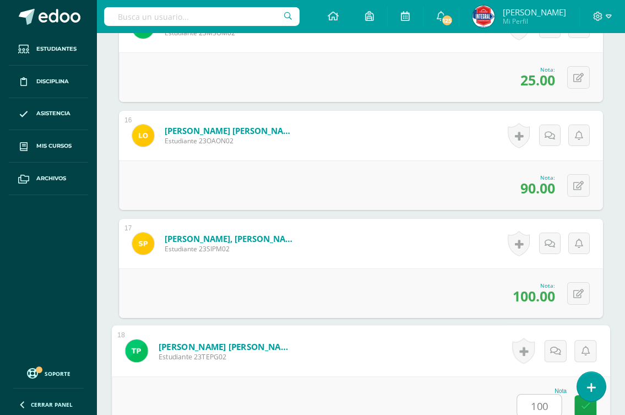
type input "100"
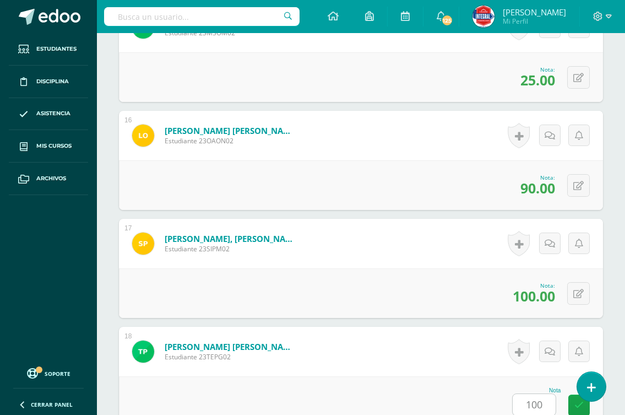
scroll to position [2224, 0]
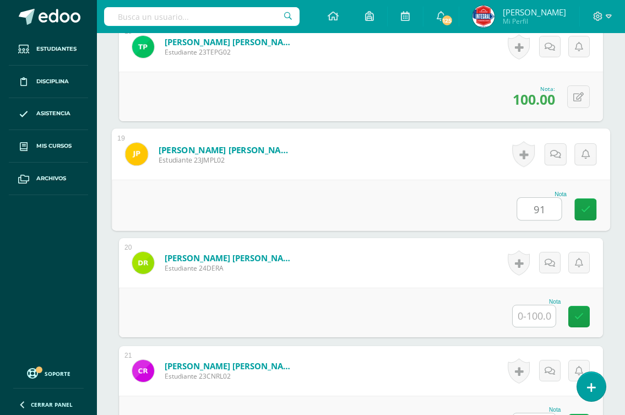
type input "91"
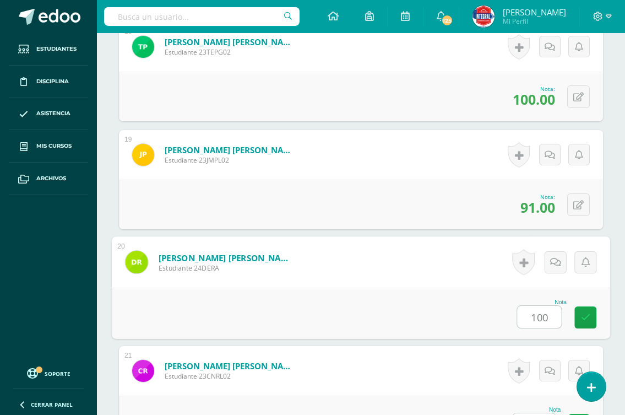
type input "100"
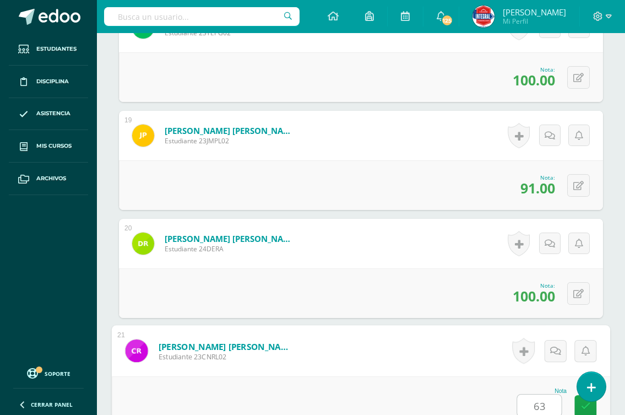
type input "63"
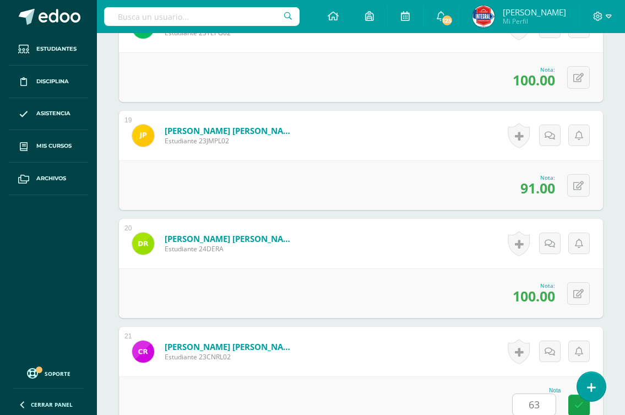
scroll to position [2547, 0]
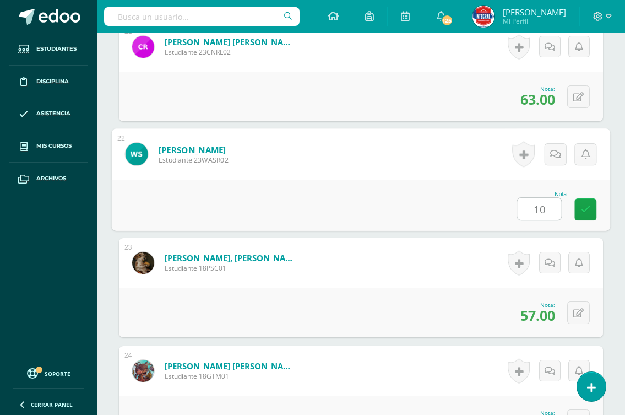
type input "100"
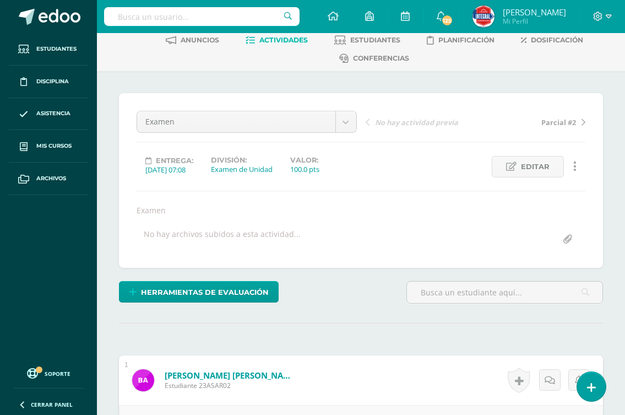
scroll to position [0, 0]
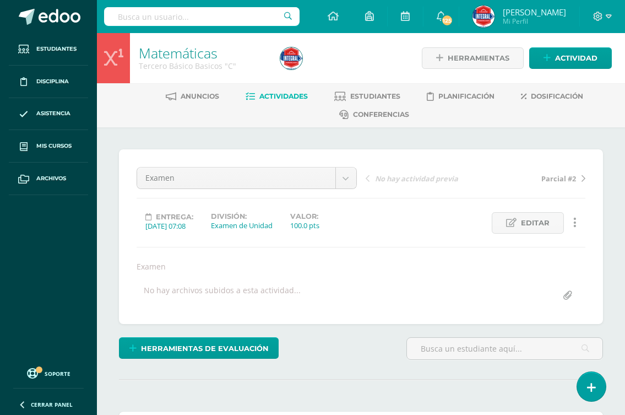
click at [281, 96] on span "Actividades" at bounding box center [283, 96] width 48 height 8
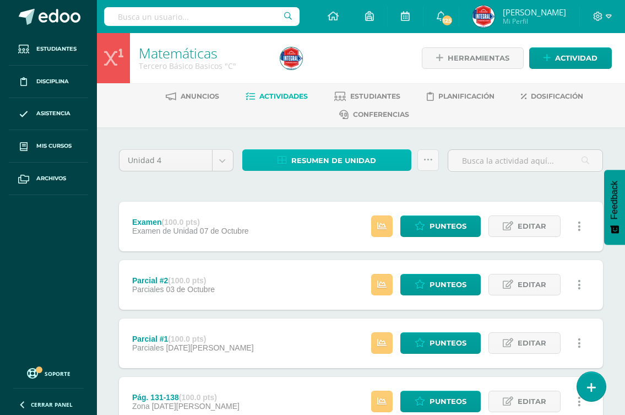
click at [306, 164] on span "Resumen de unidad" at bounding box center [333, 160] width 85 height 20
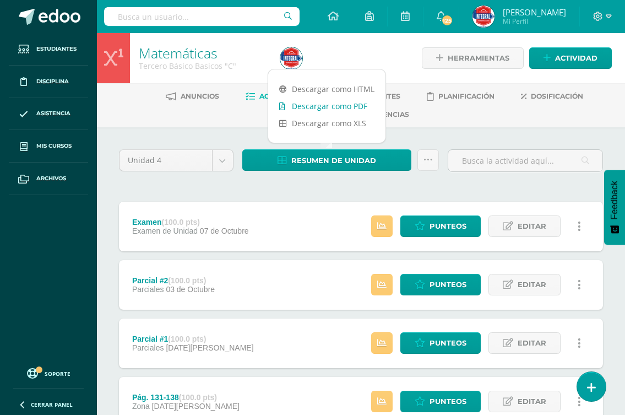
click at [327, 105] on link "Descargar como PDF" at bounding box center [326, 105] width 117 height 17
click at [453, 221] on span "Punteos" at bounding box center [447, 226] width 37 height 20
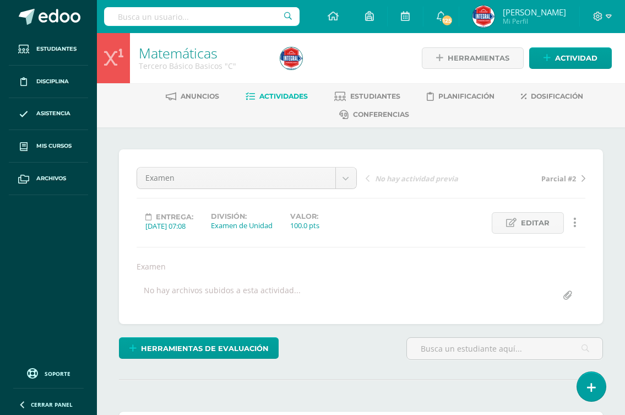
click at [266, 92] on span "Actividades" at bounding box center [283, 96] width 48 height 8
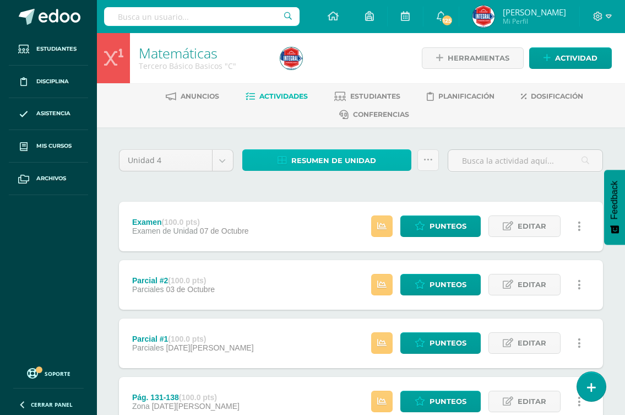
click at [340, 161] on span "Resumen de unidad" at bounding box center [333, 160] width 85 height 20
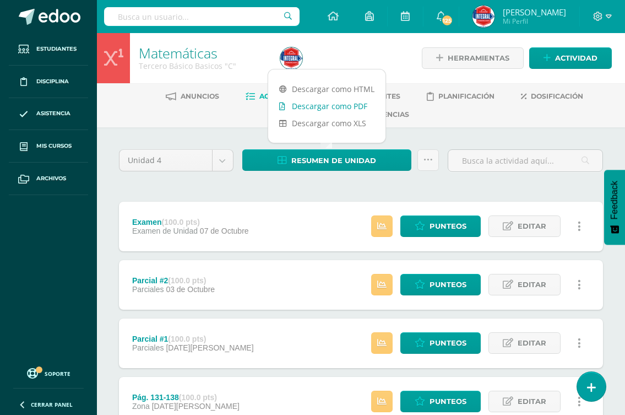
click at [351, 106] on link "Descargar como PDF" at bounding box center [326, 105] width 117 height 17
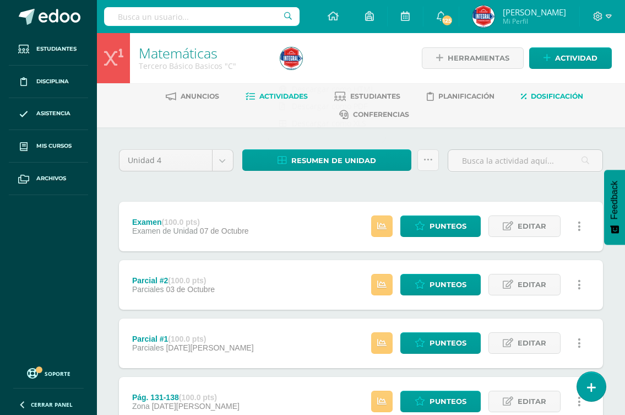
click at [546, 102] on link "Dosificación" at bounding box center [552, 97] width 62 height 18
click at [555, 97] on span "Dosificación" at bounding box center [557, 96] width 52 height 8
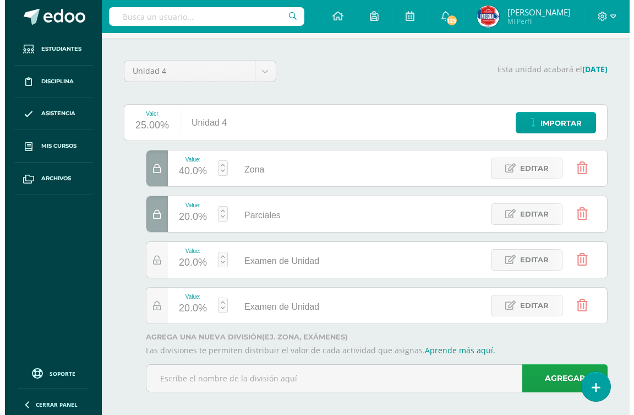
scroll to position [97, 0]
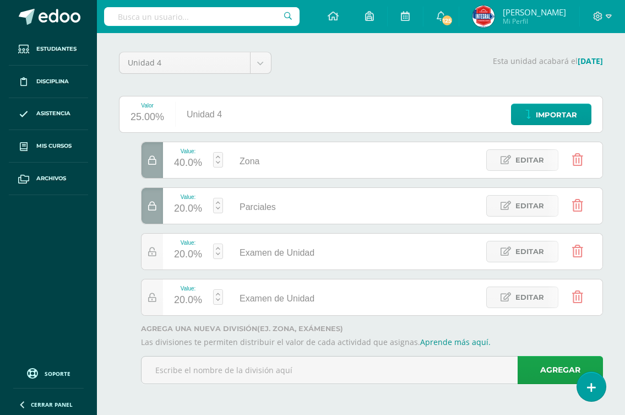
click at [580, 295] on icon at bounding box center [577, 297] width 11 height 12
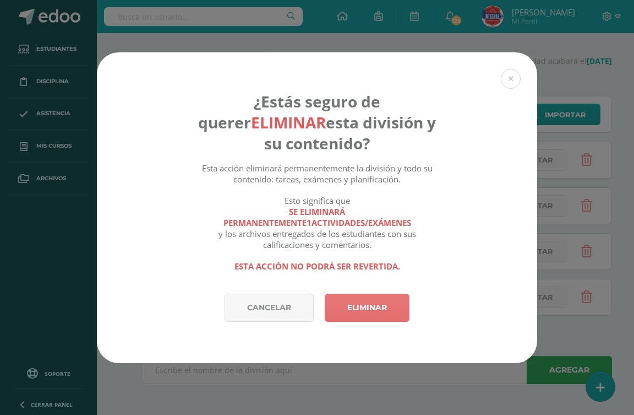
click at [371, 307] on link "Eliminar" at bounding box center [367, 307] width 85 height 28
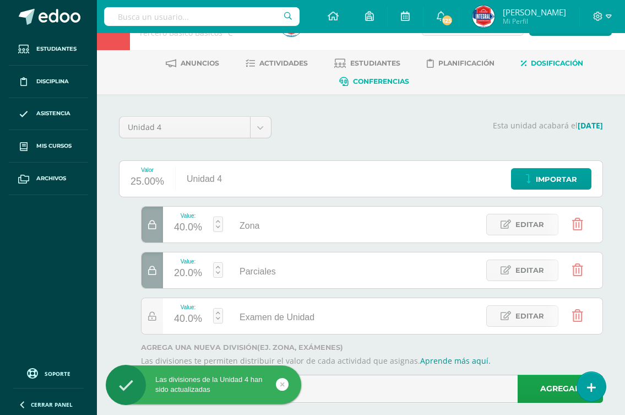
scroll to position [0, 0]
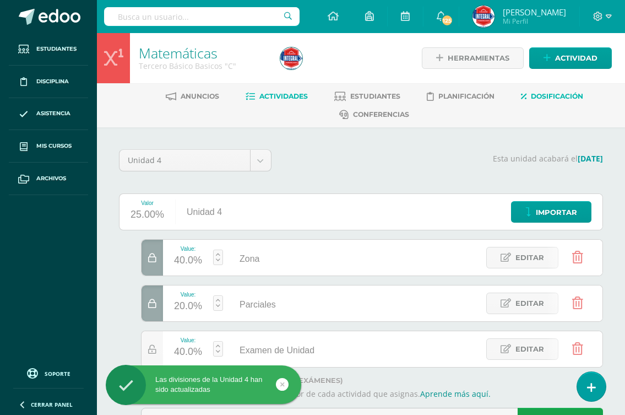
click at [277, 93] on span "Actividades" at bounding box center [283, 96] width 48 height 8
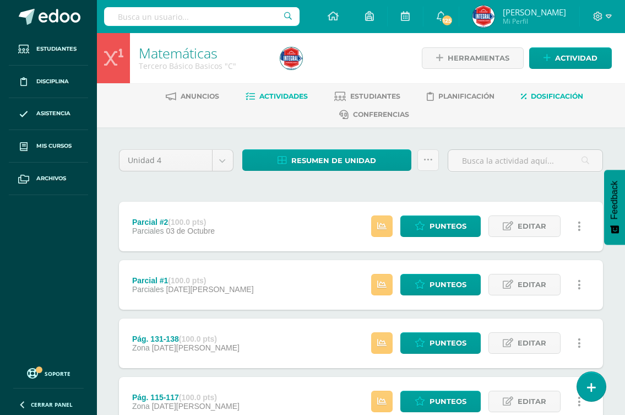
click at [549, 90] on link "Dosificación" at bounding box center [552, 97] width 62 height 18
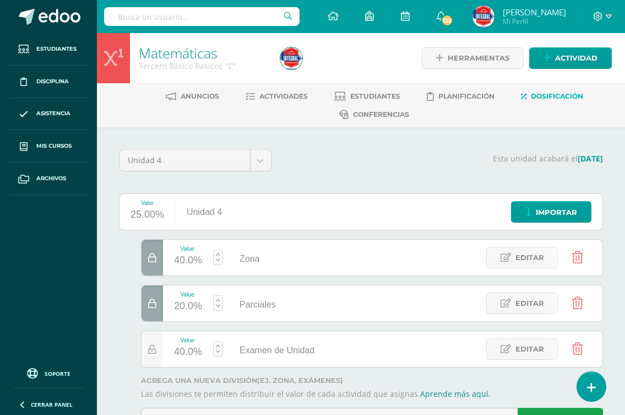
scroll to position [52, 0]
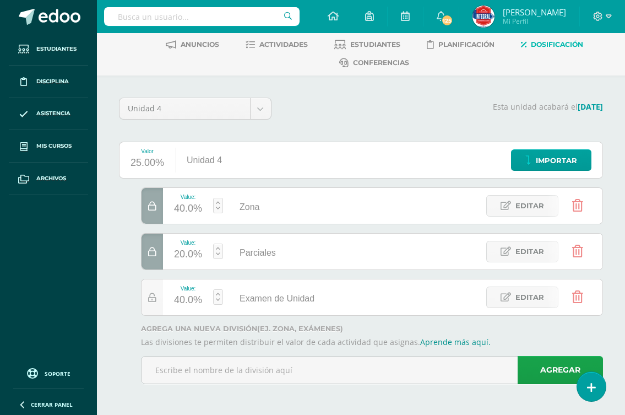
click at [531, 296] on span "Editar" at bounding box center [529, 297] width 29 height 20
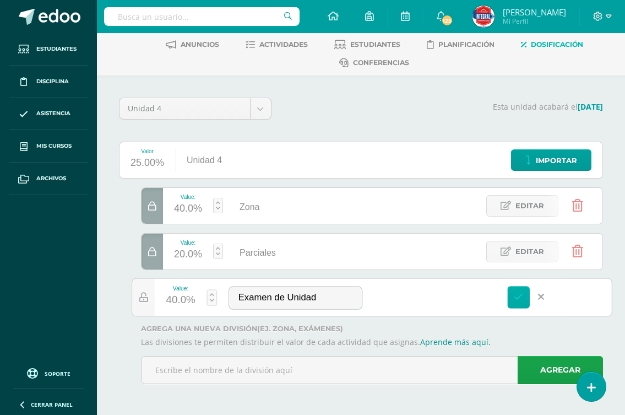
click at [522, 300] on icon at bounding box center [519, 297] width 10 height 10
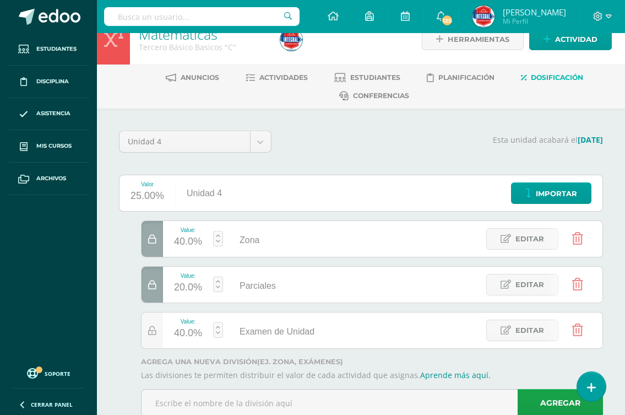
scroll to position [0, 0]
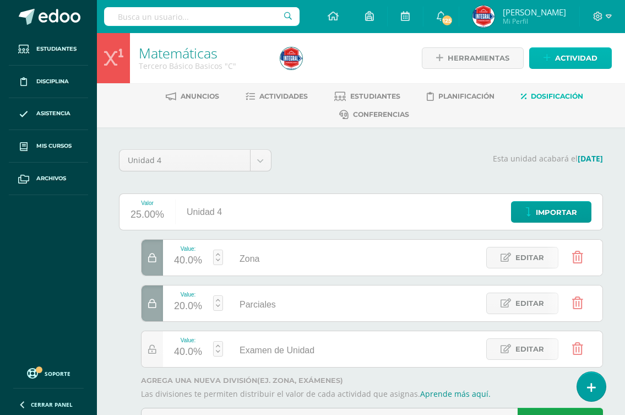
click at [546, 52] on link "Actividad" at bounding box center [570, 57] width 83 height 21
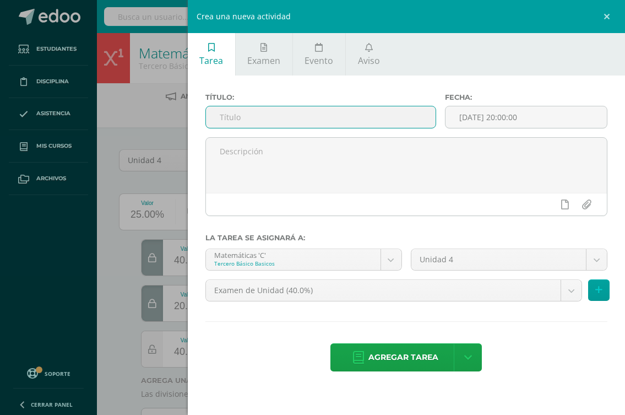
click at [281, 122] on input "text" at bounding box center [321, 116] width 230 height 21
click at [268, 55] on span "Examen" at bounding box center [263, 61] width 33 height 12
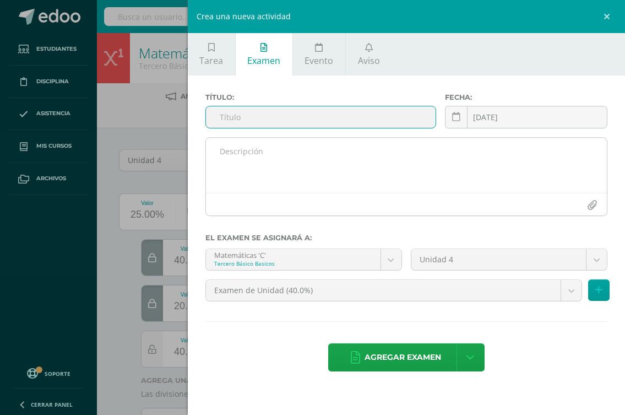
type input "$"
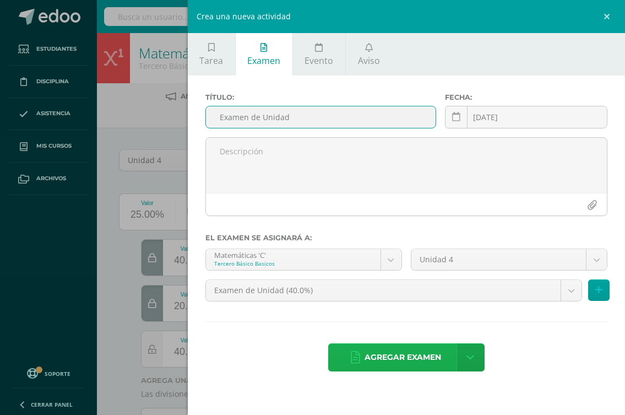
type input "Examen de Unidad"
click at [405, 357] on span "Agregar examen" at bounding box center [402, 357] width 77 height 27
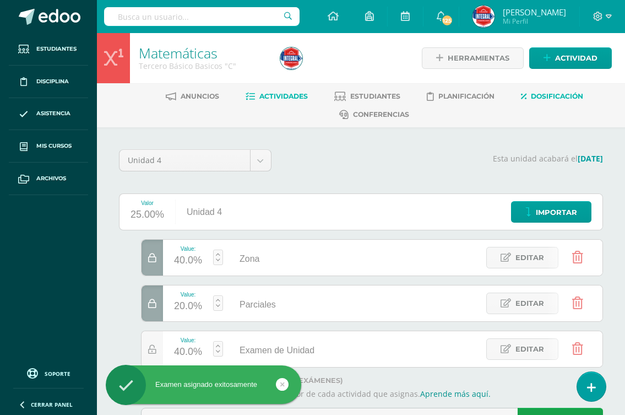
click at [270, 99] on span "Actividades" at bounding box center [283, 96] width 48 height 8
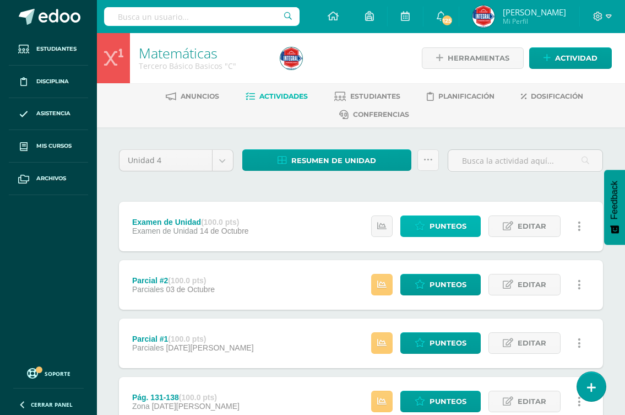
click at [427, 230] on link "Punteos" at bounding box center [440, 225] width 80 height 21
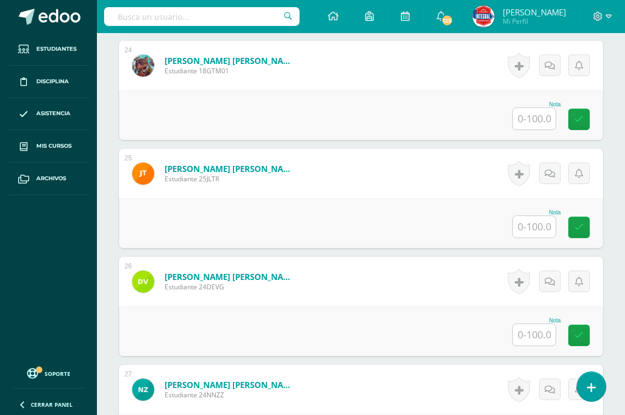
scroll to position [3017, 0]
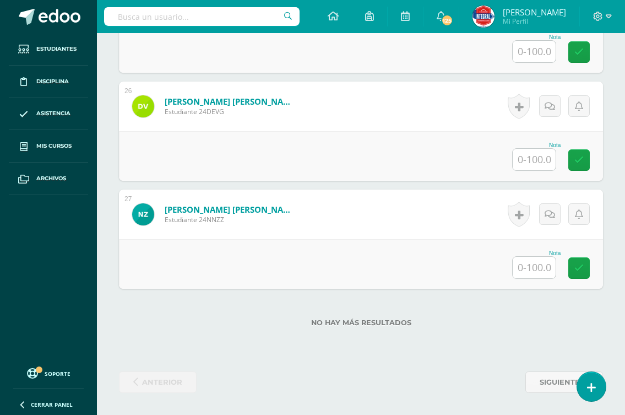
click at [540, 273] on input "text" at bounding box center [534, 267] width 43 height 21
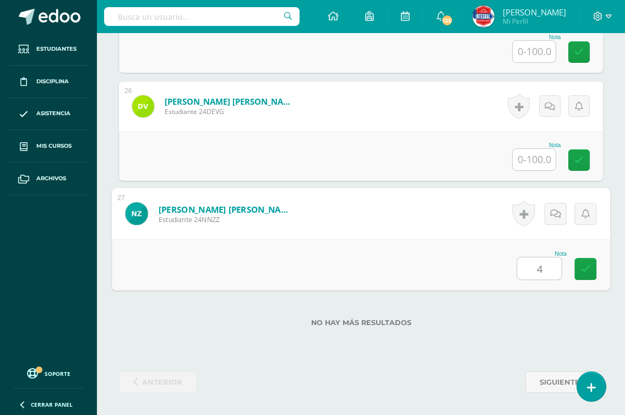
type input "41"
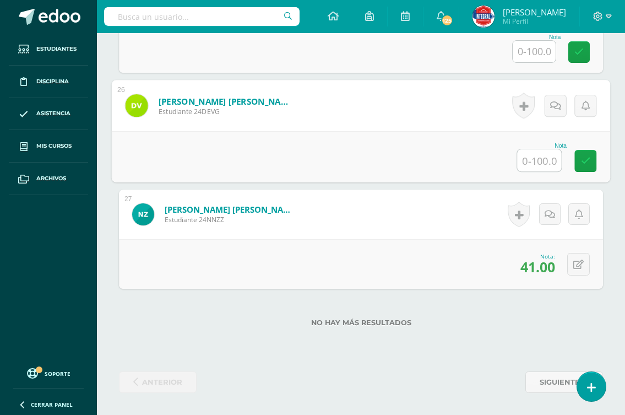
click at [522, 158] on input "text" at bounding box center [539, 160] width 44 height 22
type input "100"
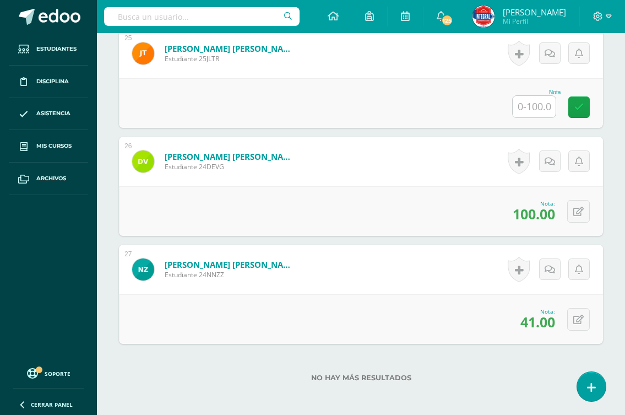
scroll to position [2907, 0]
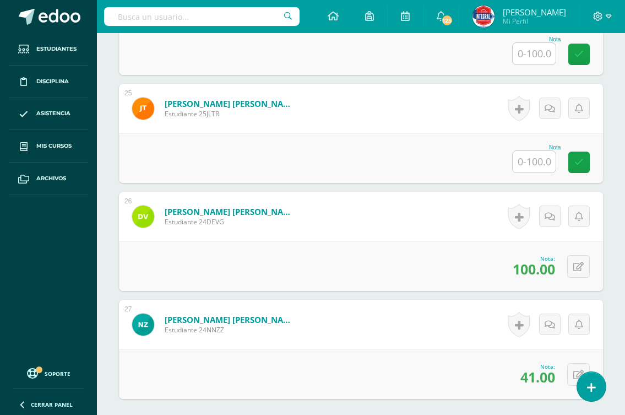
click at [536, 159] on input "text" at bounding box center [534, 161] width 43 height 21
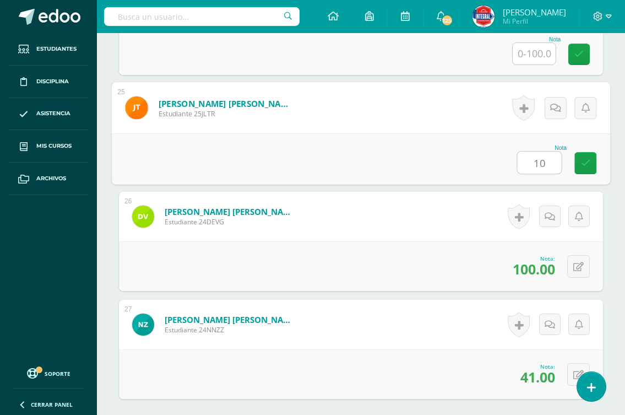
type input "100"
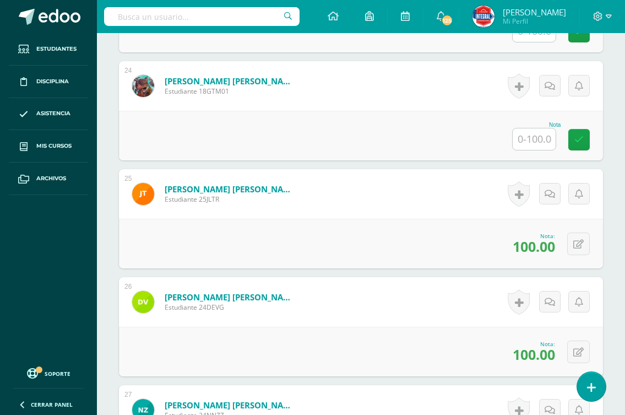
scroll to position [2797, 0]
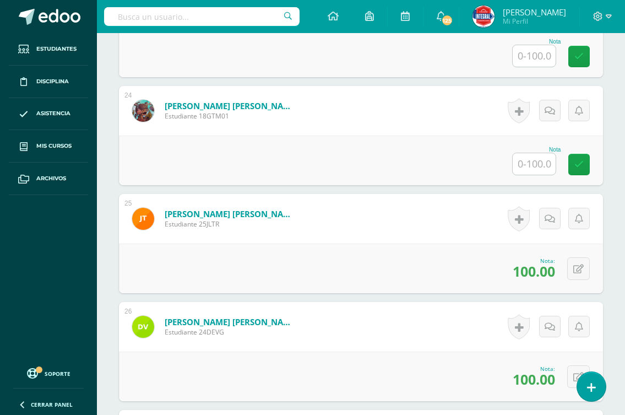
click at [535, 162] on input "text" at bounding box center [534, 163] width 43 height 21
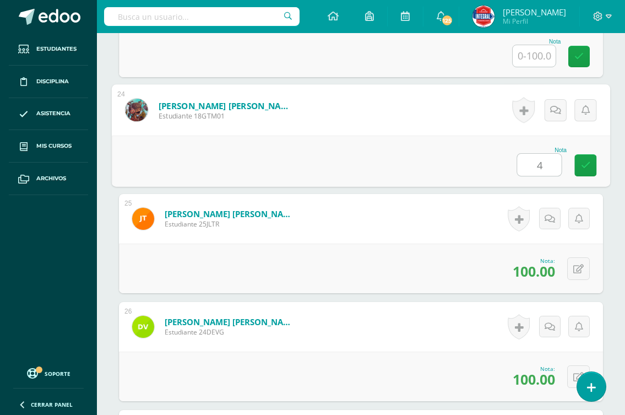
type input "45"
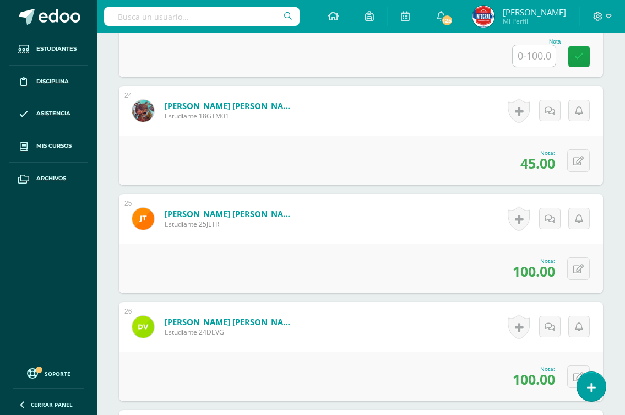
scroll to position [2742, 0]
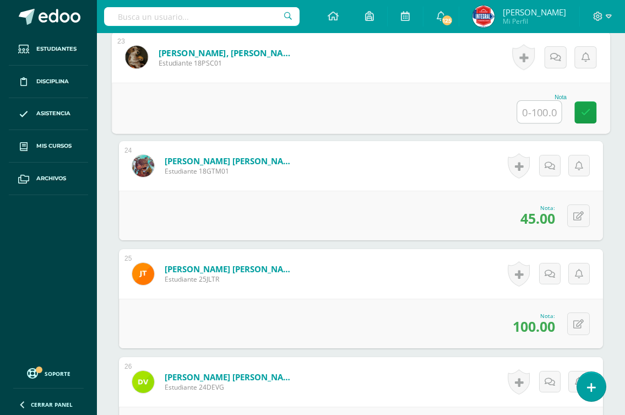
click at [538, 118] on input "text" at bounding box center [539, 112] width 44 height 22
type input "57"
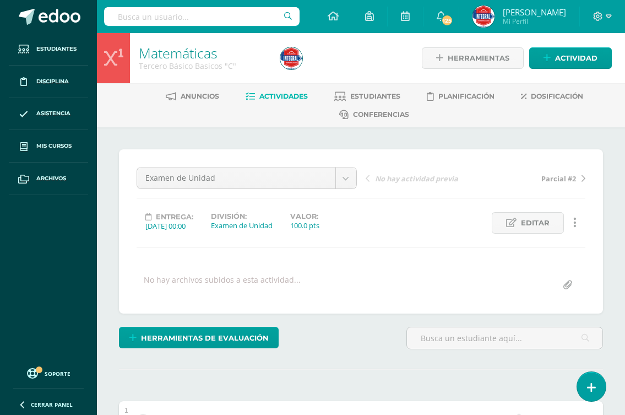
scroll to position [220, 0]
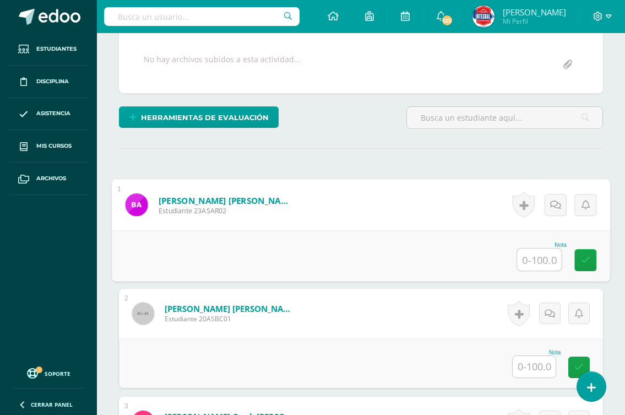
click at [535, 253] on input "text" at bounding box center [539, 259] width 44 height 22
type input "100"
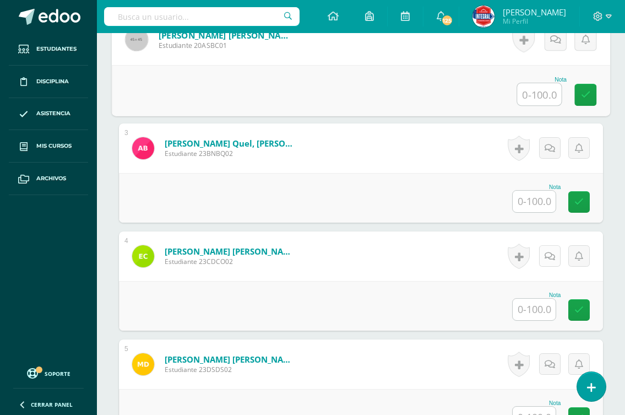
scroll to position [495, 0]
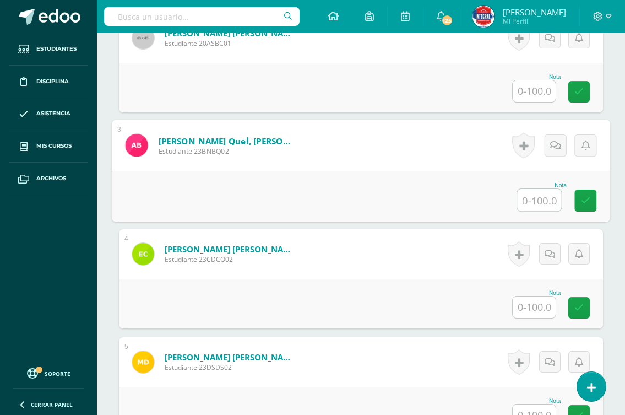
click at [530, 204] on input "text" at bounding box center [539, 200] width 44 height 22
type input "94"
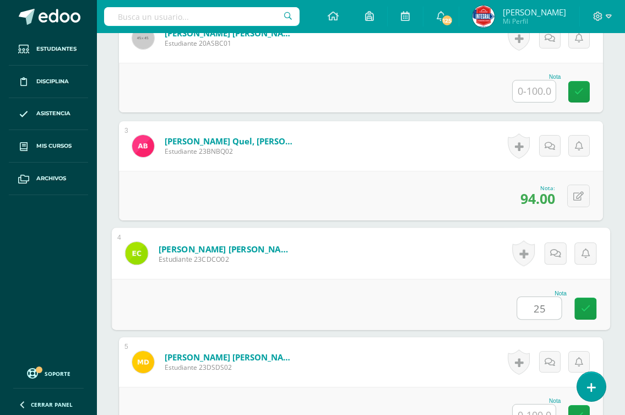
type input "25"
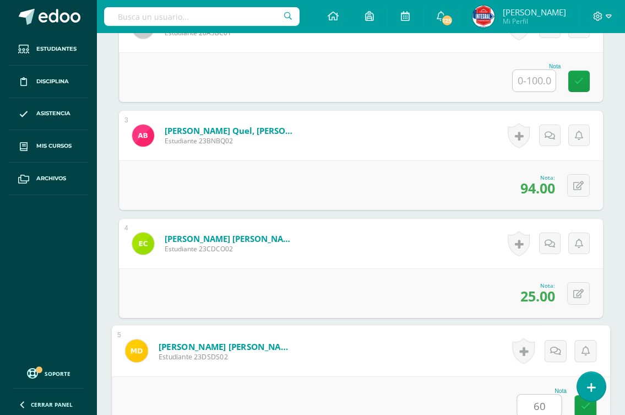
type input "60"
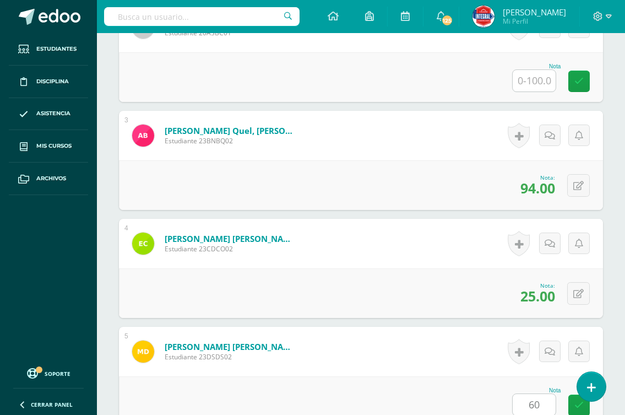
scroll to position [810, 0]
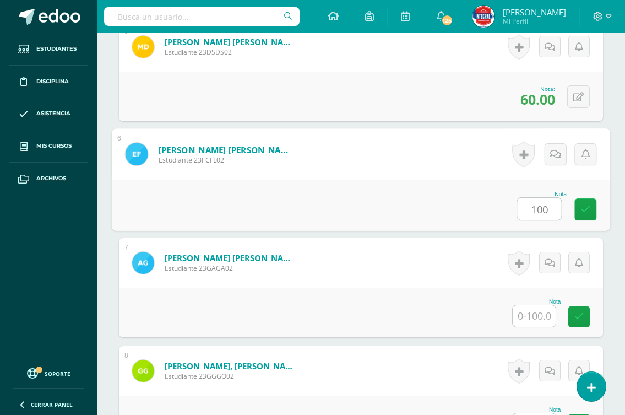
type input "100"
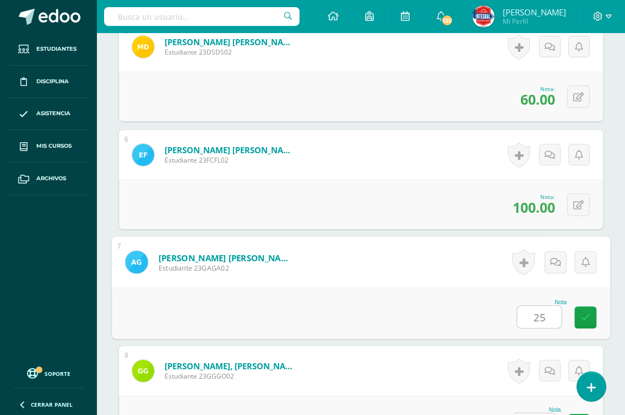
type input "25"
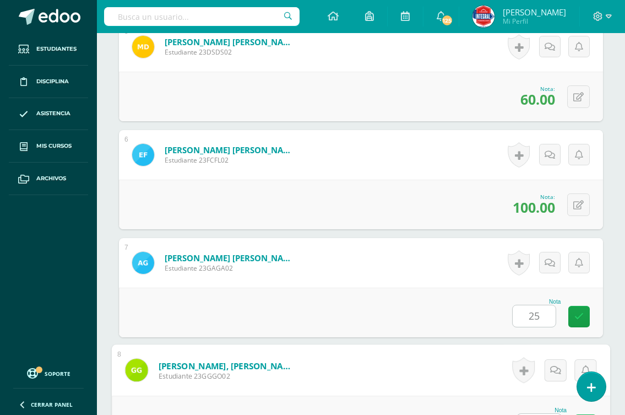
scroll to position [830, 0]
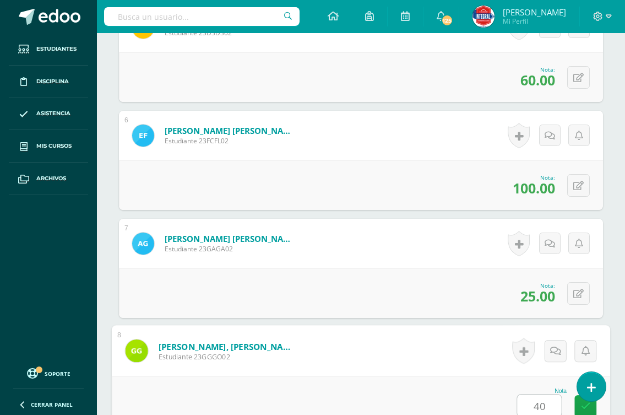
type input "40"
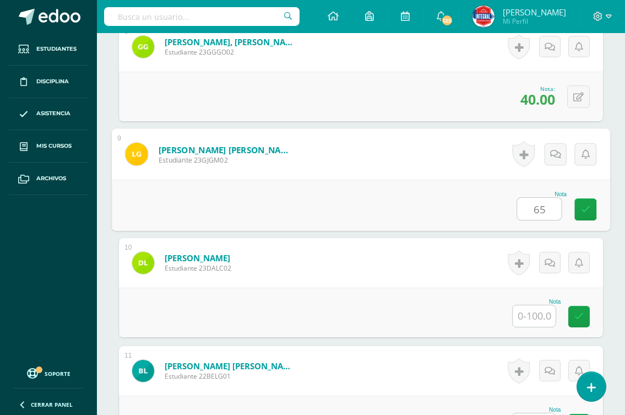
type input "65"
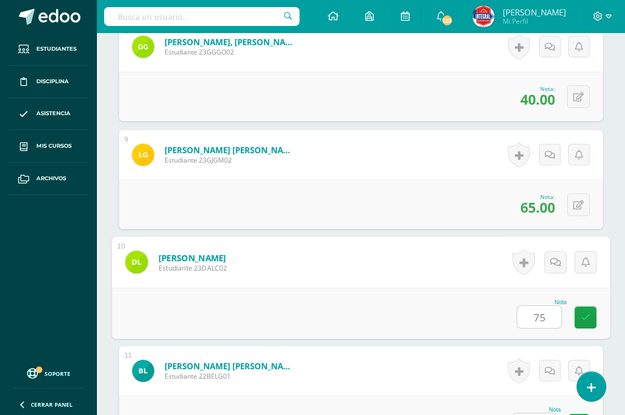
type input "75"
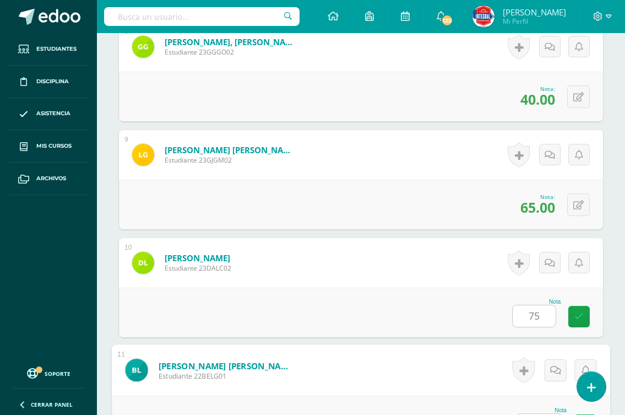
scroll to position [1153, 0]
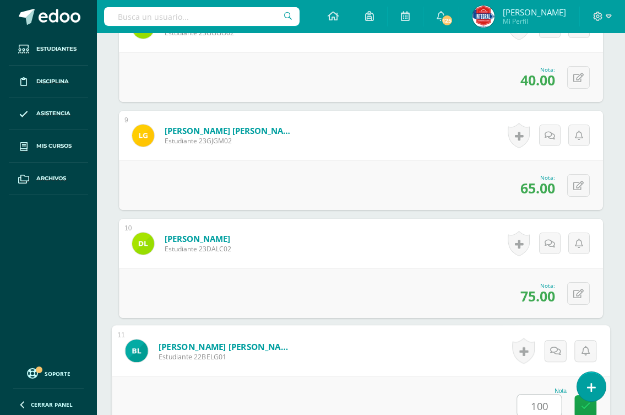
type input "100"
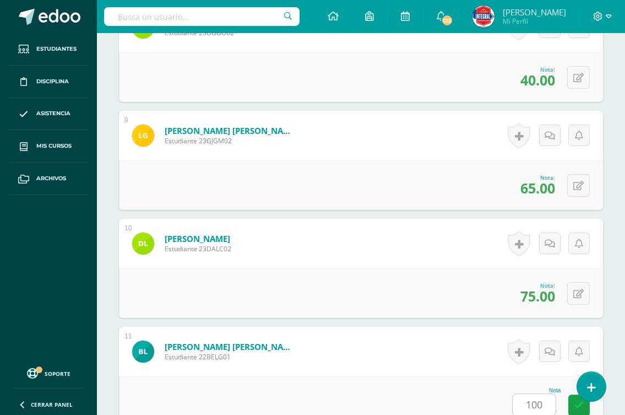
scroll to position [1458, 0]
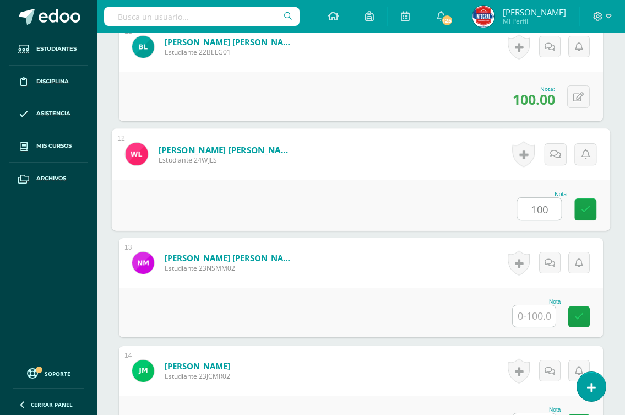
type input "100"
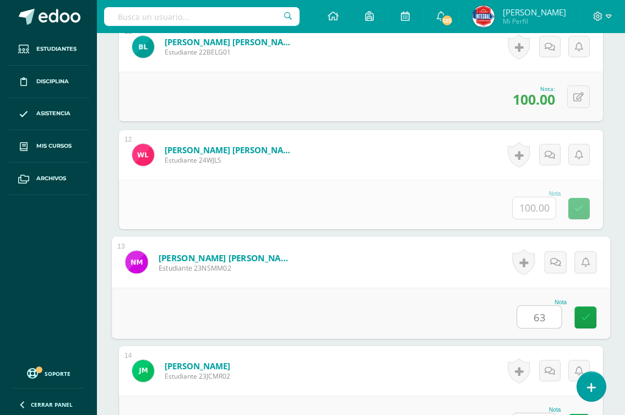
type input "63"
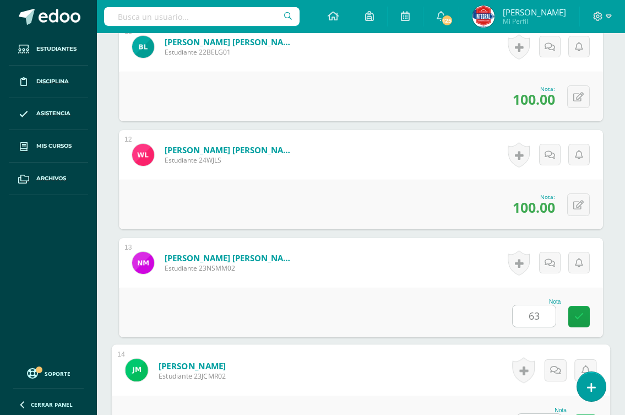
scroll to position [1477, 0]
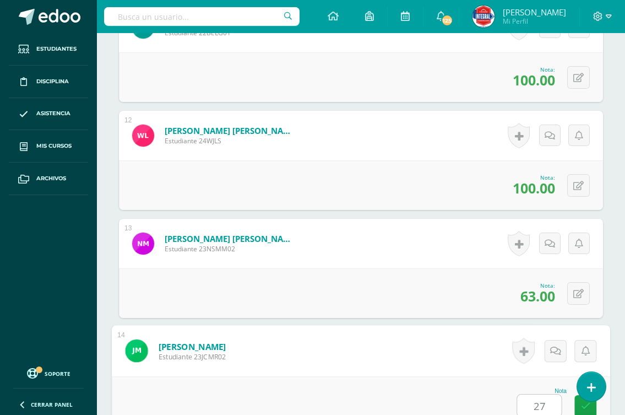
type input "27"
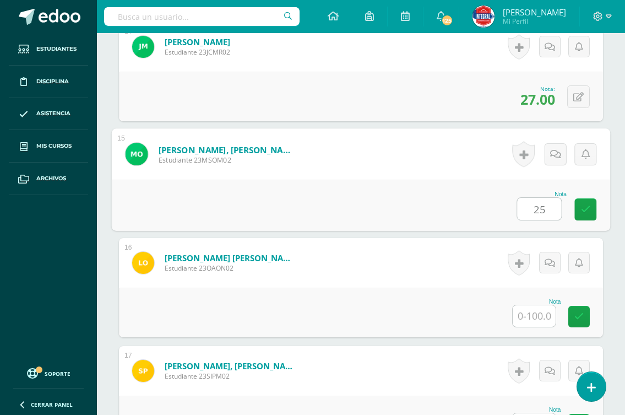
type input "25"
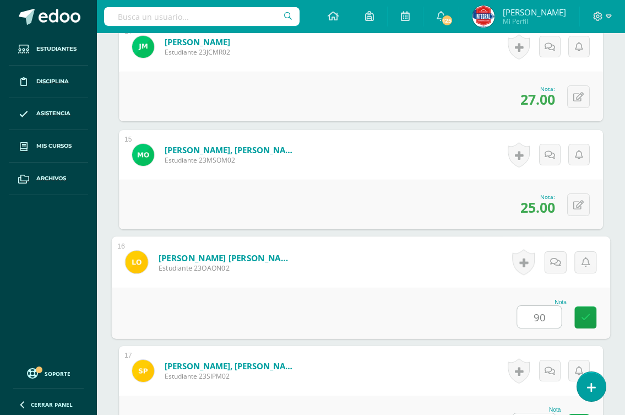
type input "90"
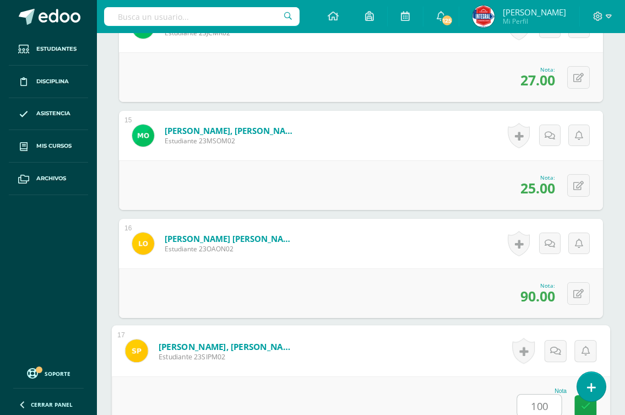
type input "100"
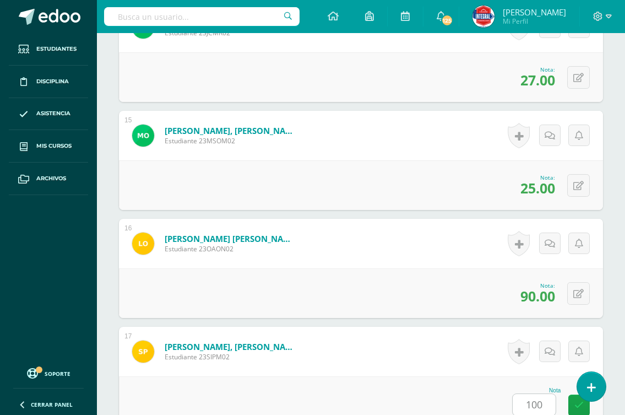
scroll to position [2105, 0]
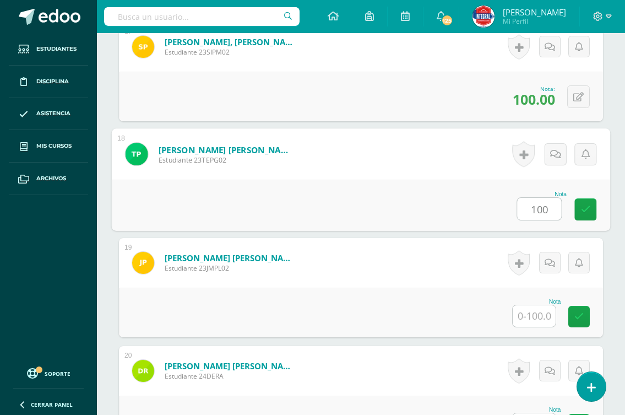
type input "100"
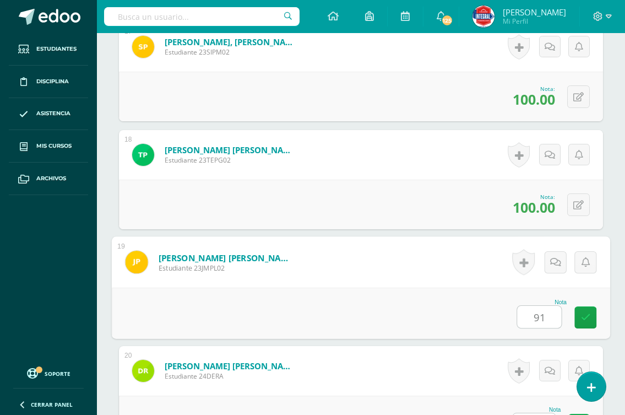
type input "91"
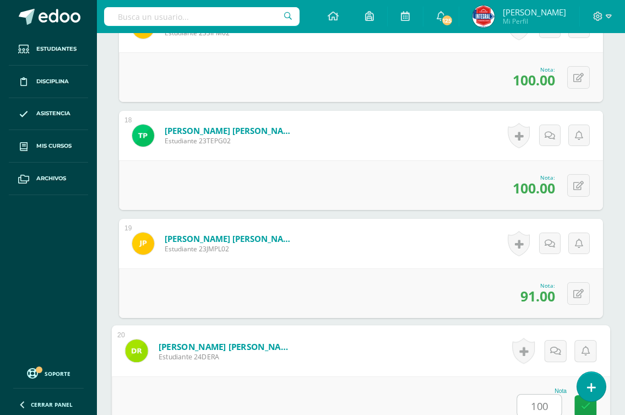
type input "100"
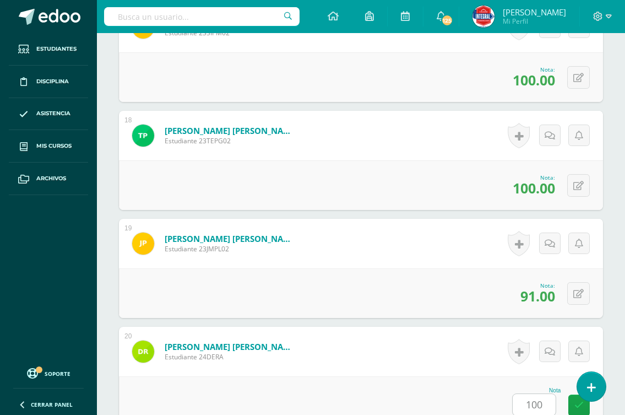
scroll to position [2429, 0]
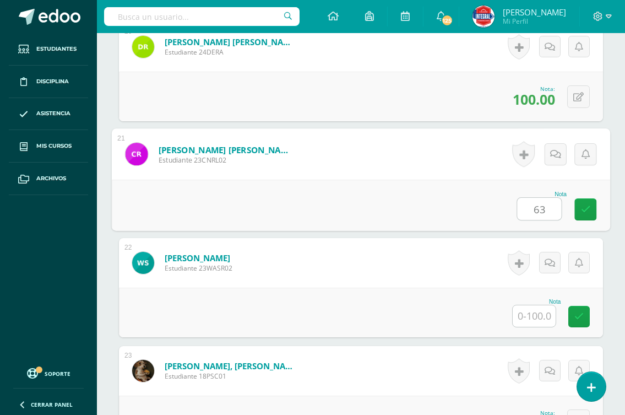
type input "63"
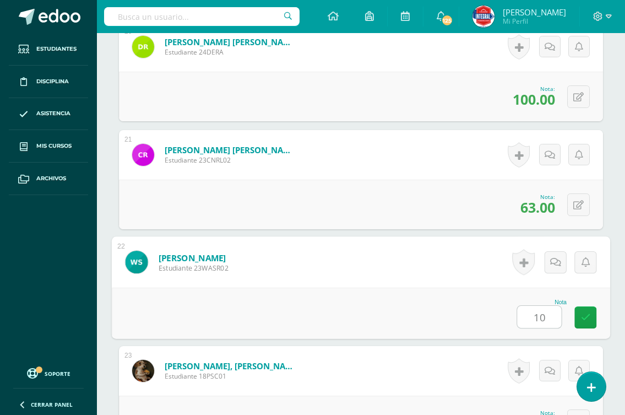
type input "100"
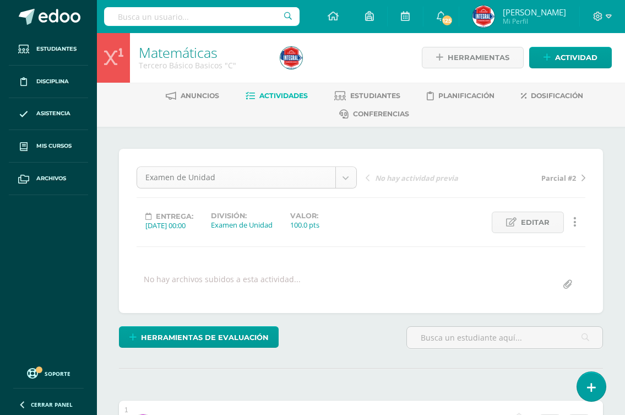
scroll to position [0, 0]
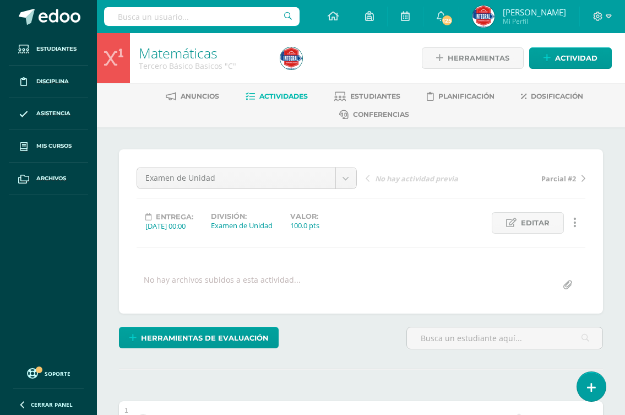
click at [259, 98] on span "Actividades" at bounding box center [283, 96] width 48 height 8
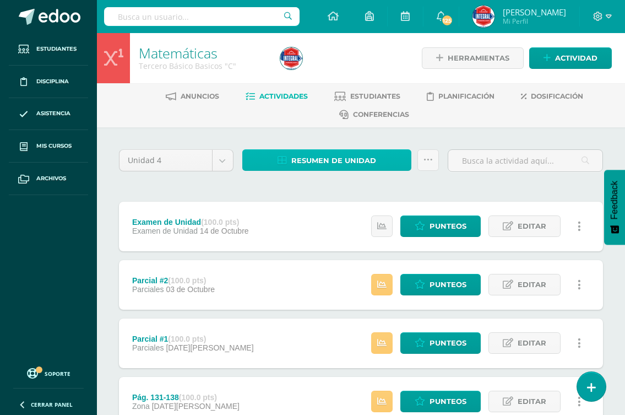
click at [303, 159] on span "Resumen de unidad" at bounding box center [333, 160] width 85 height 20
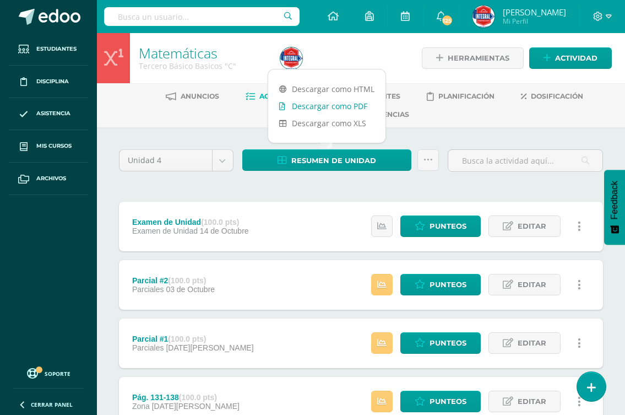
click at [319, 107] on link "Descargar como PDF" at bounding box center [326, 105] width 117 height 17
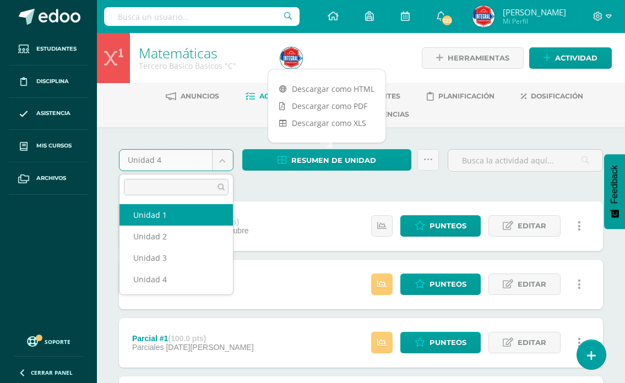
select select "Unidad 1"
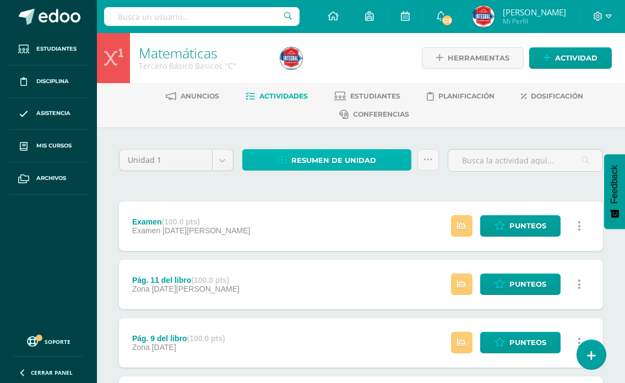
click at [319, 164] on span "Resumen de unidad" at bounding box center [333, 160] width 85 height 20
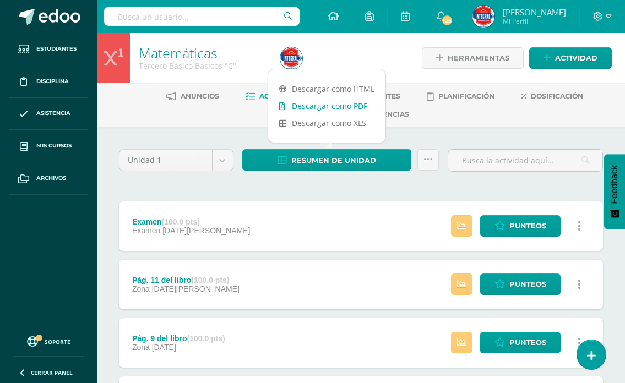
click at [342, 107] on link "Descargar como PDF" at bounding box center [326, 105] width 117 height 17
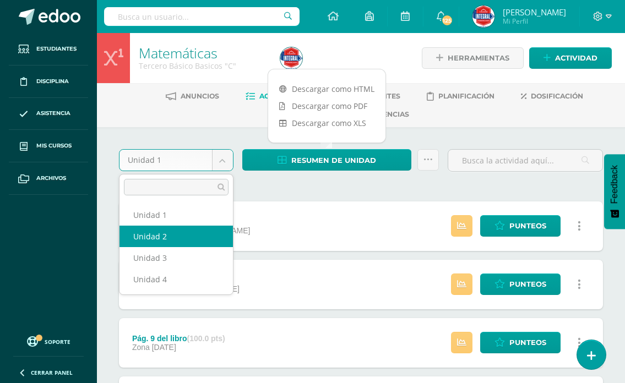
select select "Unidad 2"
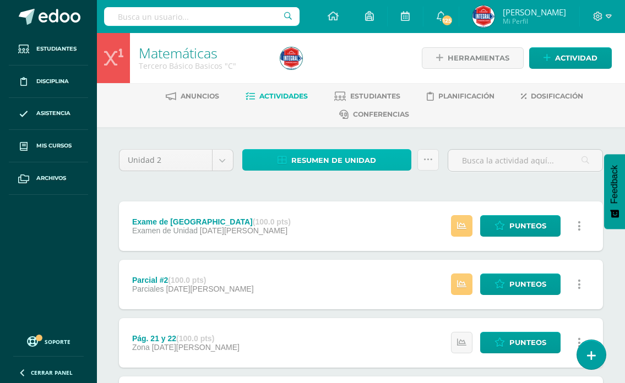
click at [341, 168] on span "Resumen de unidad" at bounding box center [333, 160] width 85 height 20
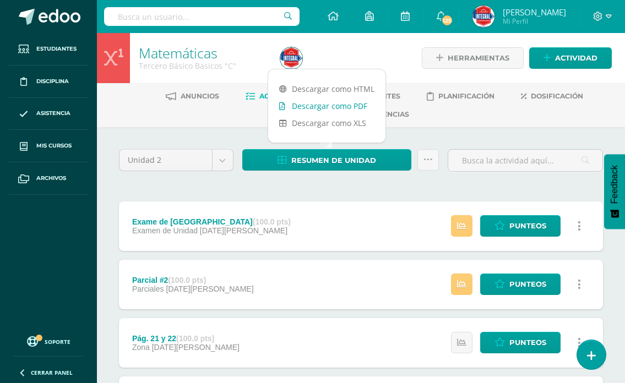
click at [352, 108] on link "Descargar como PDF" at bounding box center [326, 105] width 117 height 17
click at [342, 101] on link "Descargar como PDF" at bounding box center [326, 105] width 117 height 17
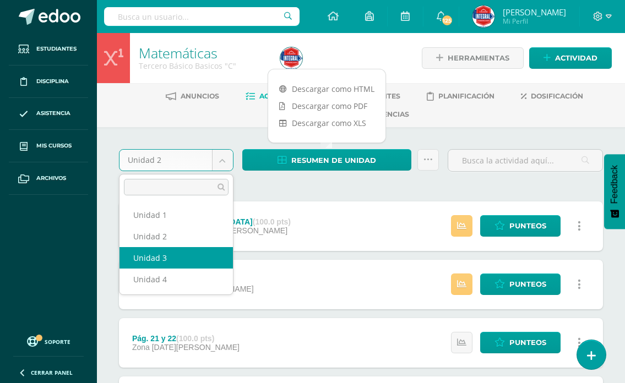
select select "Unidad 3"
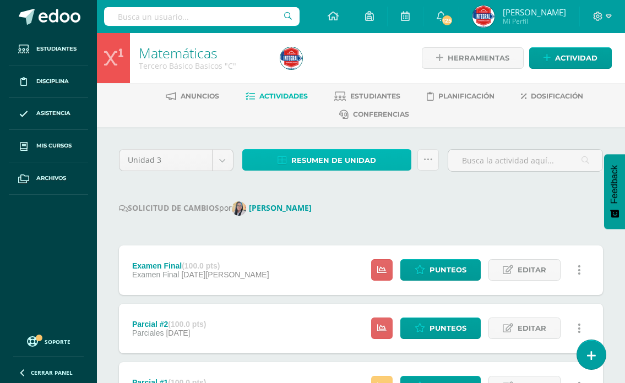
click at [353, 166] on span "Resumen de unidad" at bounding box center [333, 160] width 85 height 20
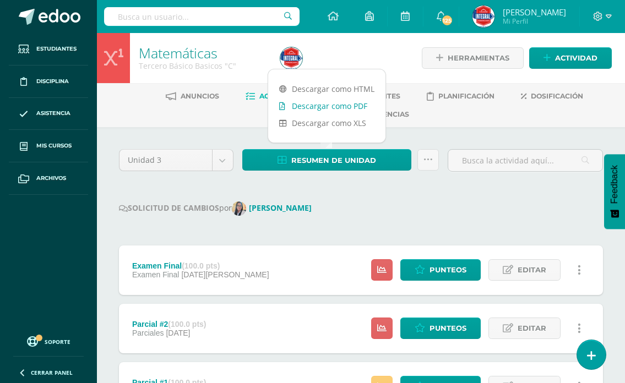
click at [318, 108] on link "Descargar como PDF" at bounding box center [326, 105] width 117 height 17
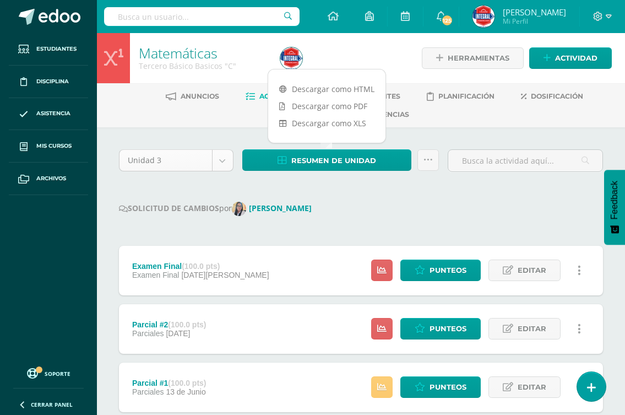
click at [230, 159] on body "Estudiantes Disciplina Asistencia Mis cursos Archivos Soporte Ayuda Reportar un…" at bounding box center [312, 417] width 625 height 835
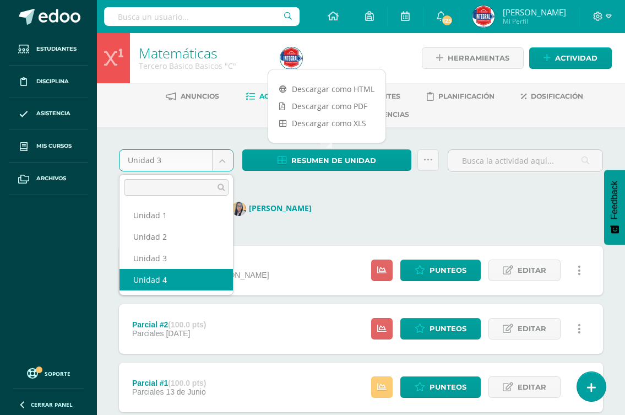
select select "Unidad 4"
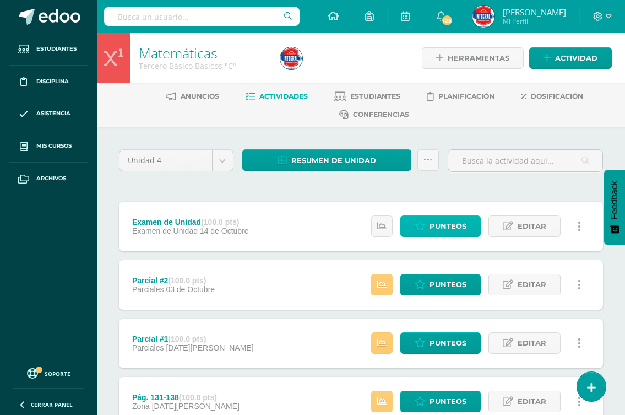
click at [457, 225] on span "Punteos" at bounding box center [447, 226] width 37 height 20
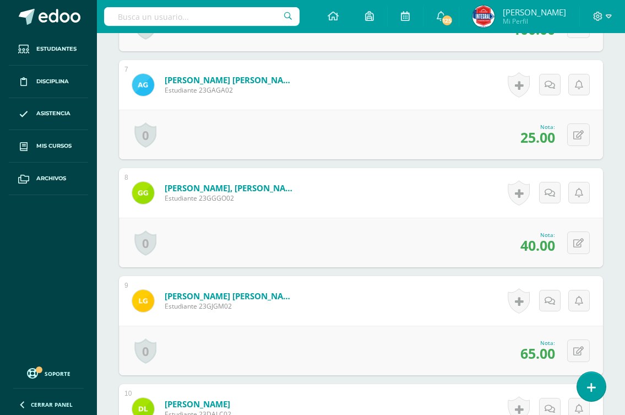
scroll to position [989, 0]
click at [582, 139] on icon at bounding box center [578, 134] width 10 height 9
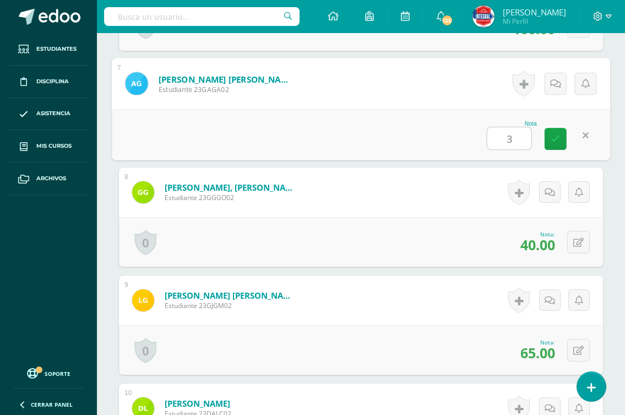
type input "30"
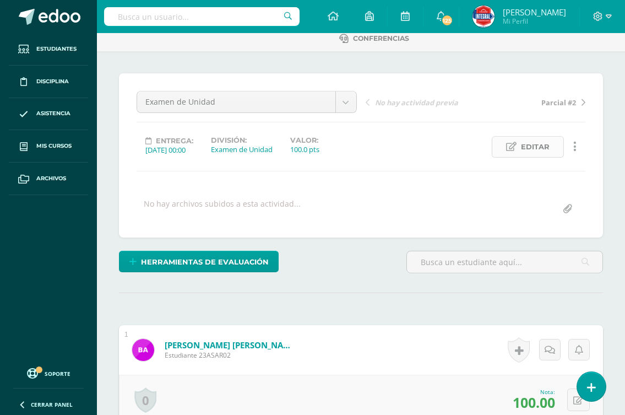
scroll to position [0, 0]
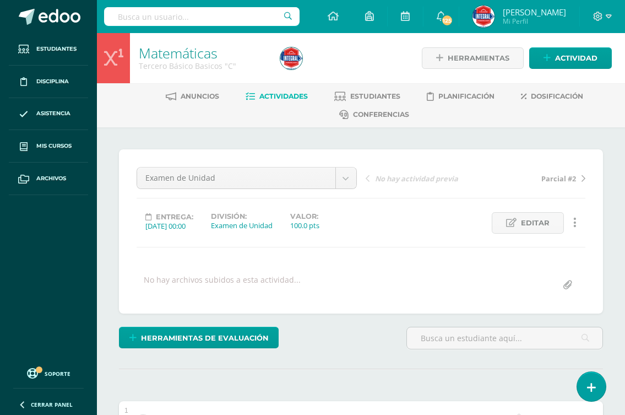
click at [554, 180] on span "Parcial #2" at bounding box center [558, 178] width 35 height 10
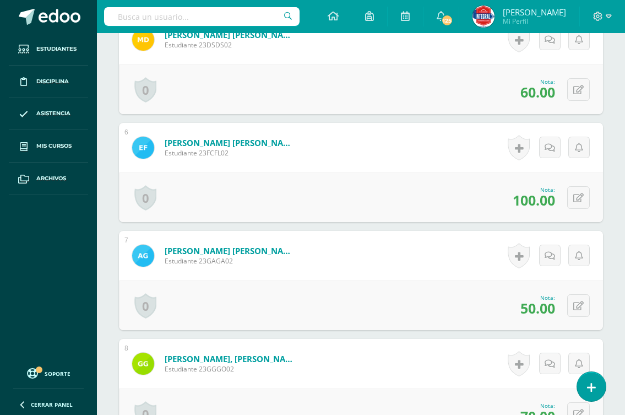
scroll to position [881, 0]
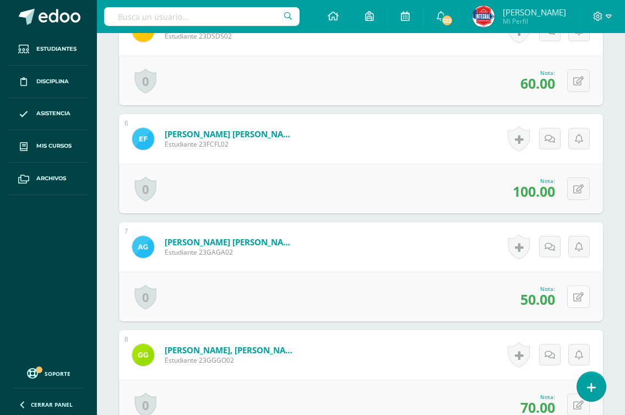
click at [579, 292] on icon at bounding box center [578, 296] width 10 height 9
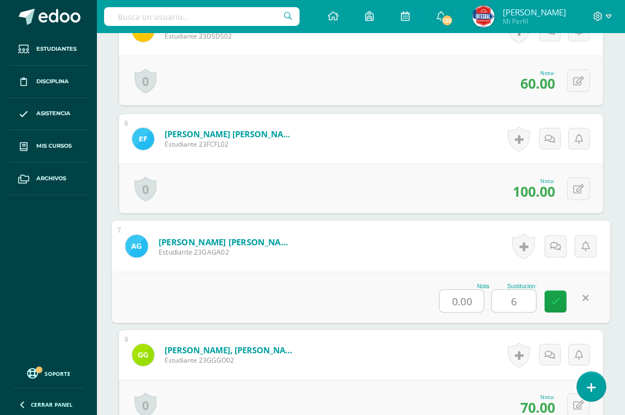
type input "60"
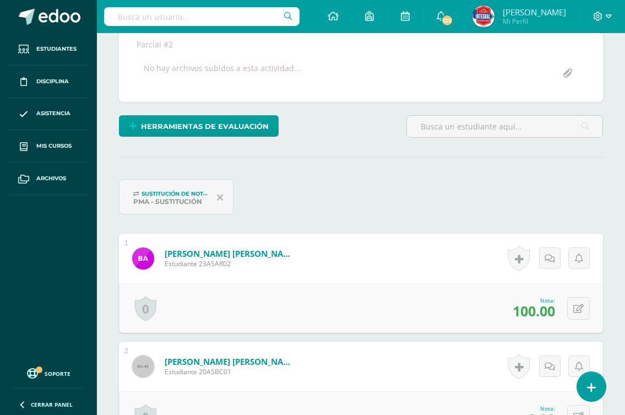
scroll to position [0, 0]
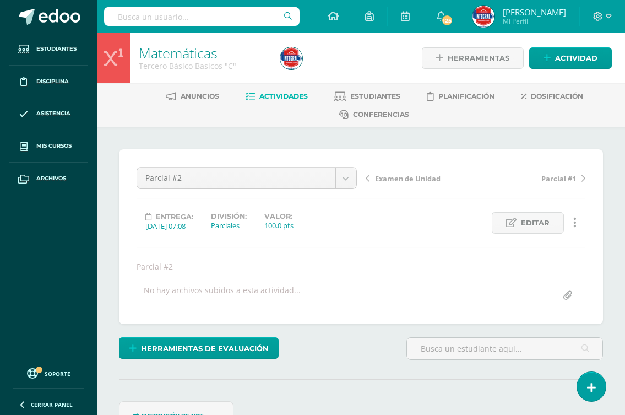
click at [562, 176] on span "Parcial #1" at bounding box center [558, 178] width 35 height 10
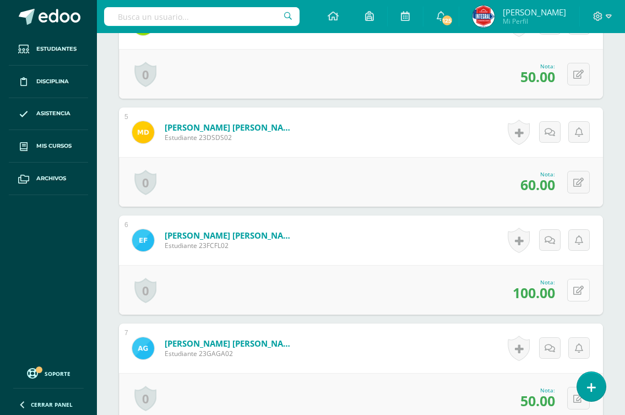
scroll to position [835, 0]
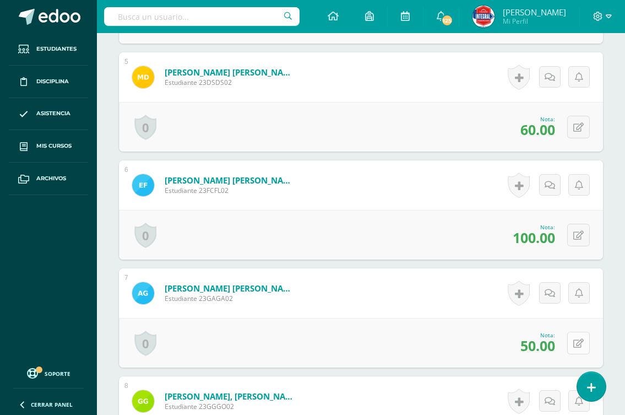
click at [582, 345] on icon at bounding box center [578, 343] width 10 height 9
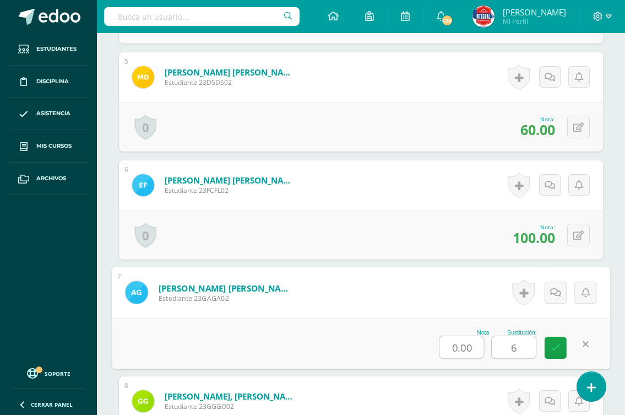
scroll to position [835, 0]
type input "60"
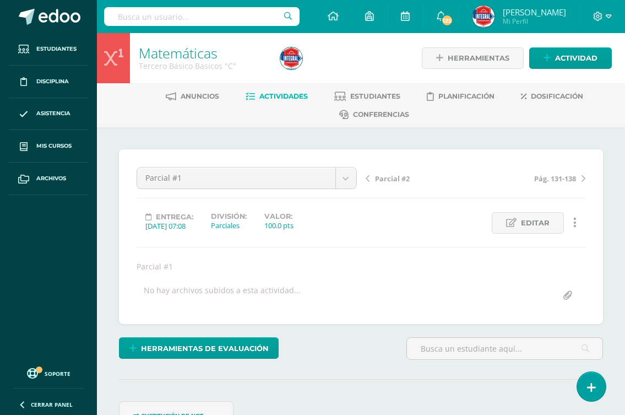
scroll to position [1, 0]
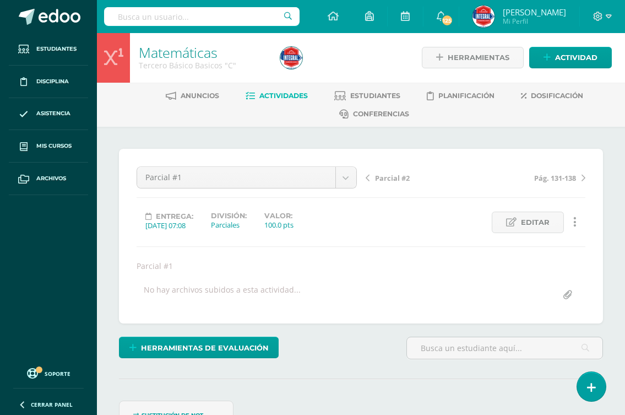
click at [292, 98] on span "Actividades" at bounding box center [283, 95] width 48 height 8
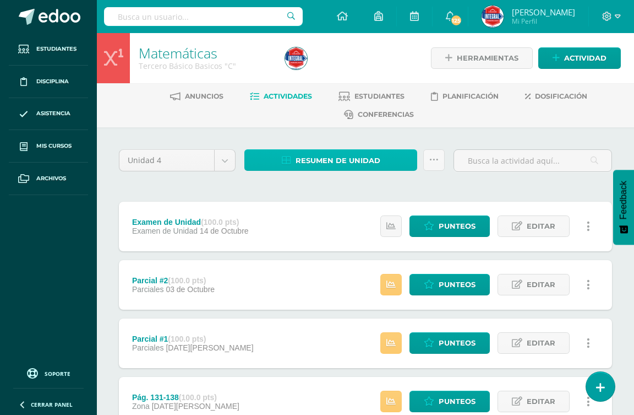
click at [341, 156] on span "Resumen de unidad" at bounding box center [338, 160] width 85 height 20
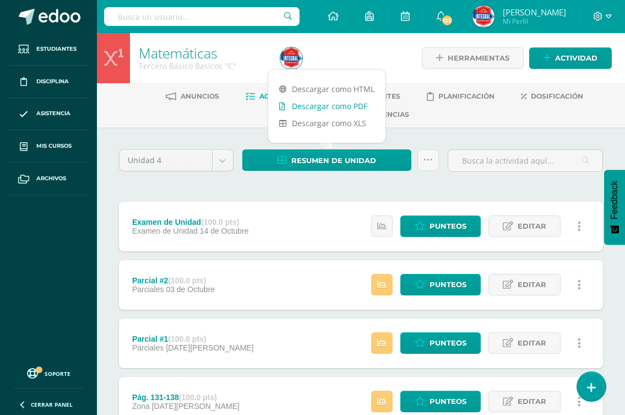
click at [350, 106] on link "Descargar como PDF" at bounding box center [326, 105] width 117 height 17
